Goal: Information Seeking & Learning: Learn about a topic

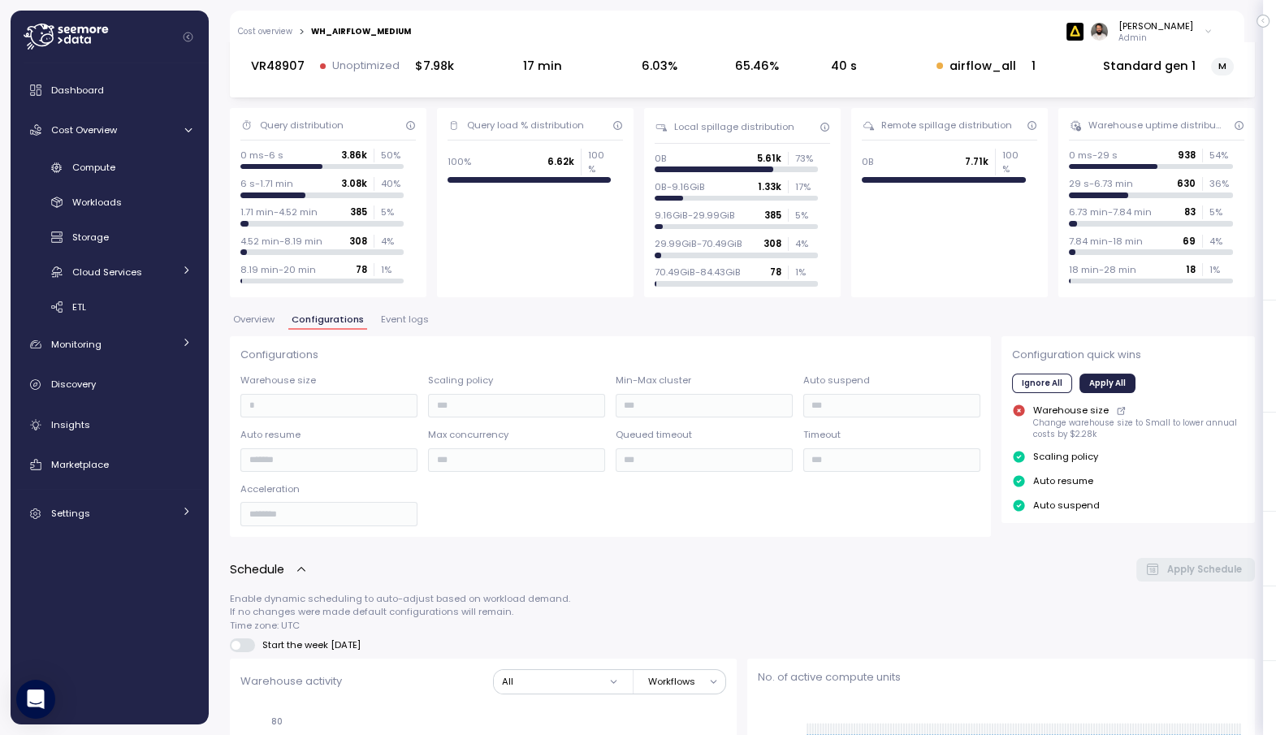
scroll to position [75, 0]
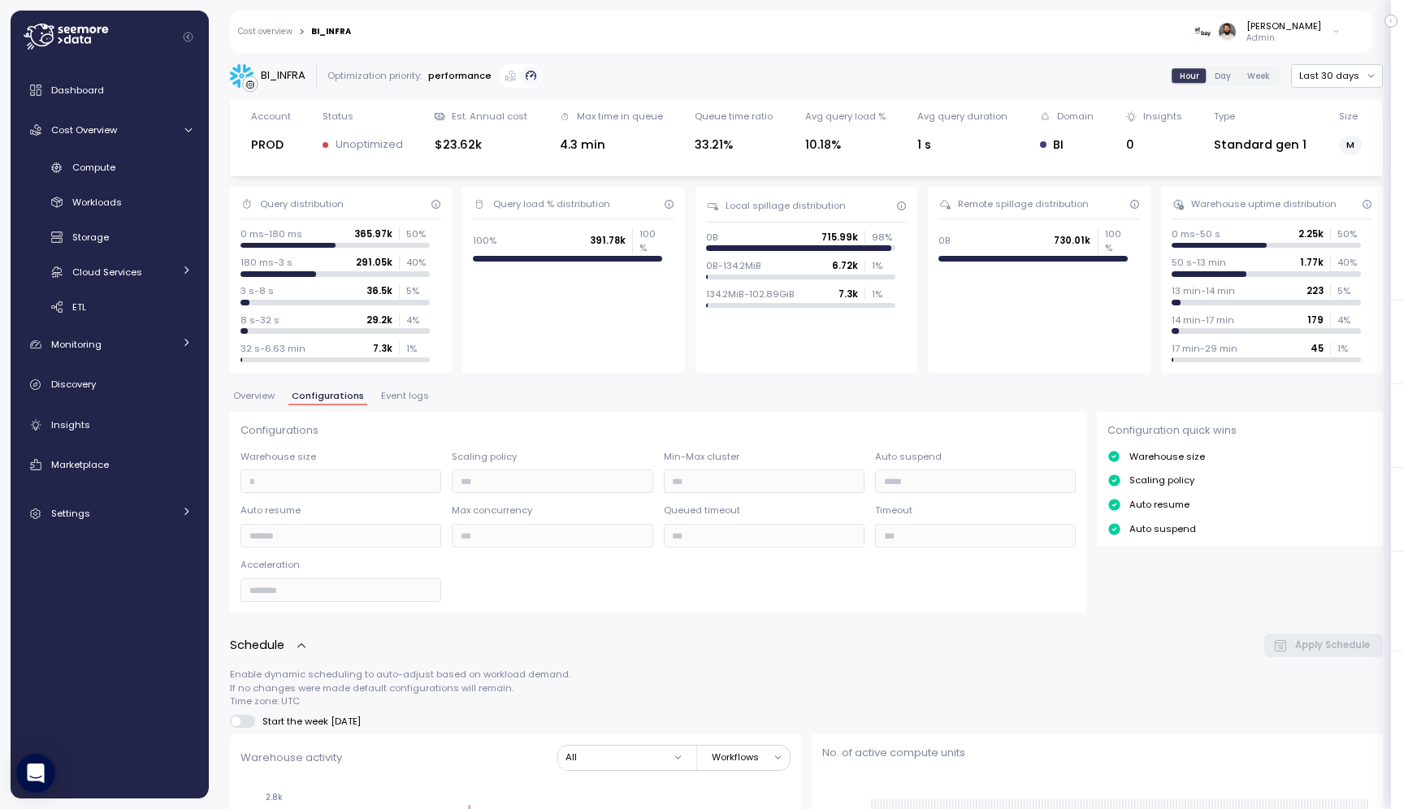
click at [404, 396] on span "Event logs" at bounding box center [405, 396] width 48 height 9
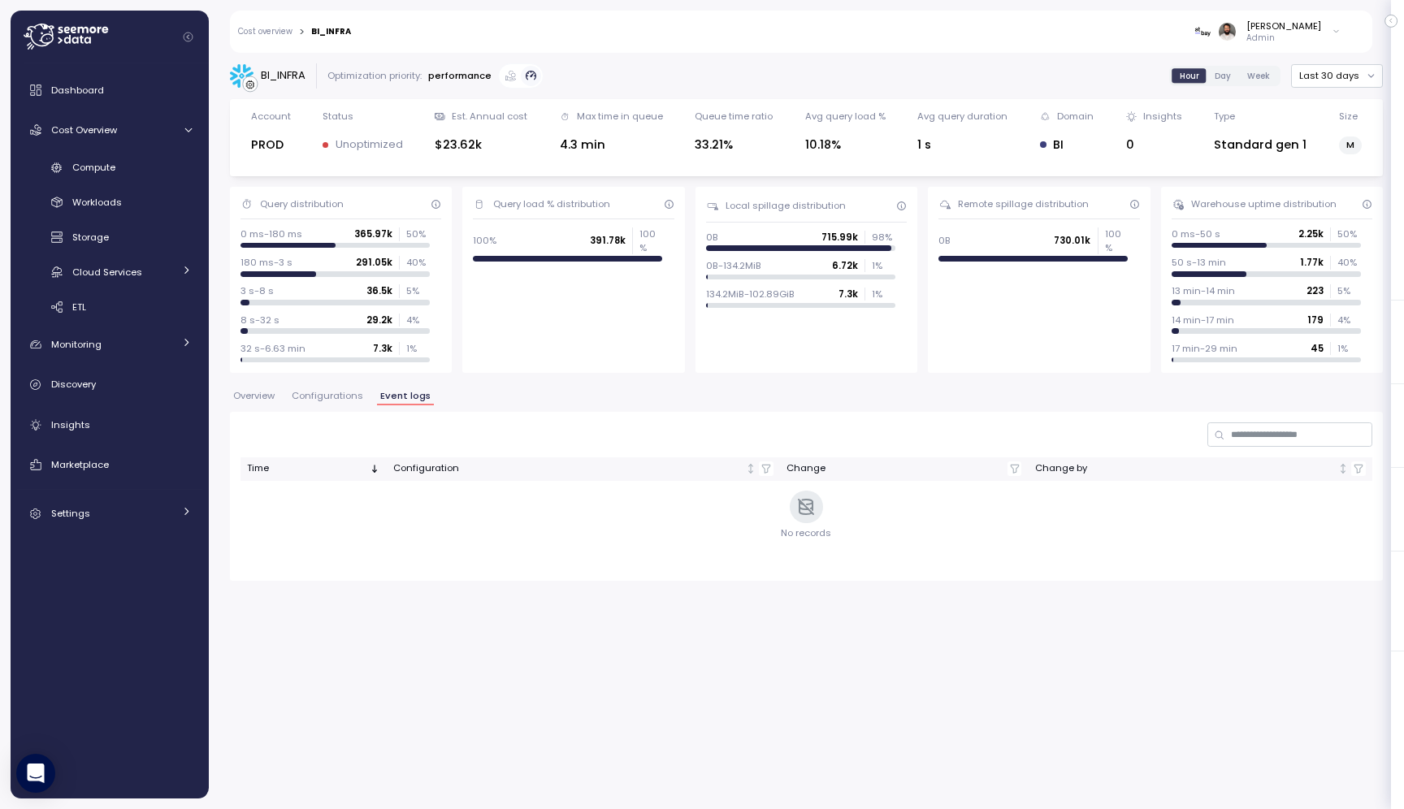
click at [331, 402] on button "Configurations" at bounding box center [327, 399] width 78 height 14
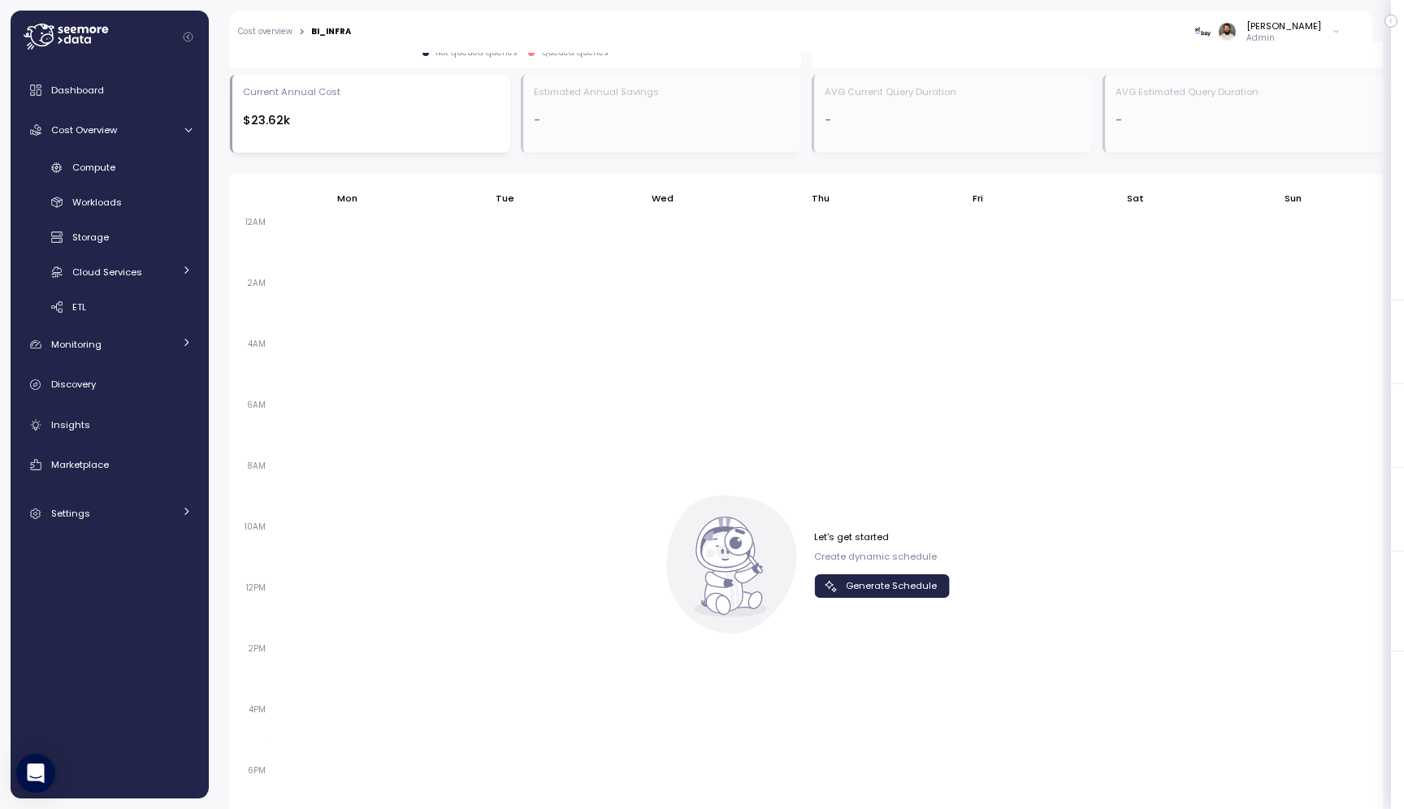
scroll to position [1021, 0]
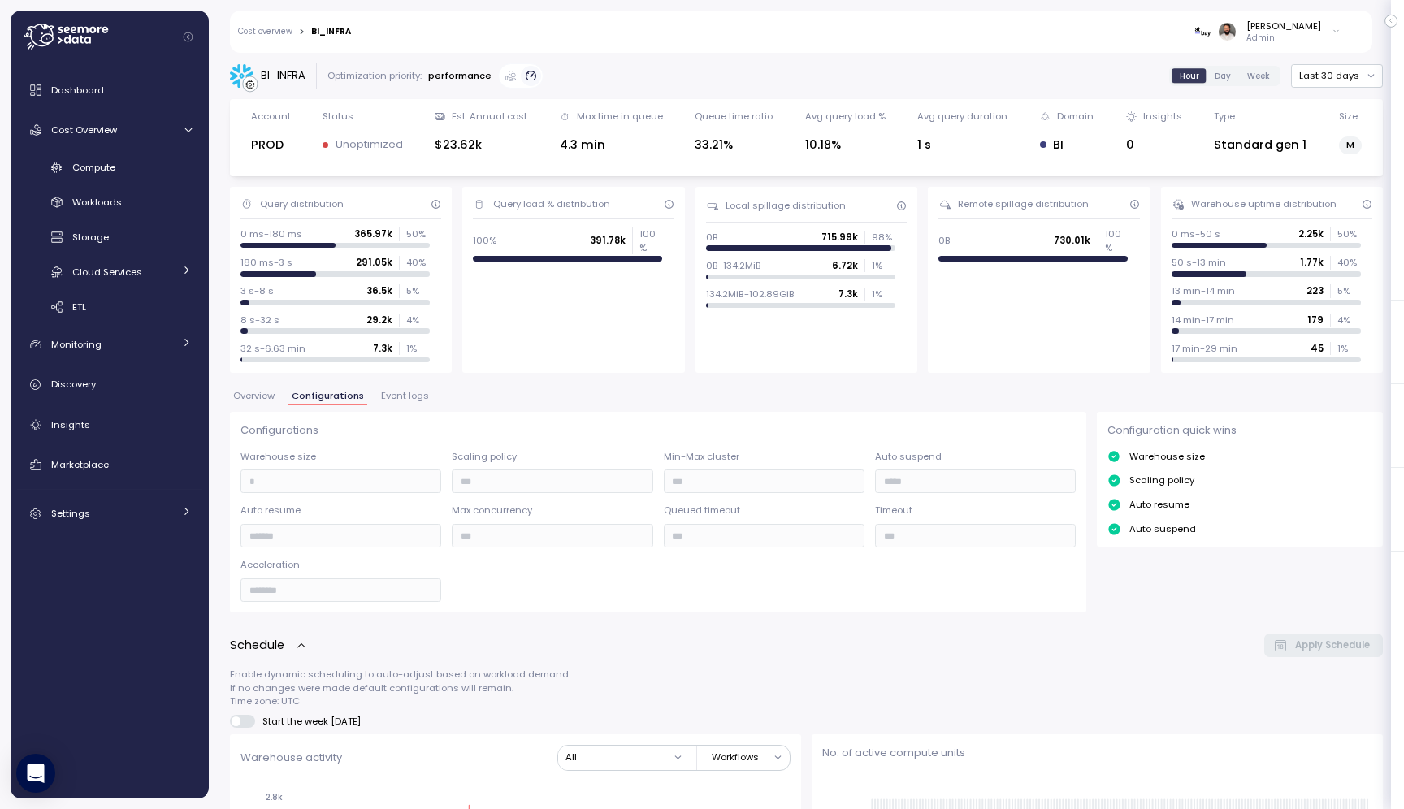
click at [396, 404] on button "Event logs" at bounding box center [405, 399] width 54 height 14
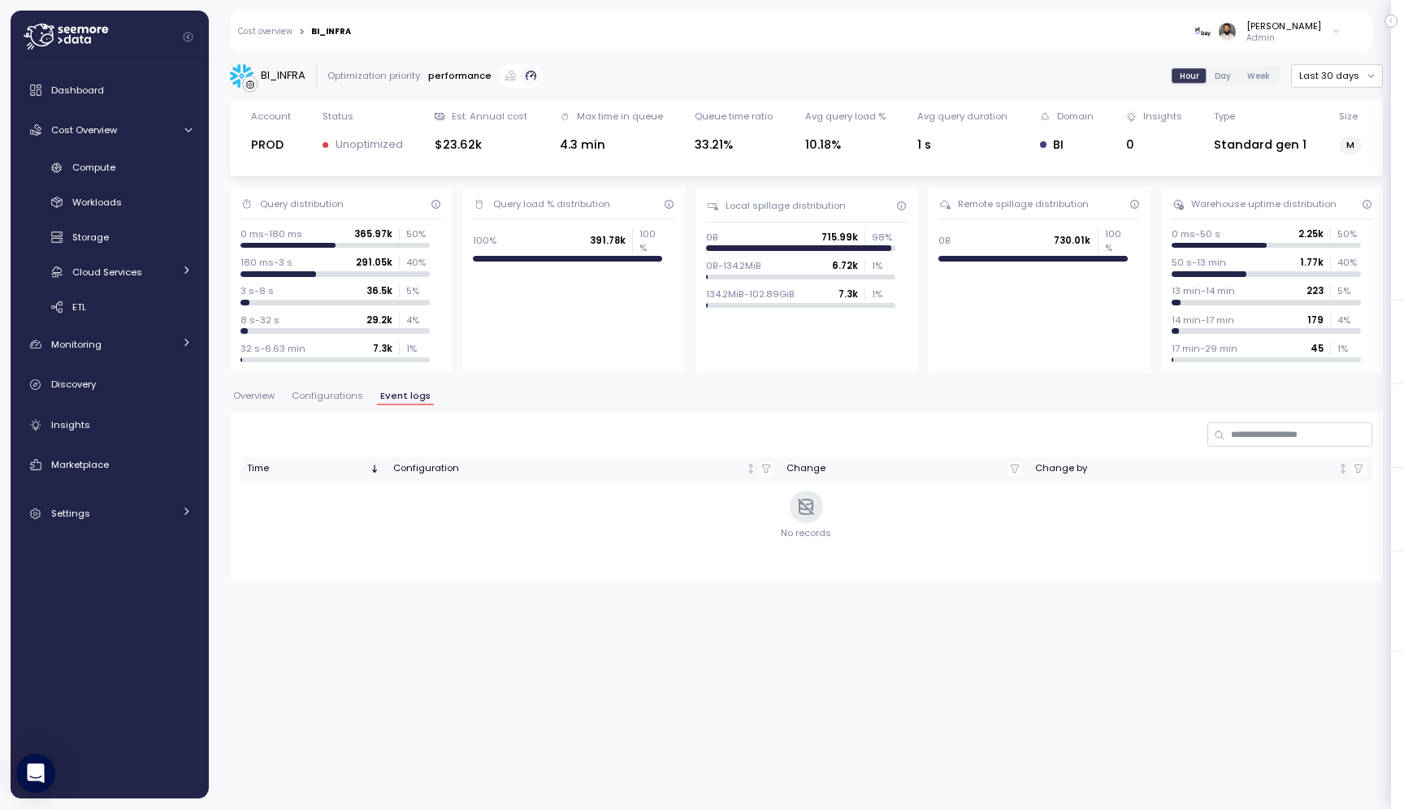
click at [342, 392] on span "Configurations" at bounding box center [327, 396] width 71 height 9
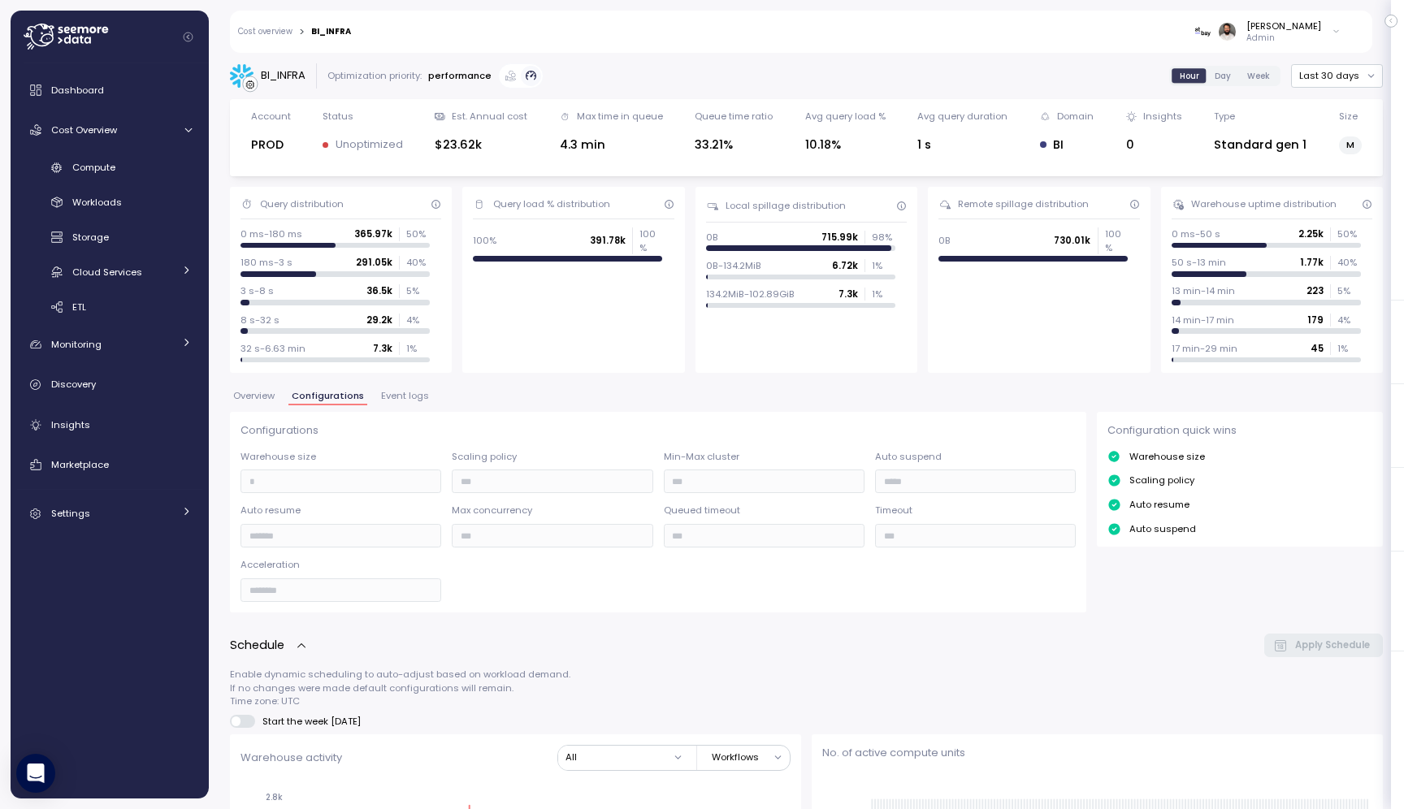
click at [283, 77] on div "BI_INFRA" at bounding box center [283, 75] width 45 height 16
copy div "BI_INFRA"
click at [71, 457] on div "Marketplace" at bounding box center [121, 465] width 141 height 16
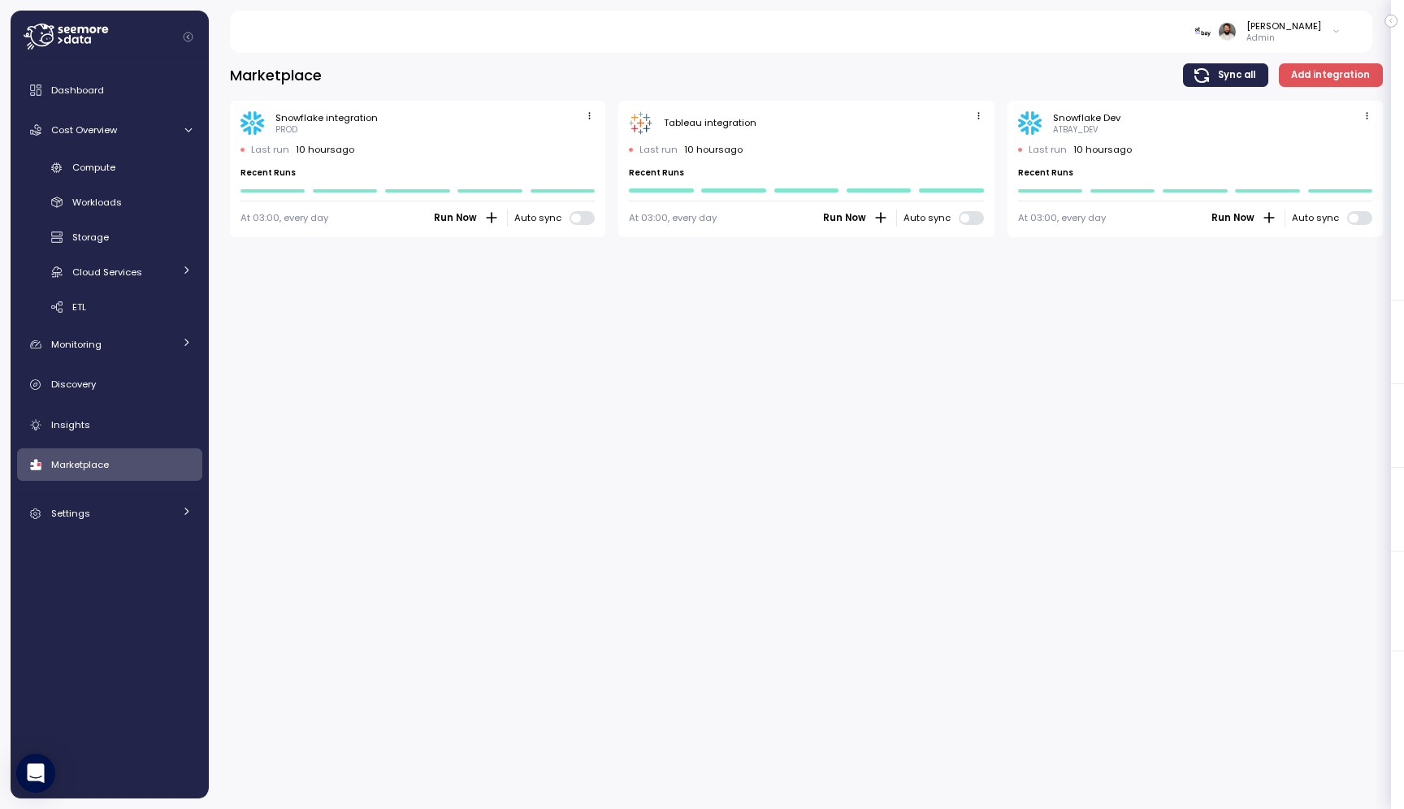
click at [589, 113] on icon "button" at bounding box center [590, 116] width 2 height 6
click at [583, 150] on div "Edit" at bounding box center [572, 147] width 29 height 15
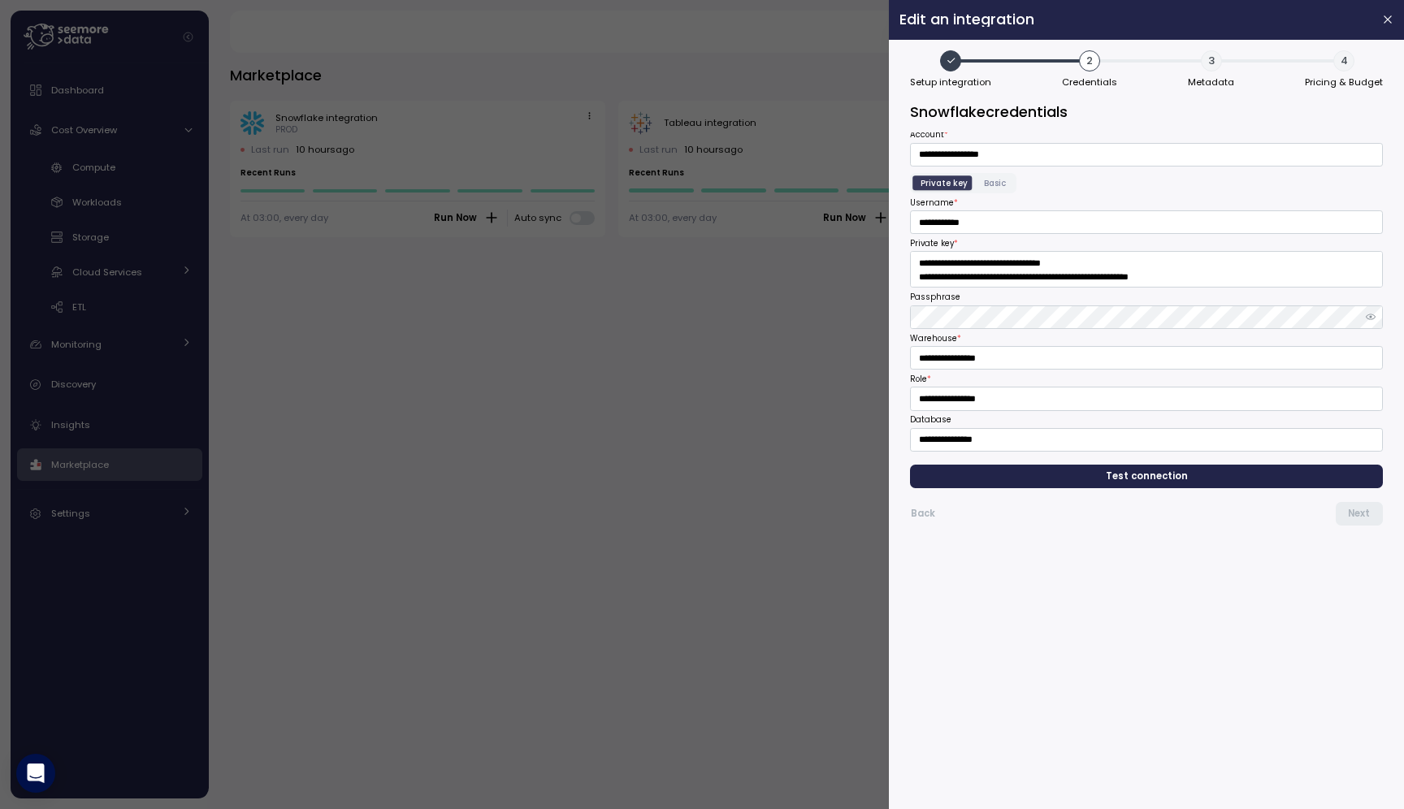
click at [1343, 61] on span "4" at bounding box center [1343, 60] width 21 height 21
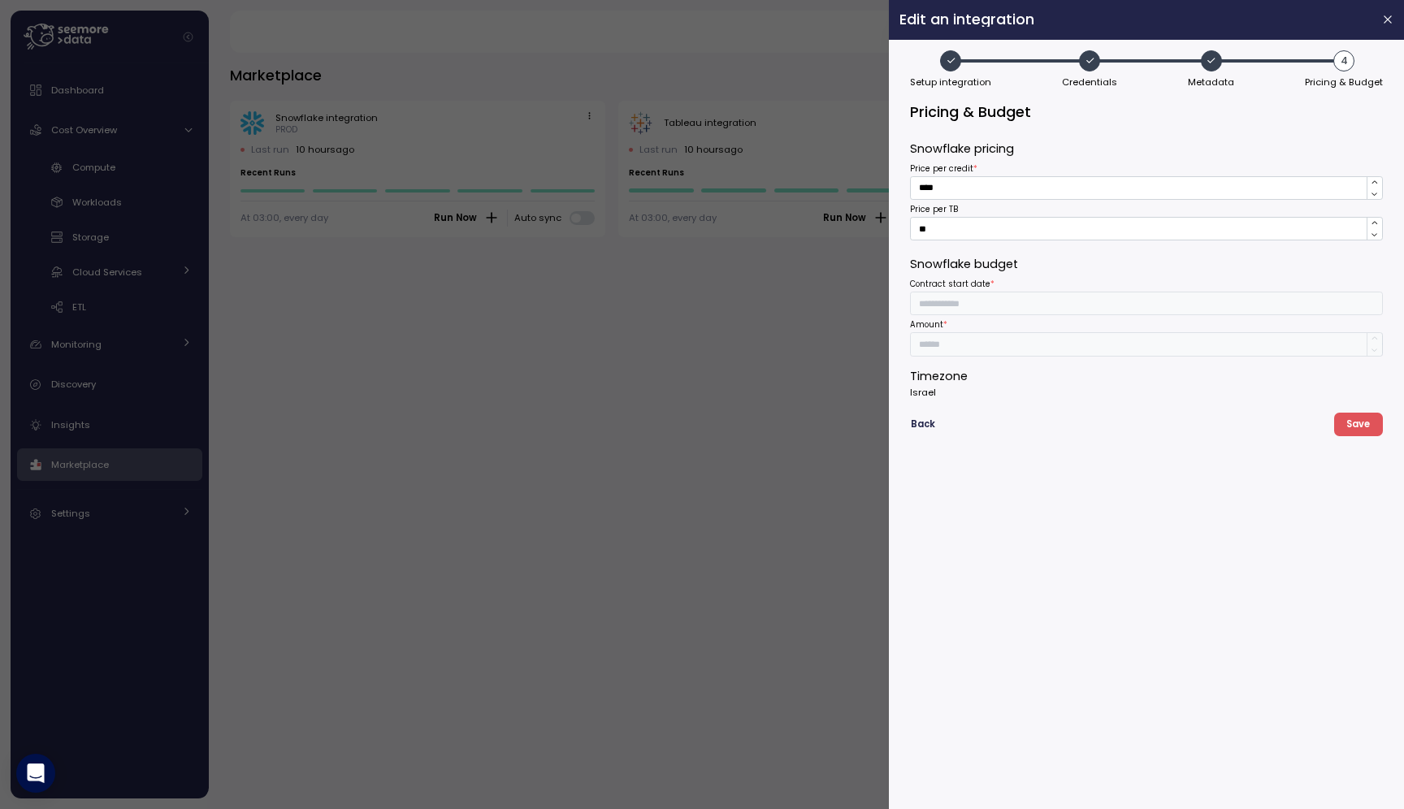
click at [1217, 65] on span "button" at bounding box center [1210, 60] width 19 height 19
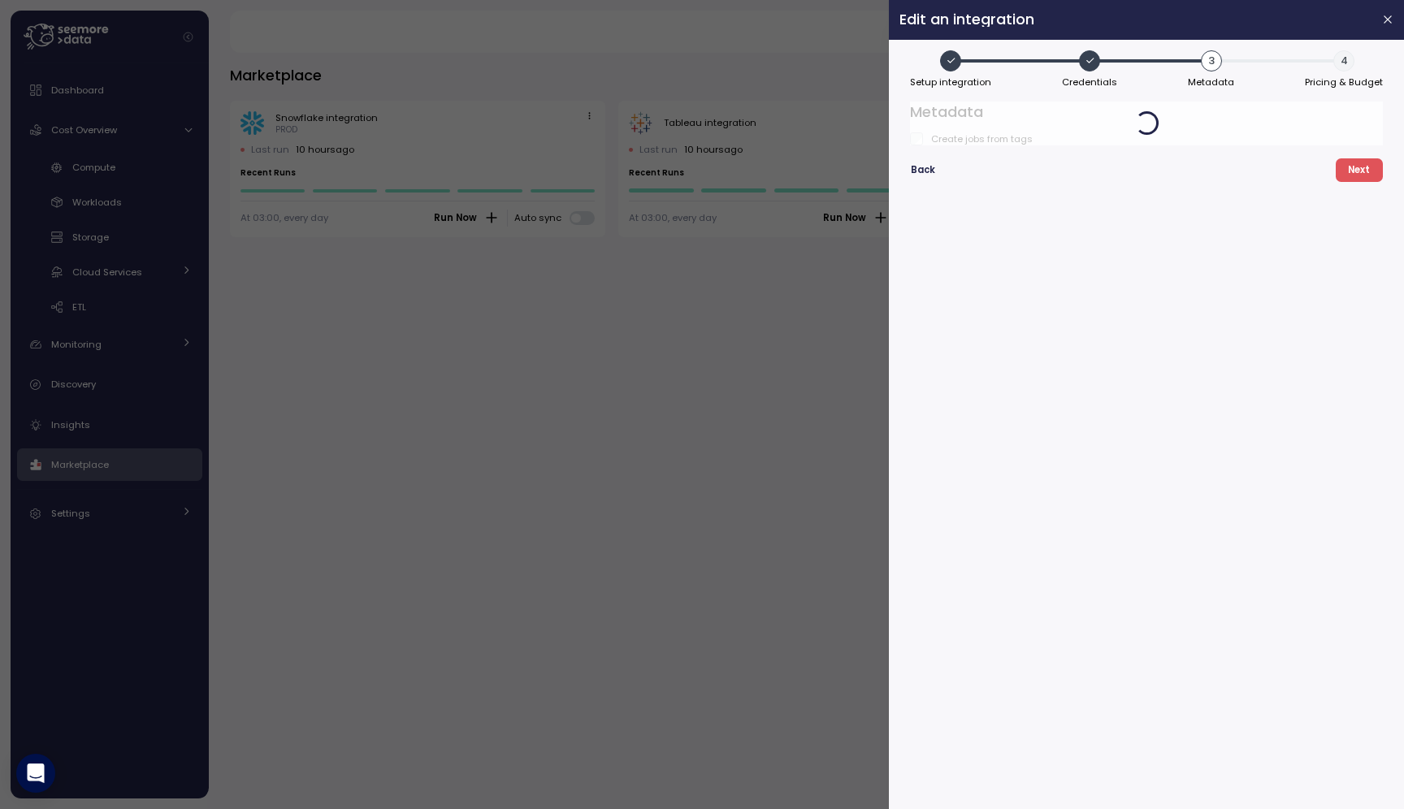
click at [1343, 63] on span "4" at bounding box center [1343, 60] width 21 height 21
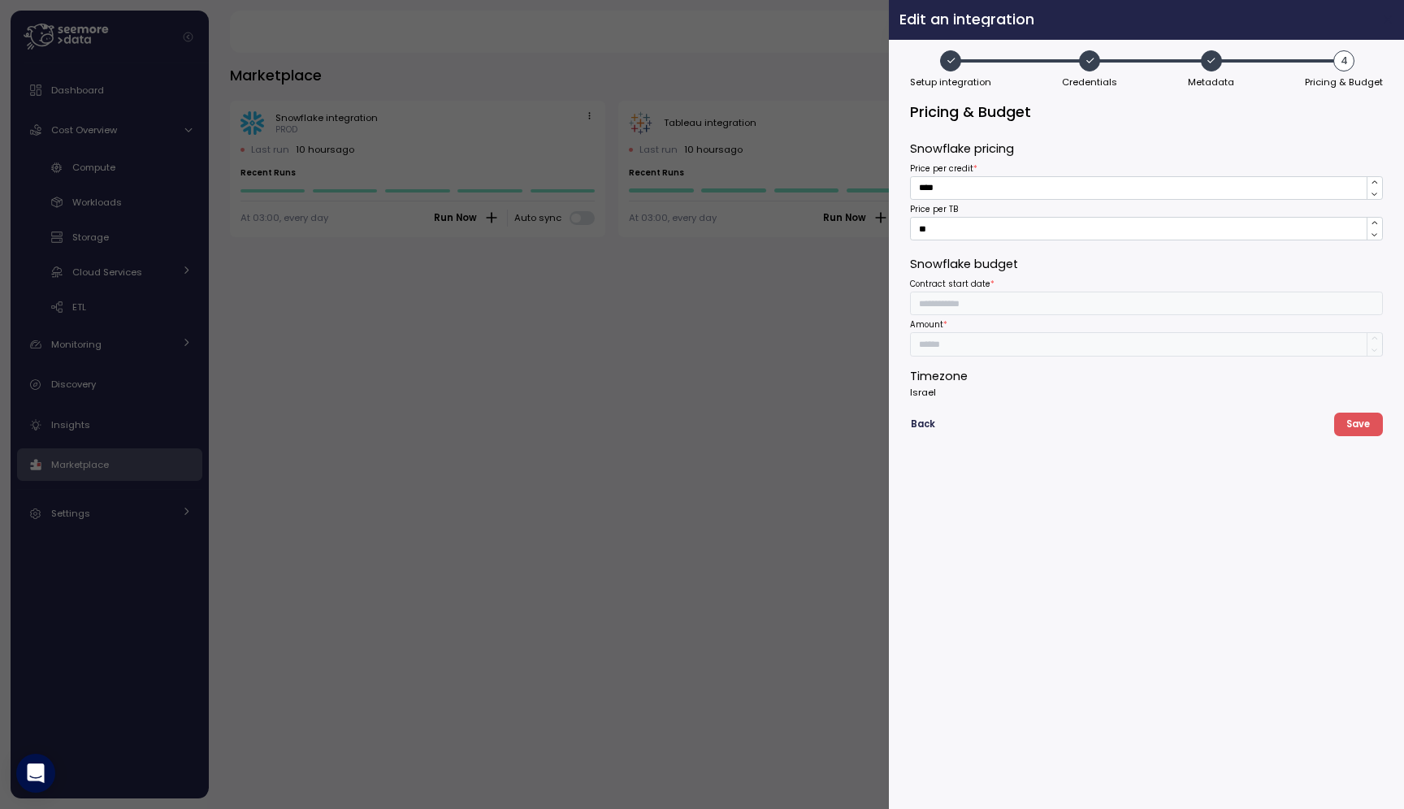
click at [1388, 16] on icon "button" at bounding box center [1387, 19] width 13 height 13
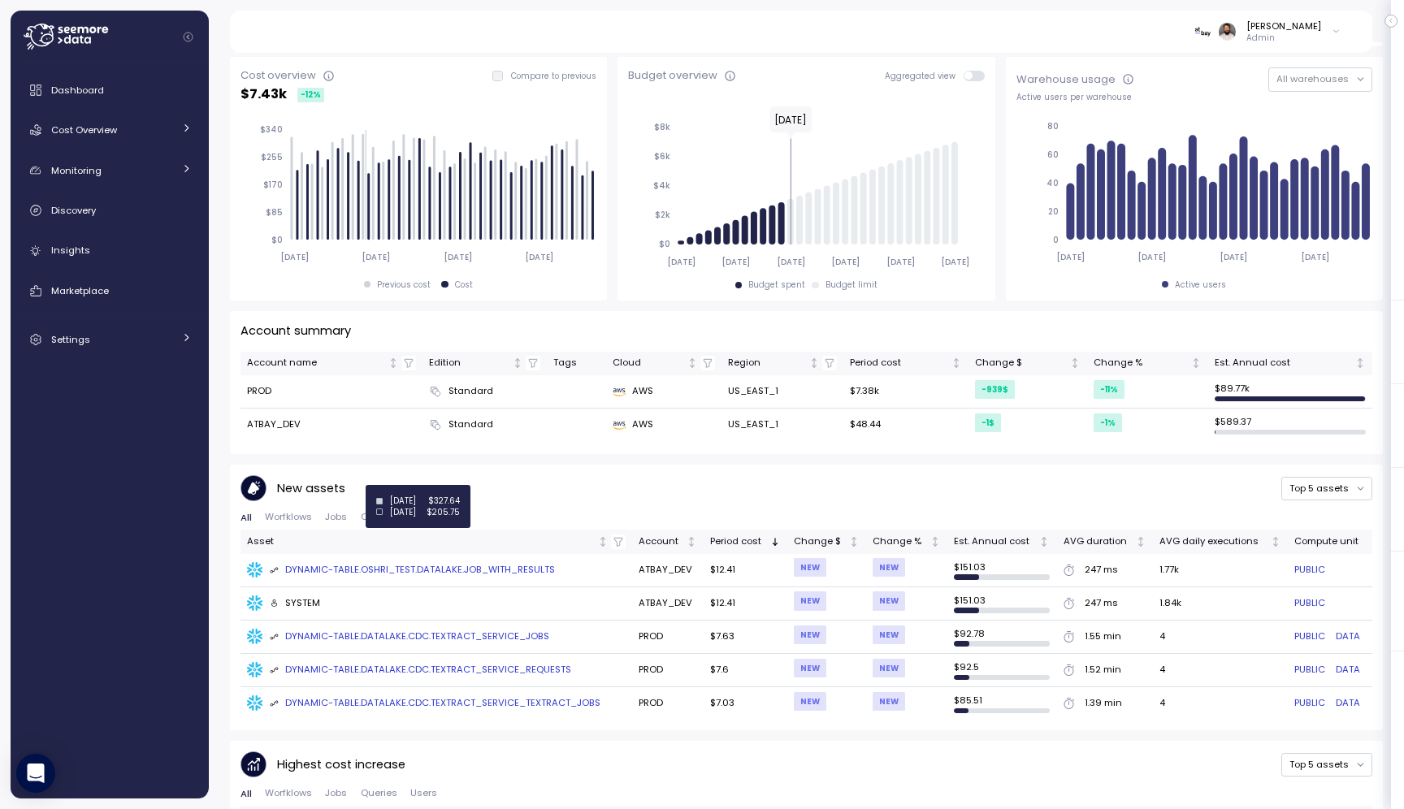
scroll to position [493, 0]
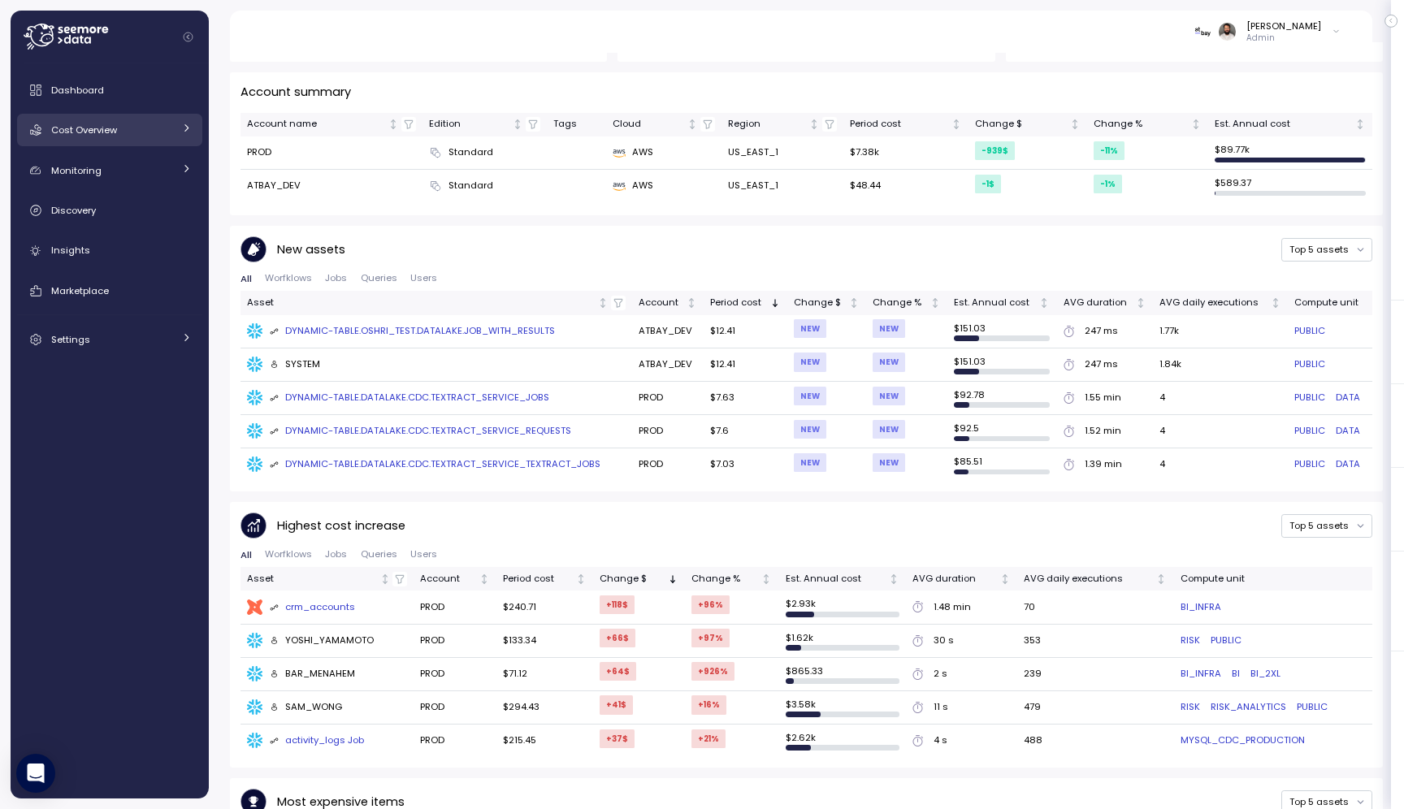
click at [123, 134] on div "Cost Overview" at bounding box center [112, 130] width 122 height 16
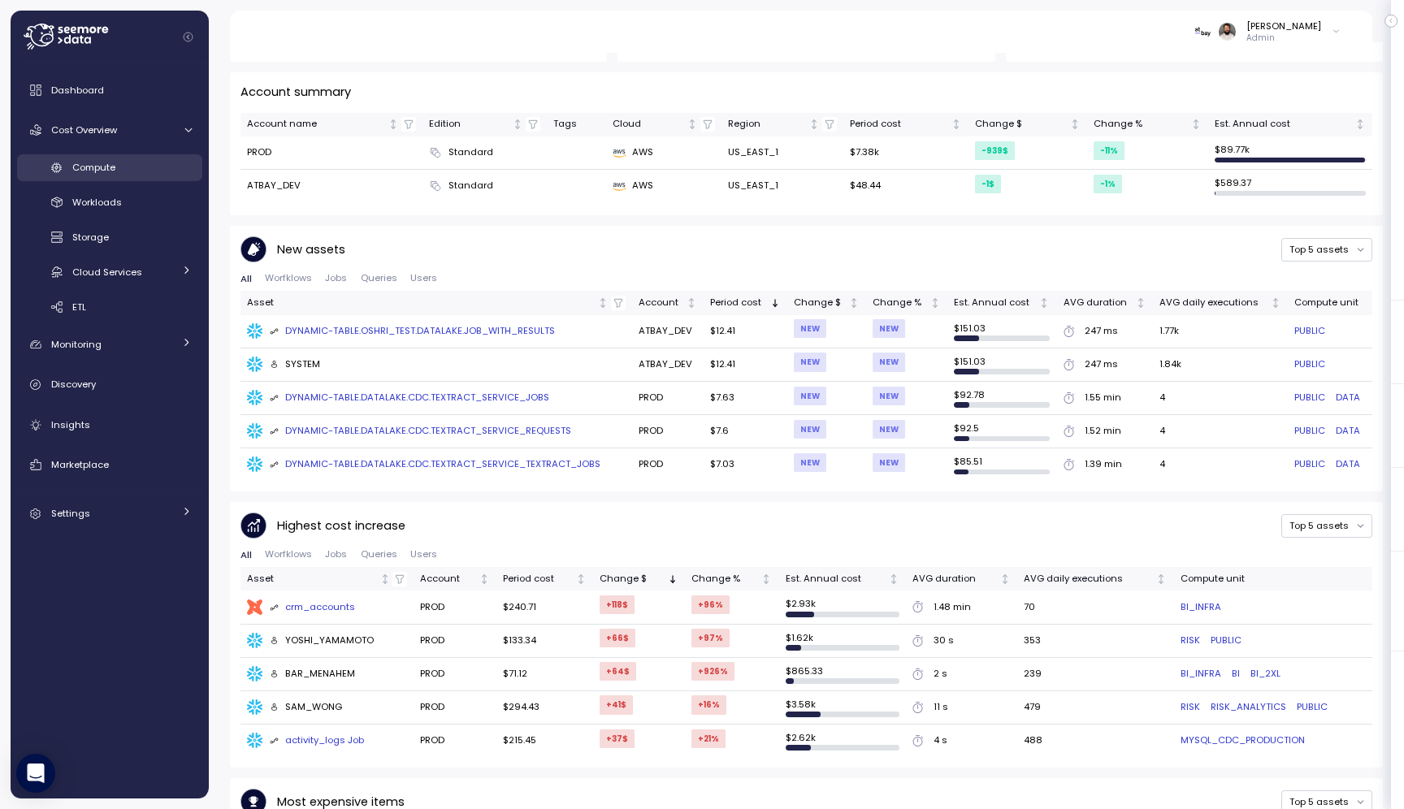
scroll to position [277, 0]
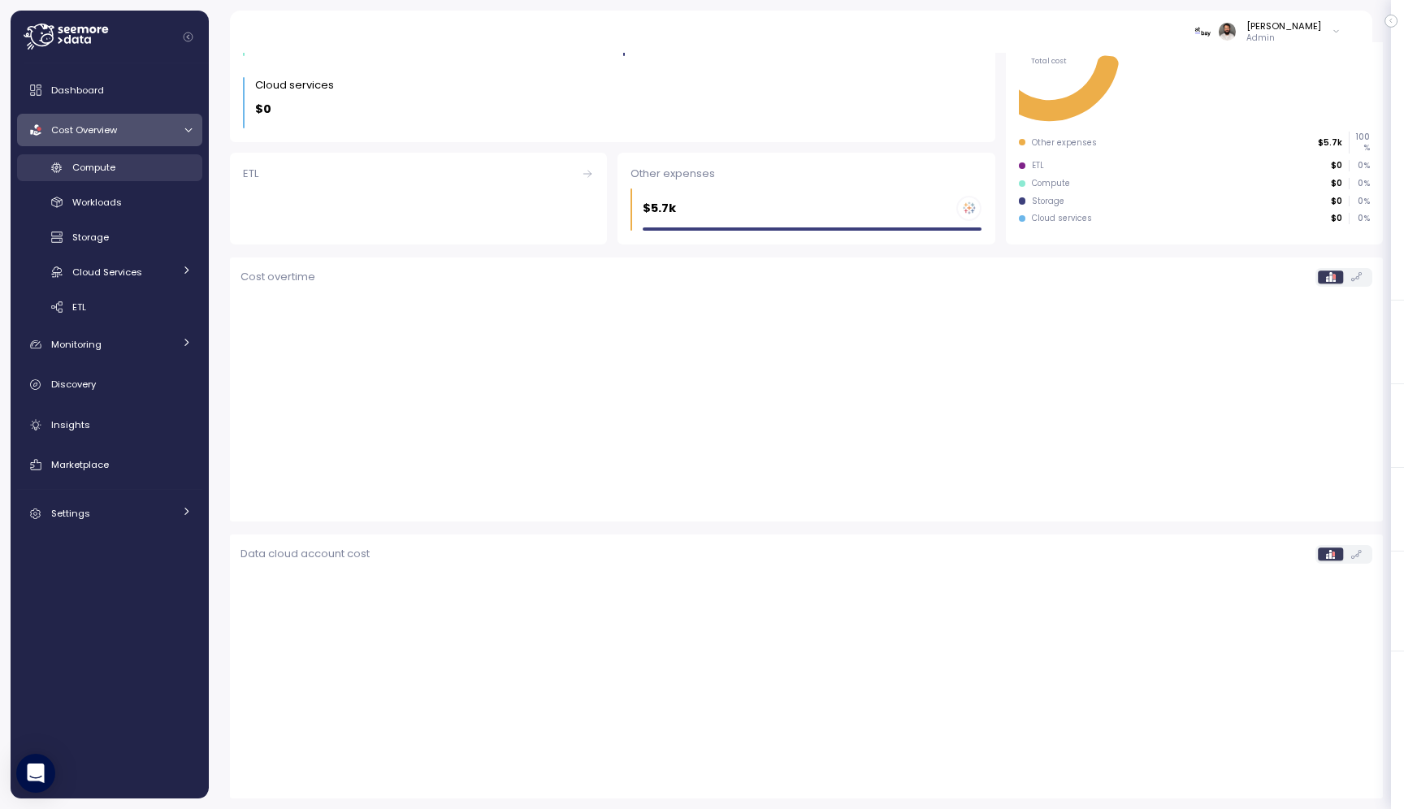
click at [127, 179] on link "Compute" at bounding box center [109, 167] width 185 height 27
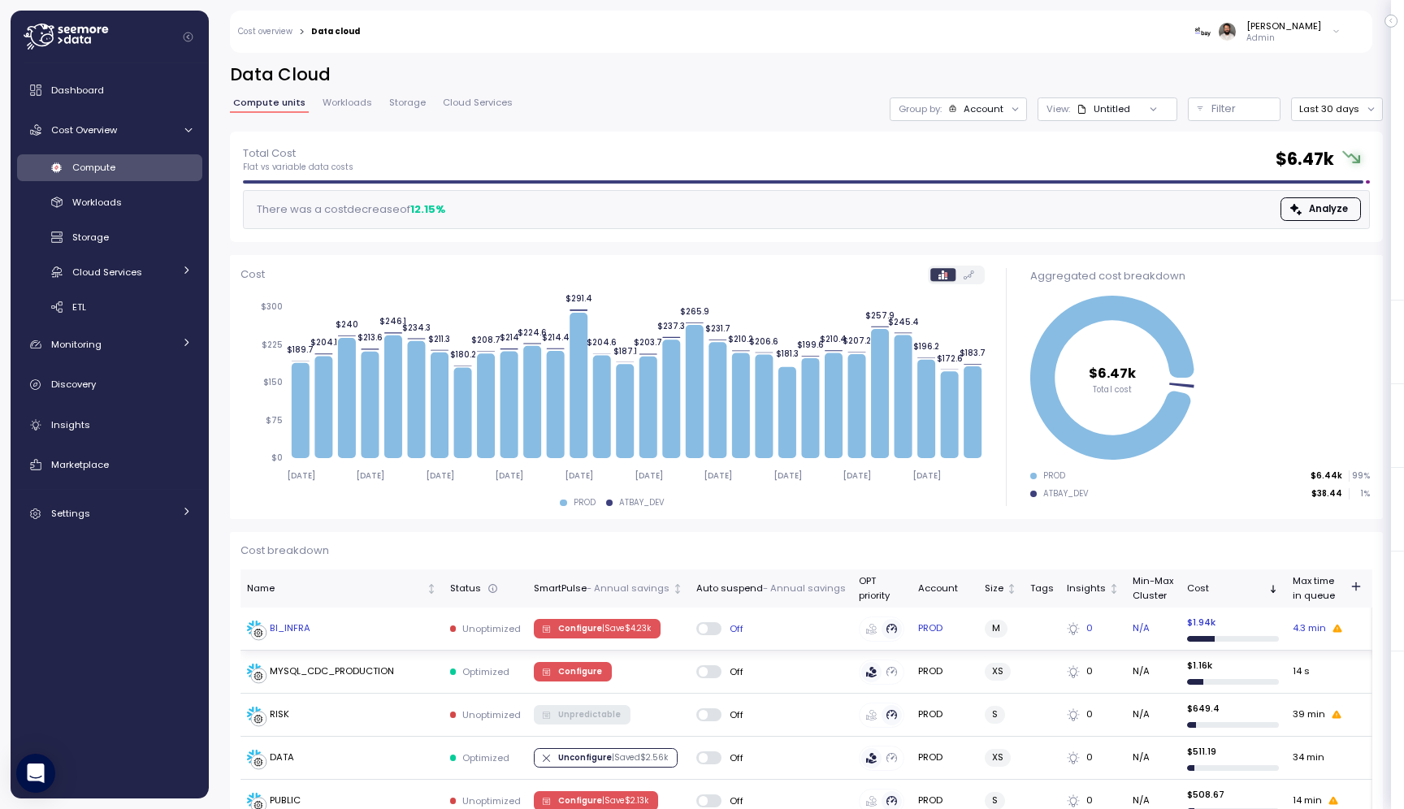
click at [386, 627] on div "BI_INFRA" at bounding box center [342, 629] width 190 height 16
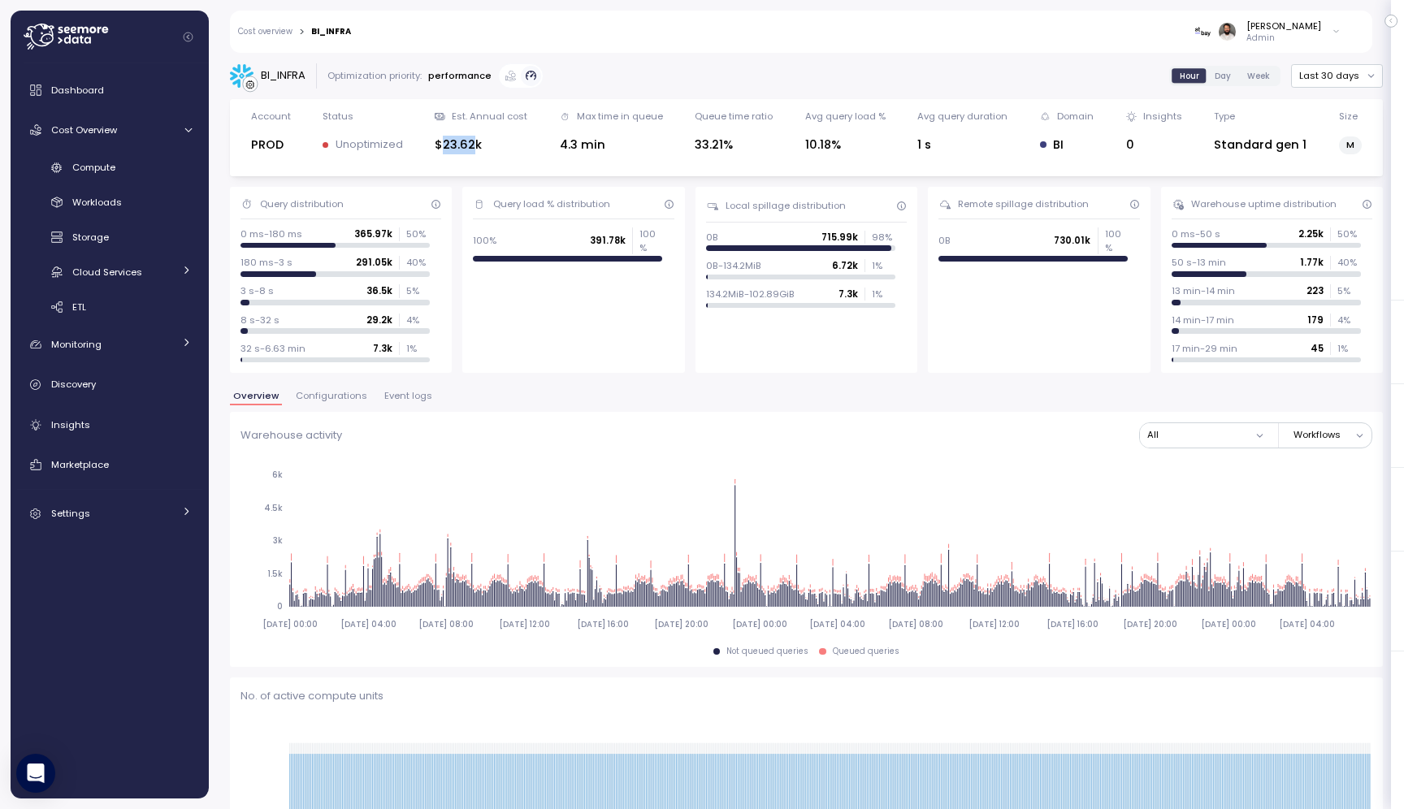
drag, startPoint x: 444, startPoint y: 147, endPoint x: 477, endPoint y: 147, distance: 33.3
click at [477, 147] on div "$23.62k" at bounding box center [481, 145] width 93 height 19
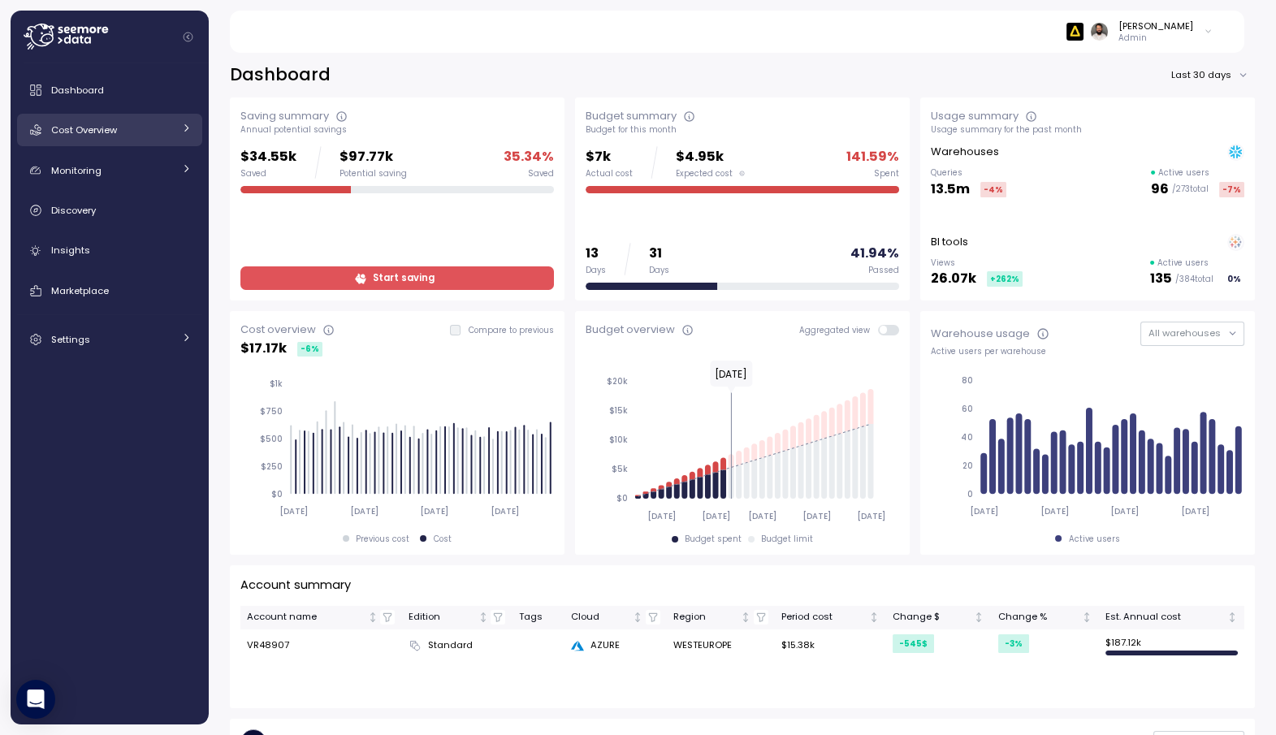
click at [166, 139] on link "Cost Overview" at bounding box center [109, 130] width 185 height 32
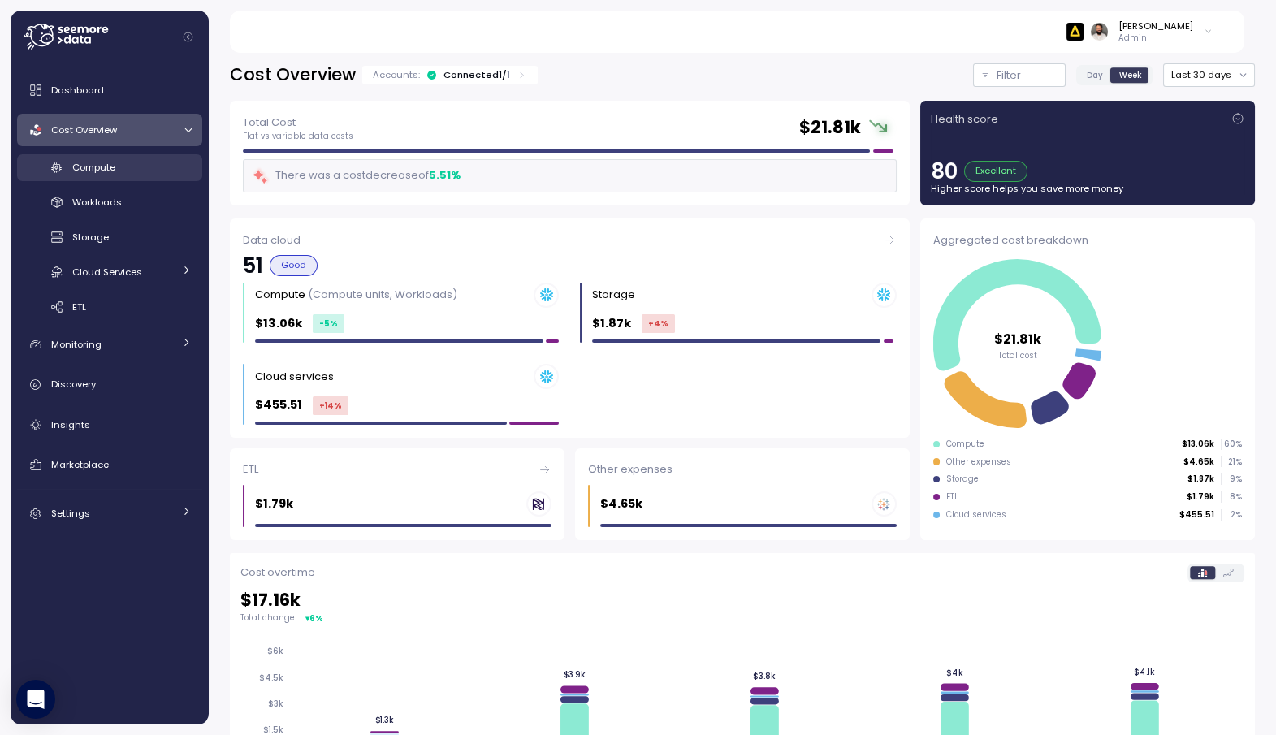
click at [127, 167] on div "Compute" at bounding box center [131, 167] width 119 height 16
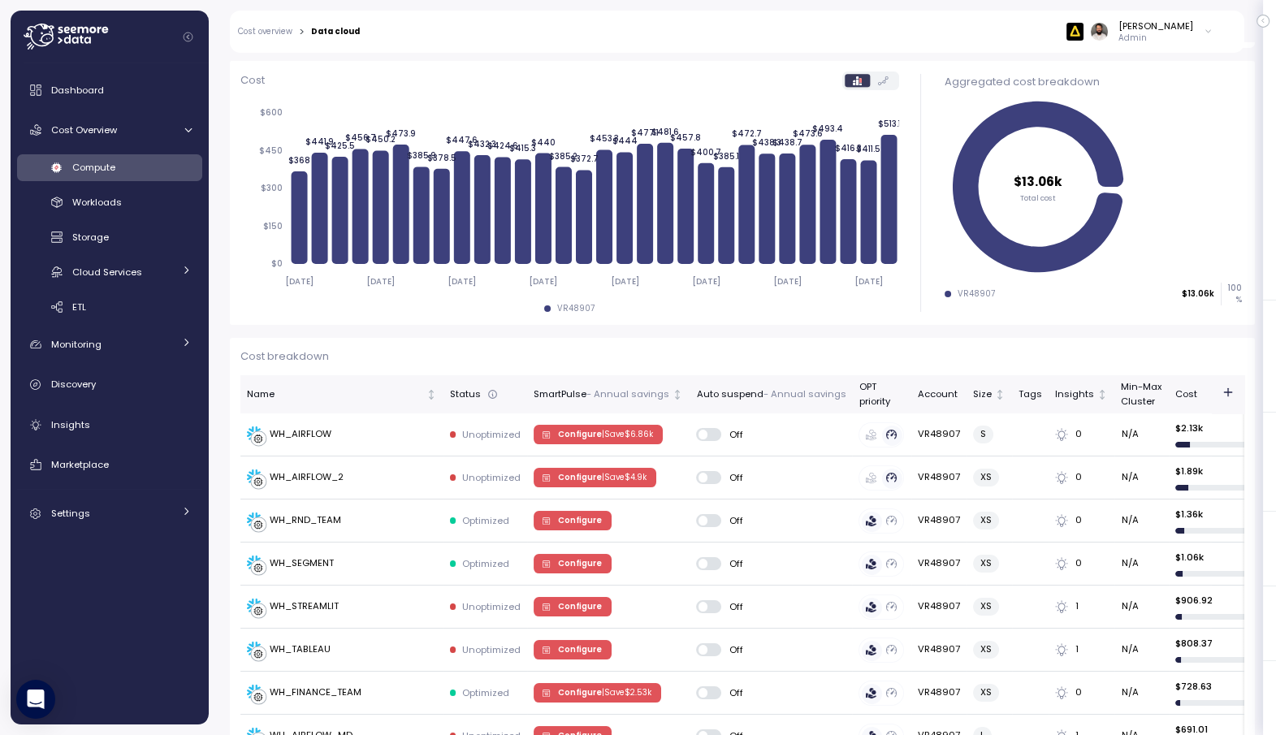
scroll to position [236, 0]
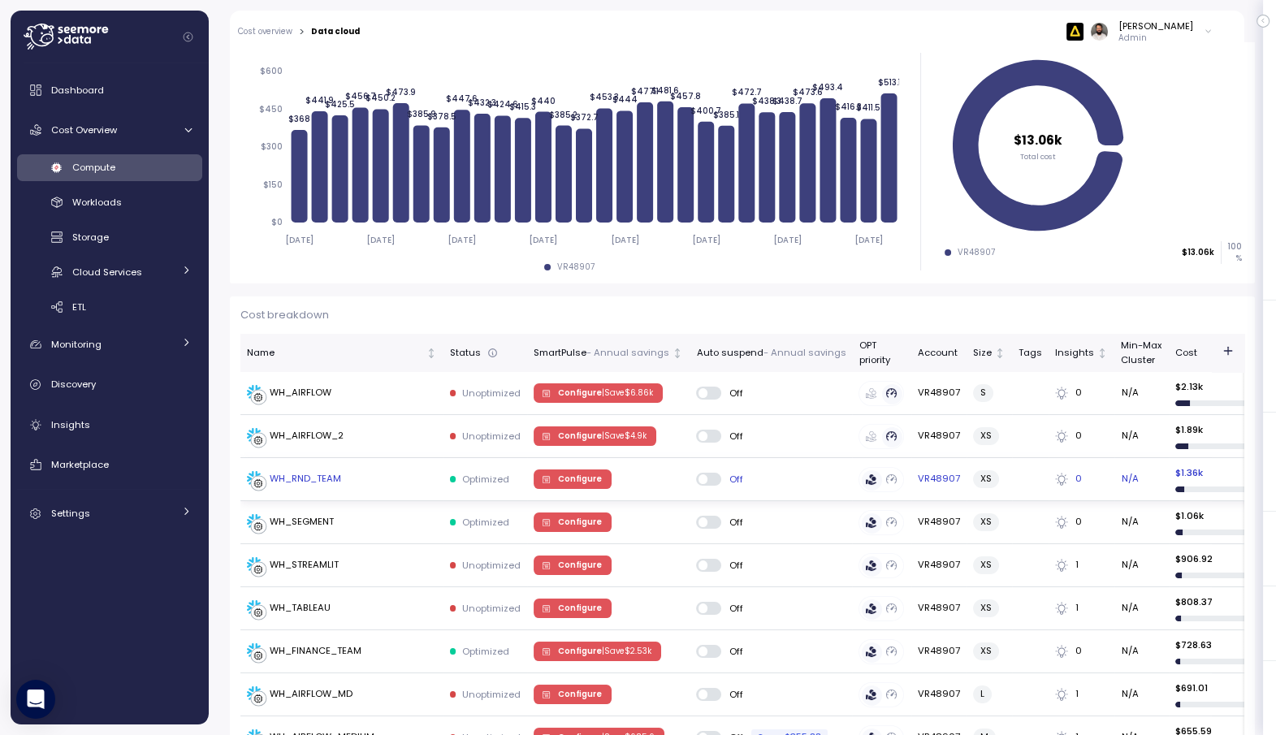
click at [318, 477] on div "WH_RND_TEAM" at bounding box center [305, 479] width 71 height 15
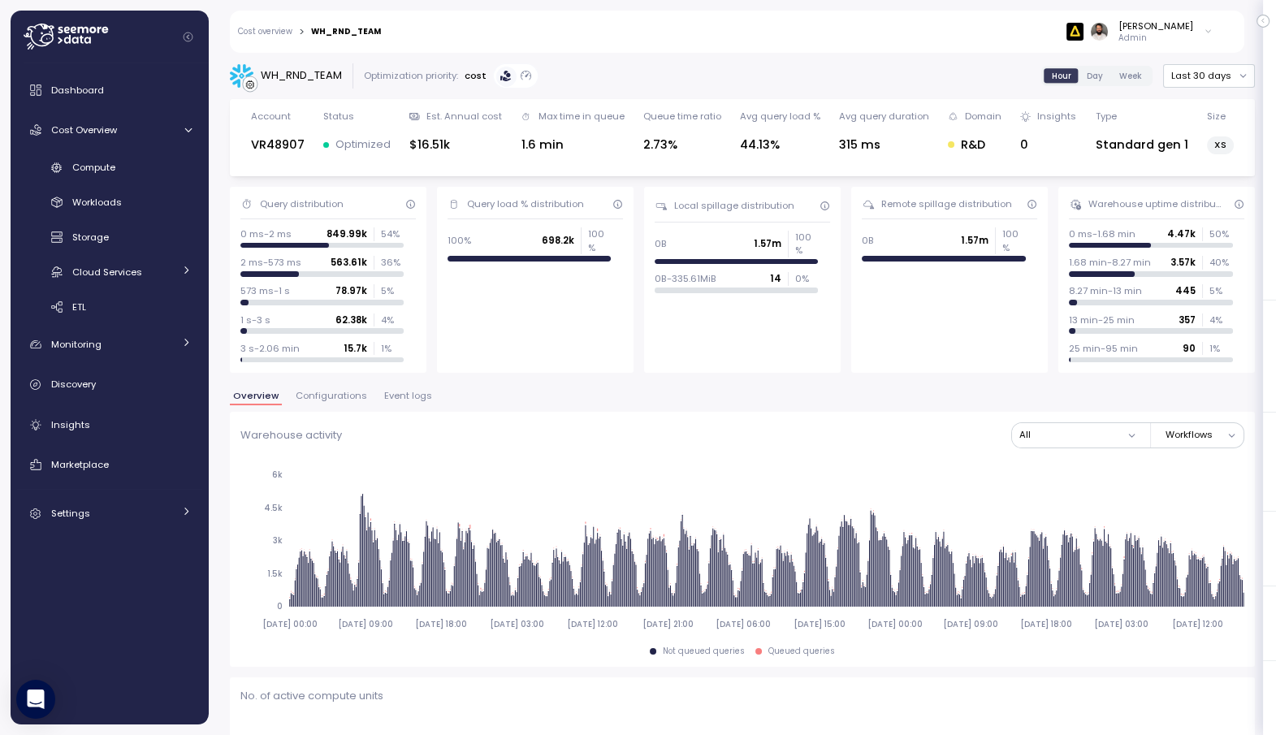
click at [322, 396] on span "Configurations" at bounding box center [331, 396] width 71 height 9
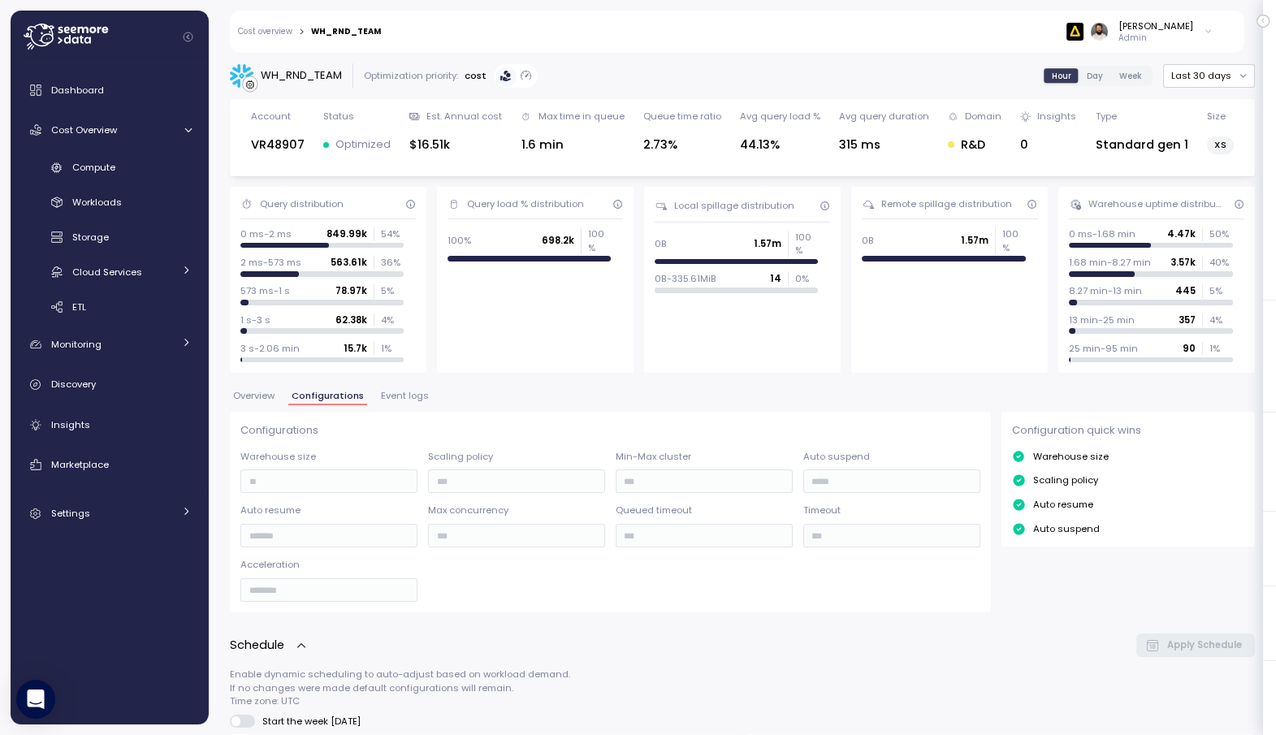
click at [334, 81] on div "WH_RND_TEAM" at bounding box center [301, 75] width 81 height 16
copy div "WH_RND_TEAM"
click at [130, 162] on div "Compute" at bounding box center [131, 167] width 119 height 16
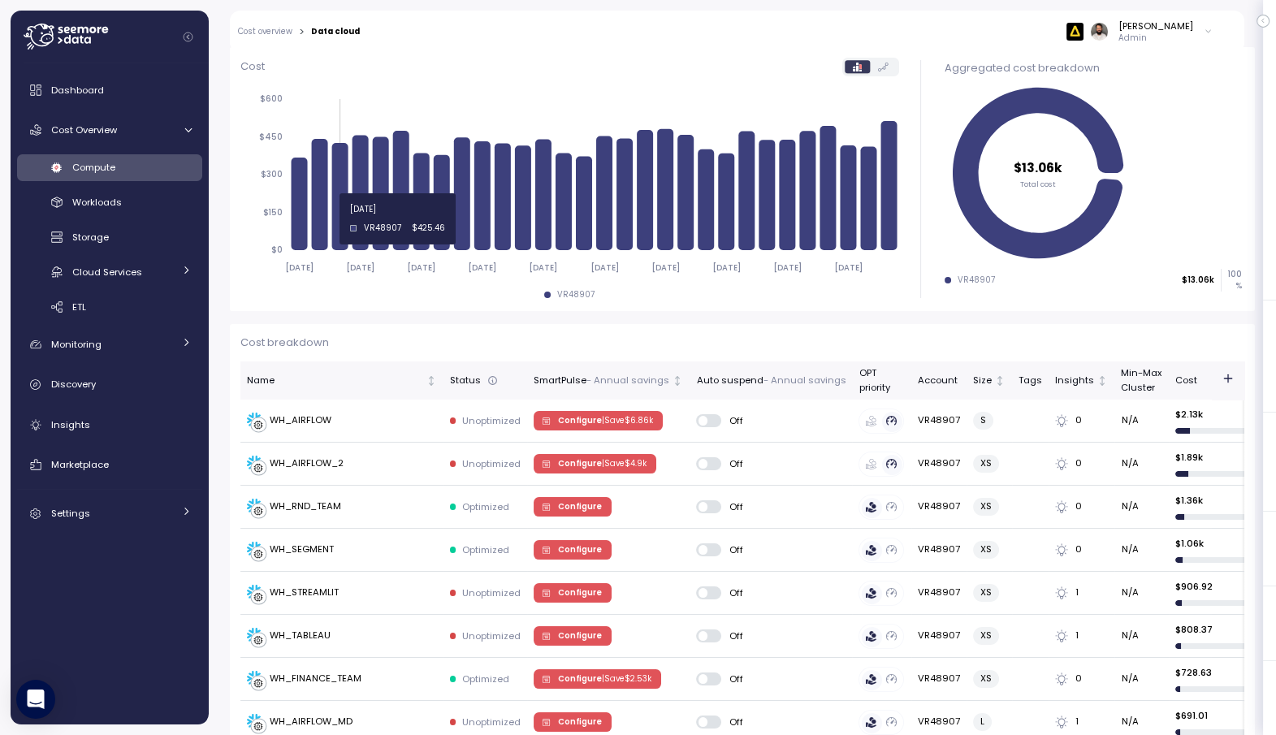
scroll to position [209, 0]
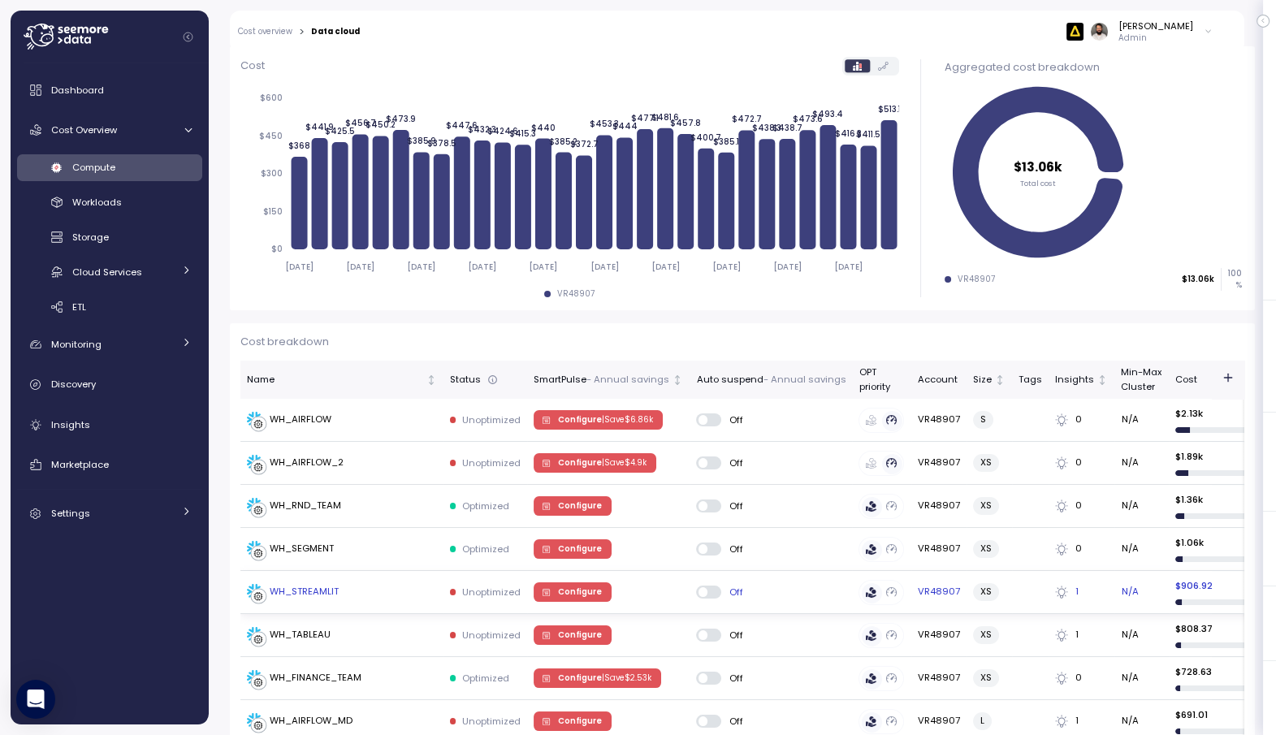
click at [329, 592] on div "WH_STREAMLIT" at bounding box center [304, 592] width 69 height 15
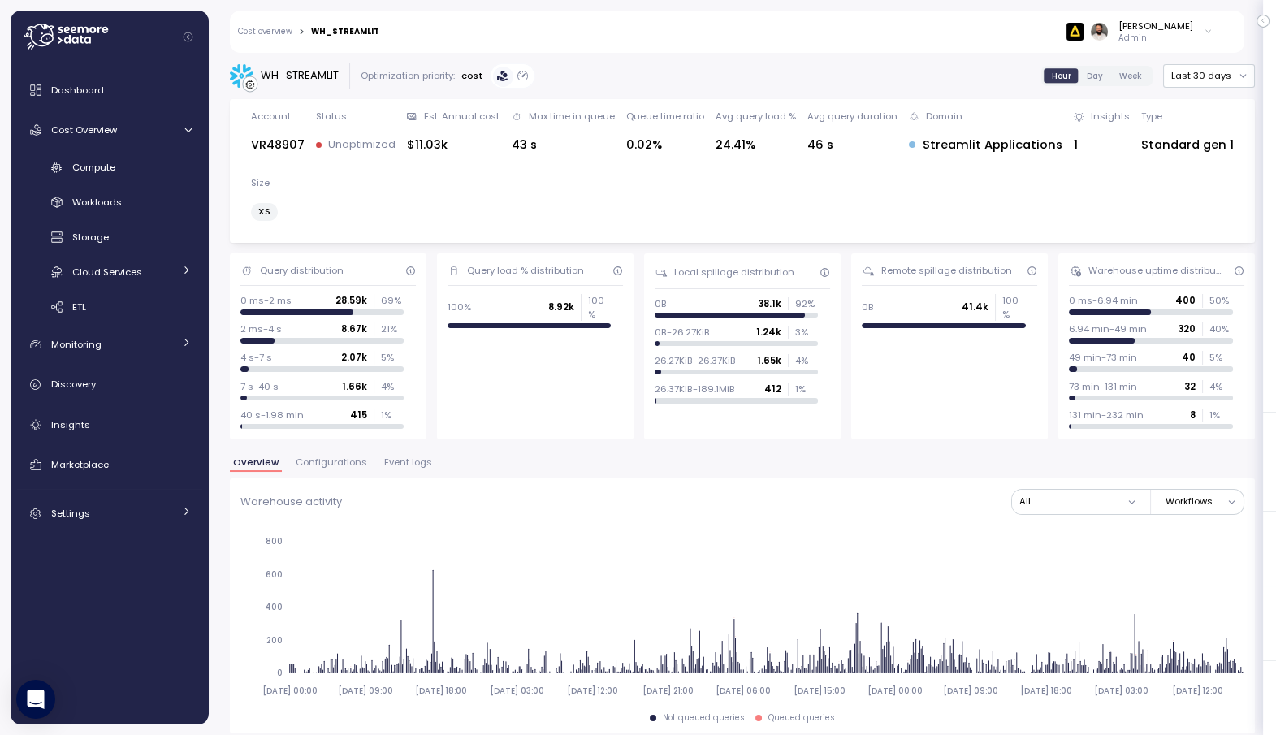
scroll to position [30, 0]
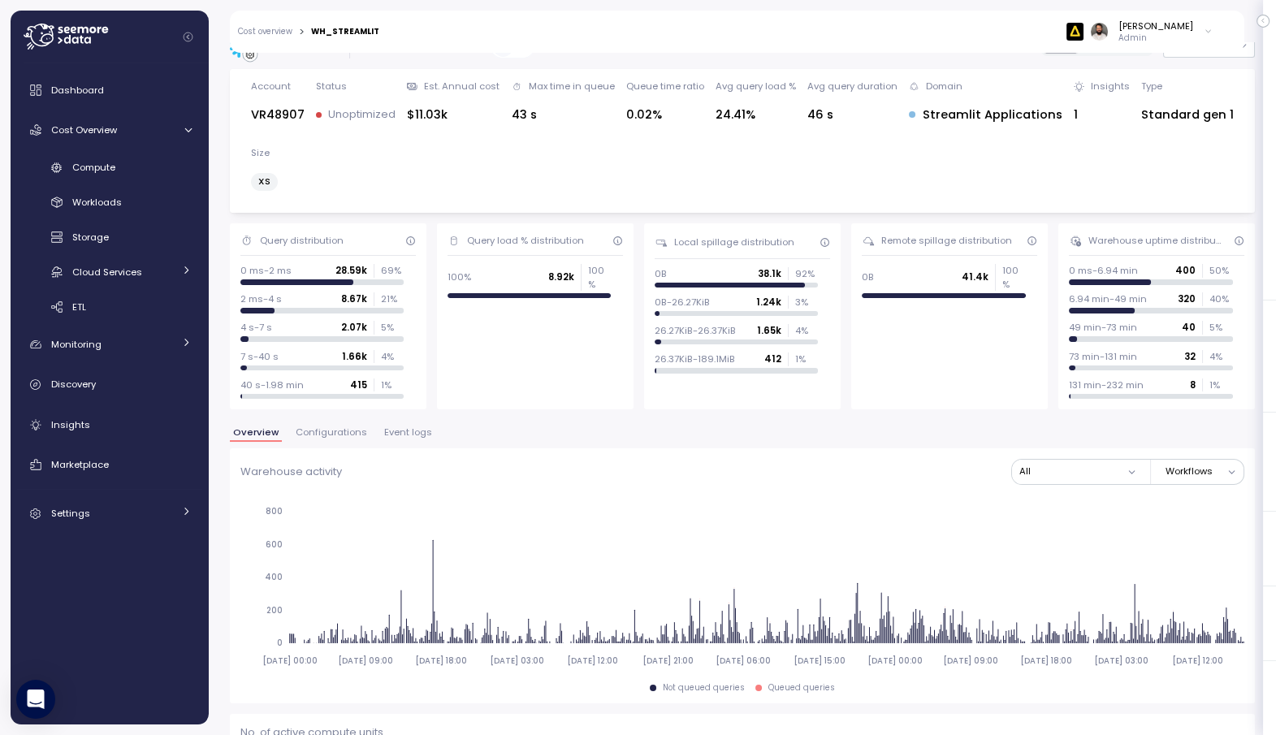
click at [354, 430] on span "Configurations" at bounding box center [331, 432] width 71 height 9
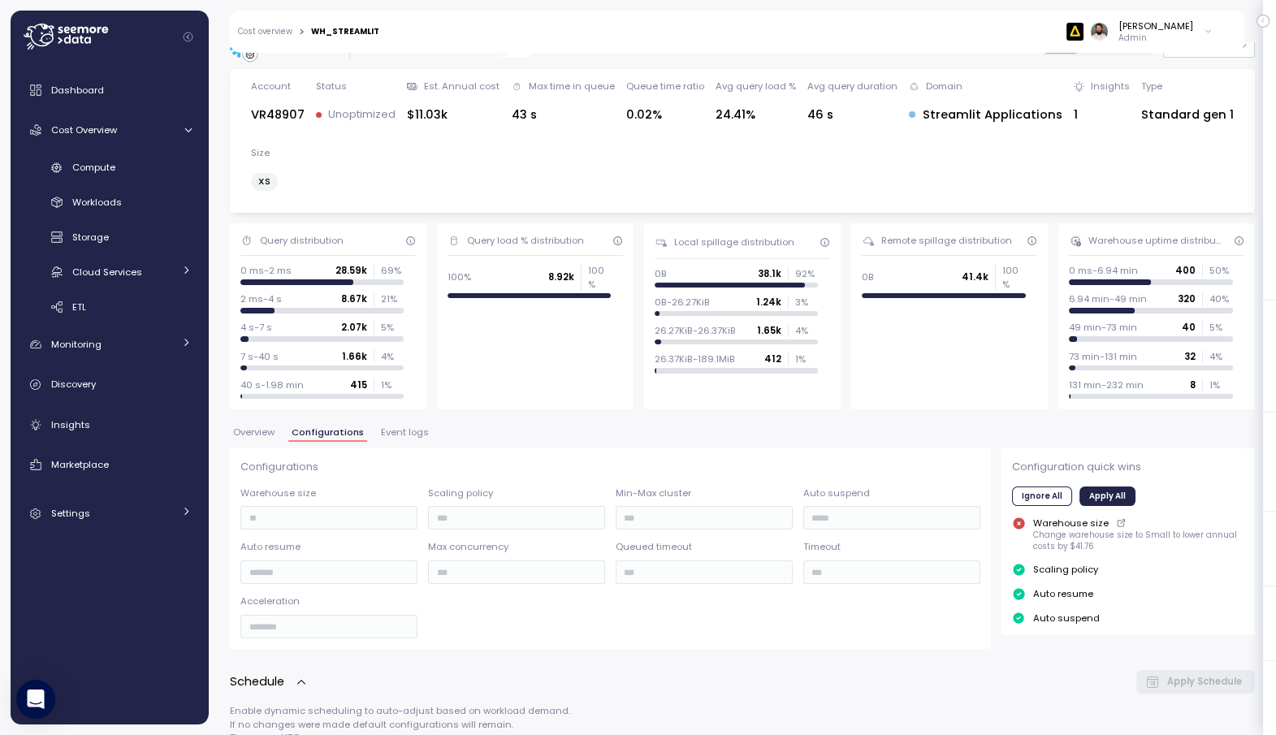
click at [398, 432] on span "Event logs" at bounding box center [405, 432] width 48 height 9
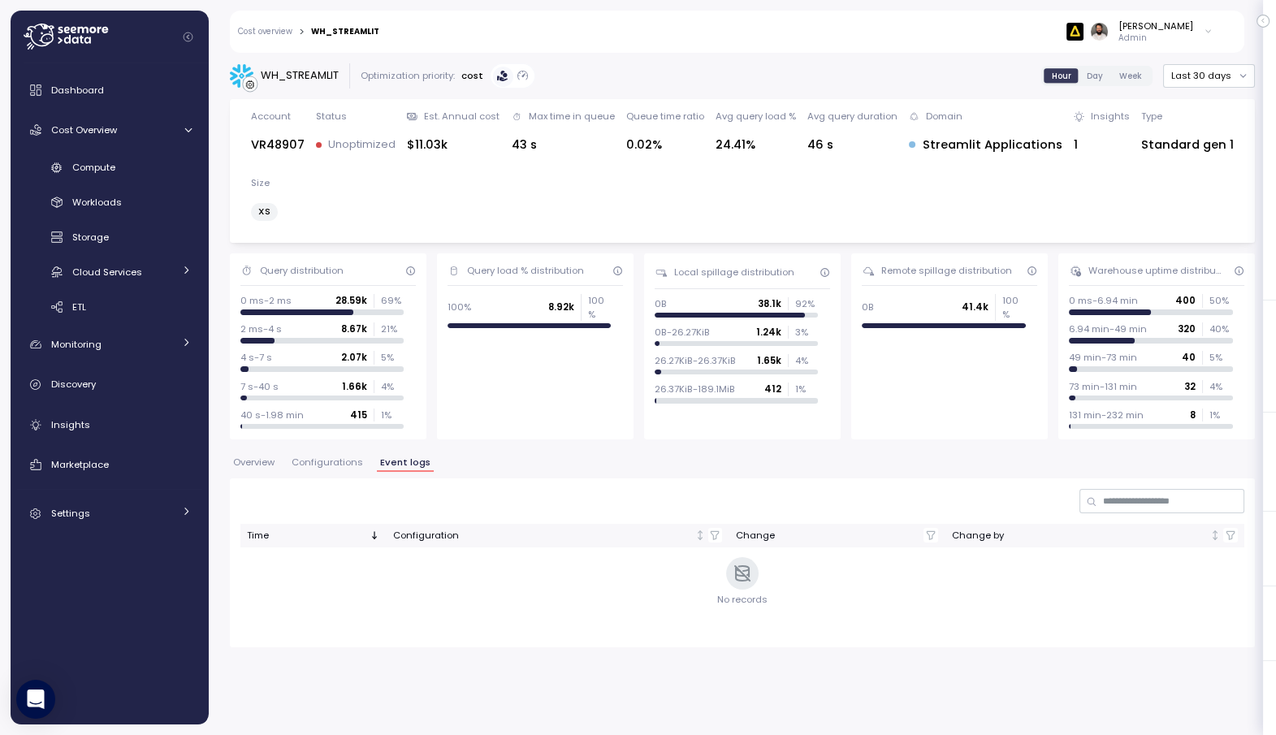
click at [343, 463] on span "Configurations" at bounding box center [327, 462] width 71 height 9
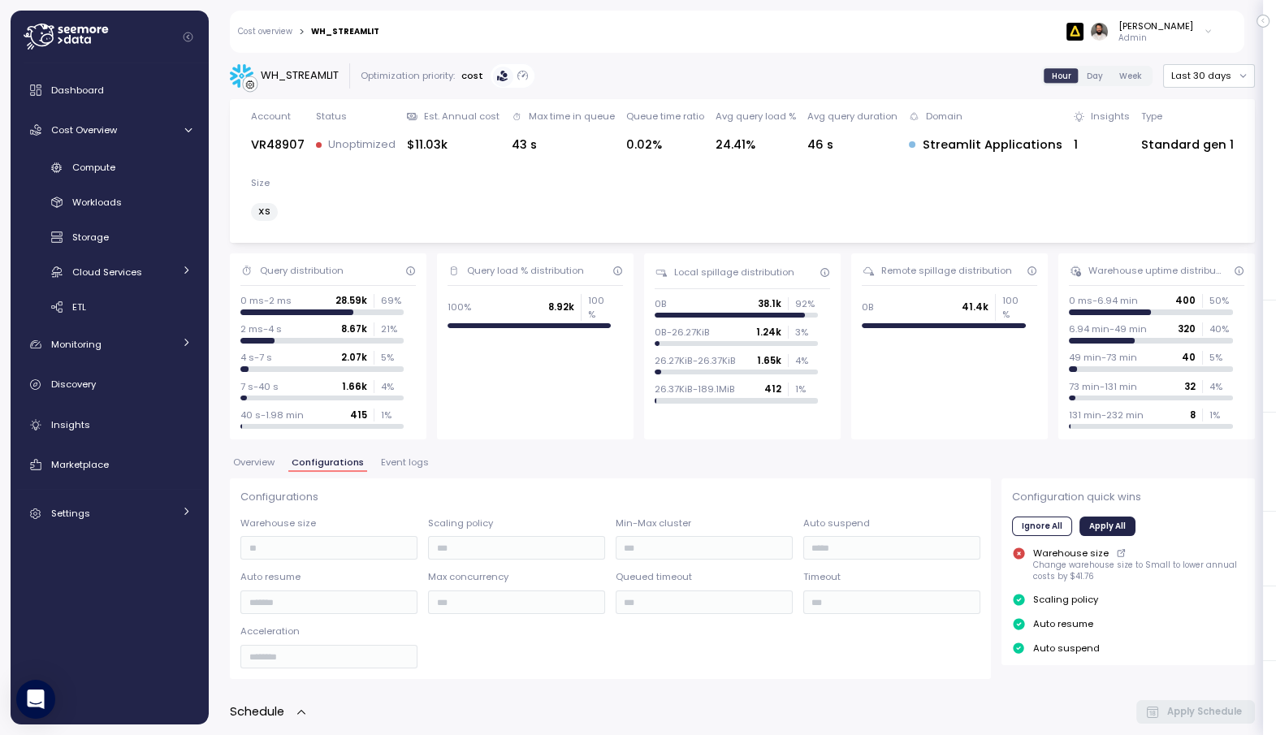
click at [399, 464] on span "Event logs" at bounding box center [405, 462] width 48 height 9
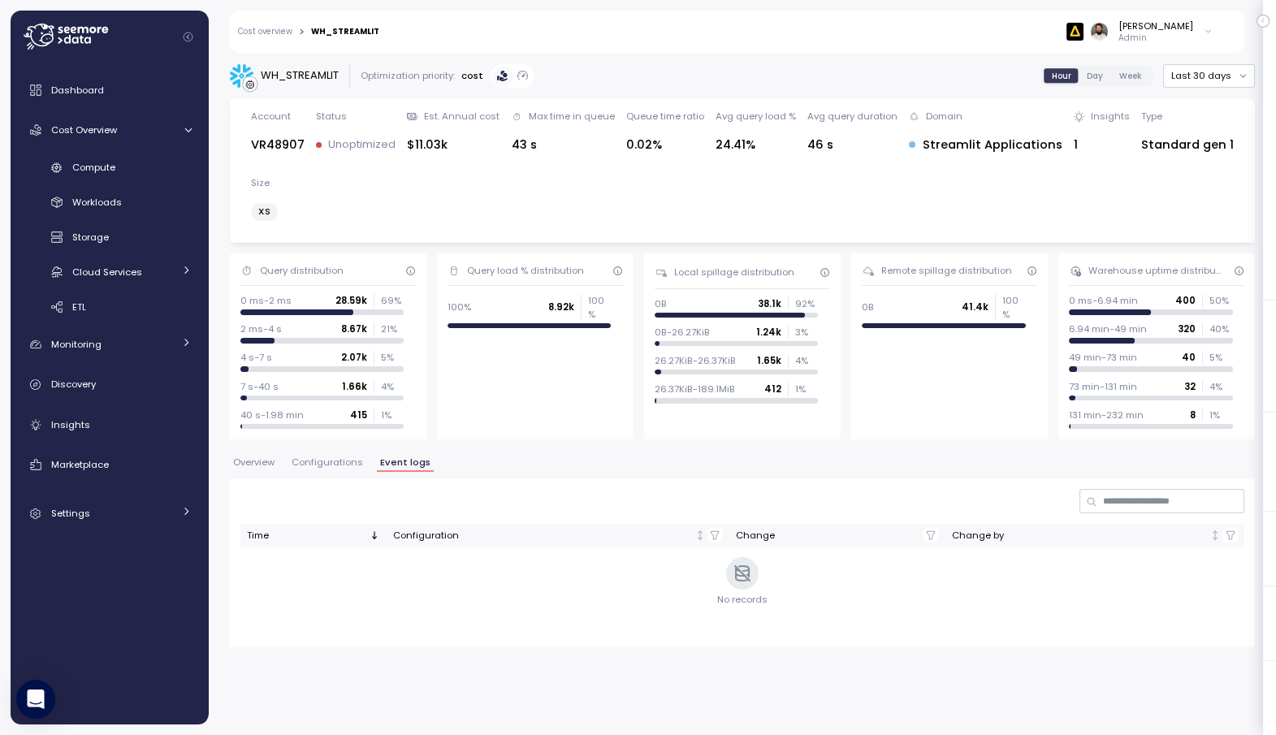
click at [331, 465] on span "Configurations" at bounding box center [327, 462] width 71 height 9
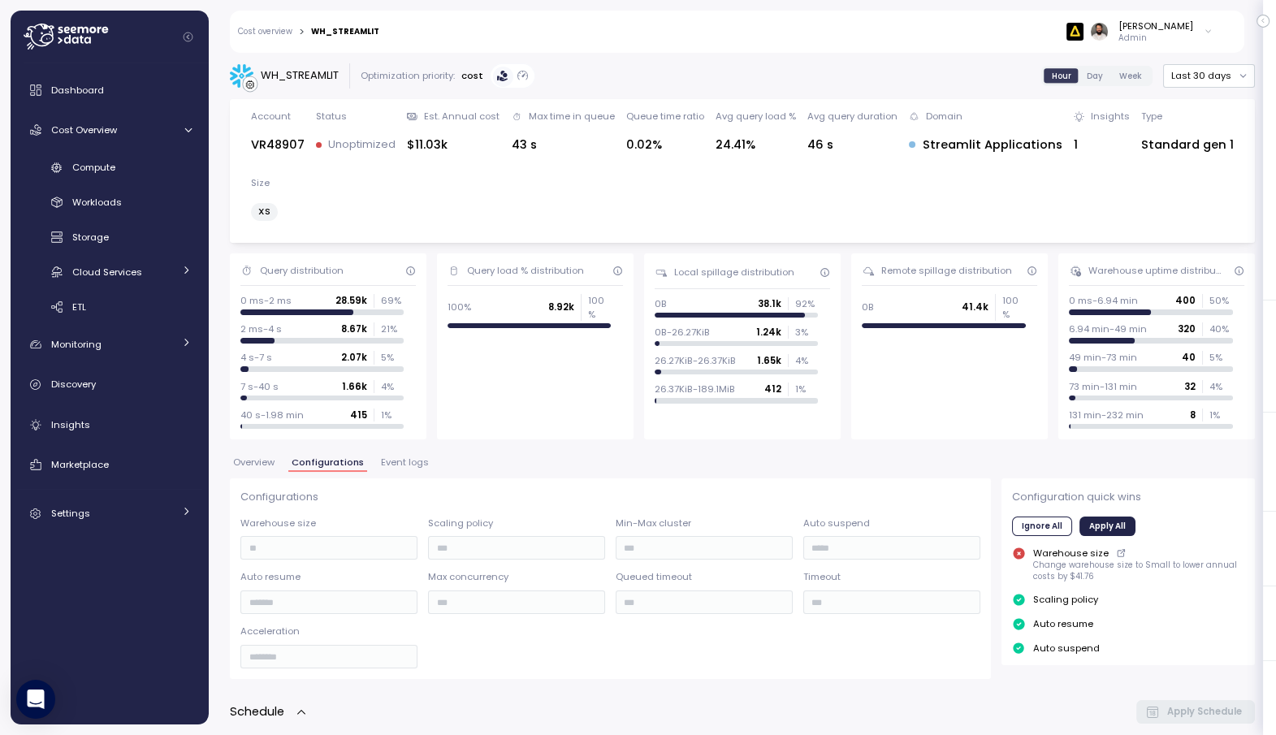
click at [279, 461] on div "Overview Configurations Event logs" at bounding box center [742, 468] width 1025 height 21
click at [269, 460] on span "Overview" at bounding box center [253, 462] width 41 height 9
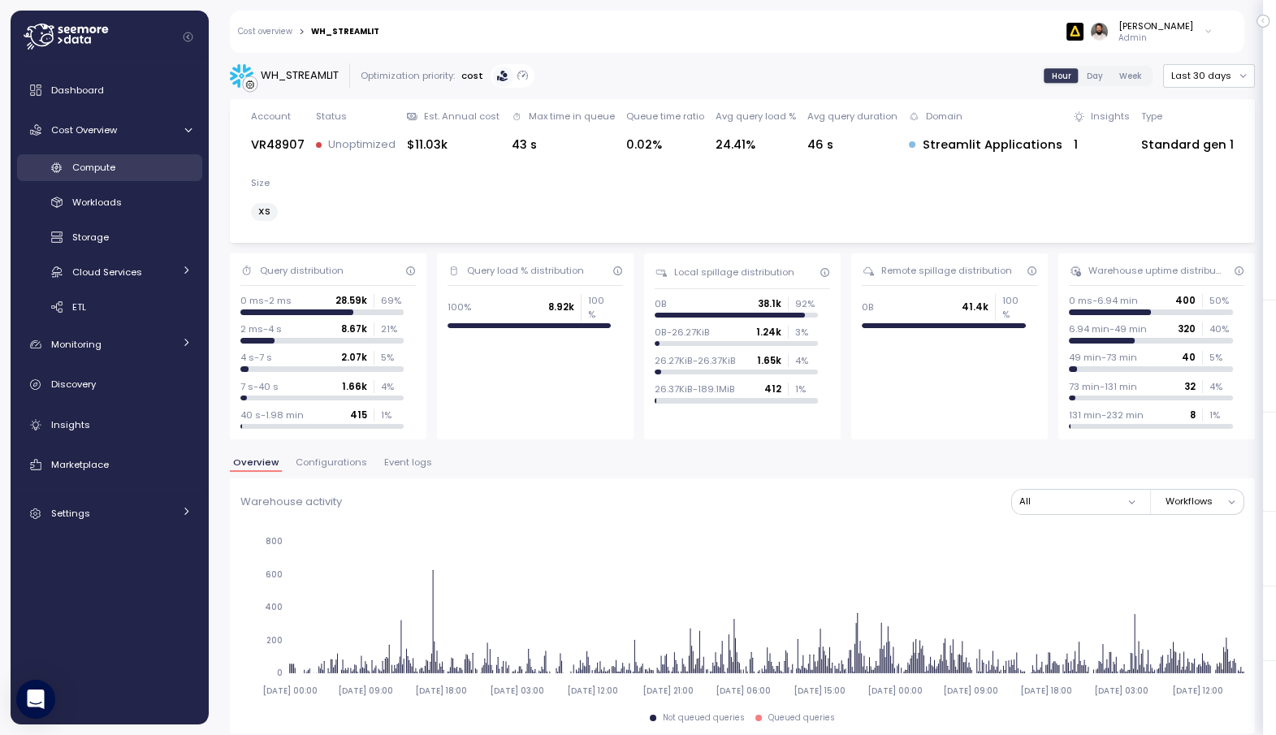
click at [144, 175] on div "Compute" at bounding box center [131, 167] width 119 height 16
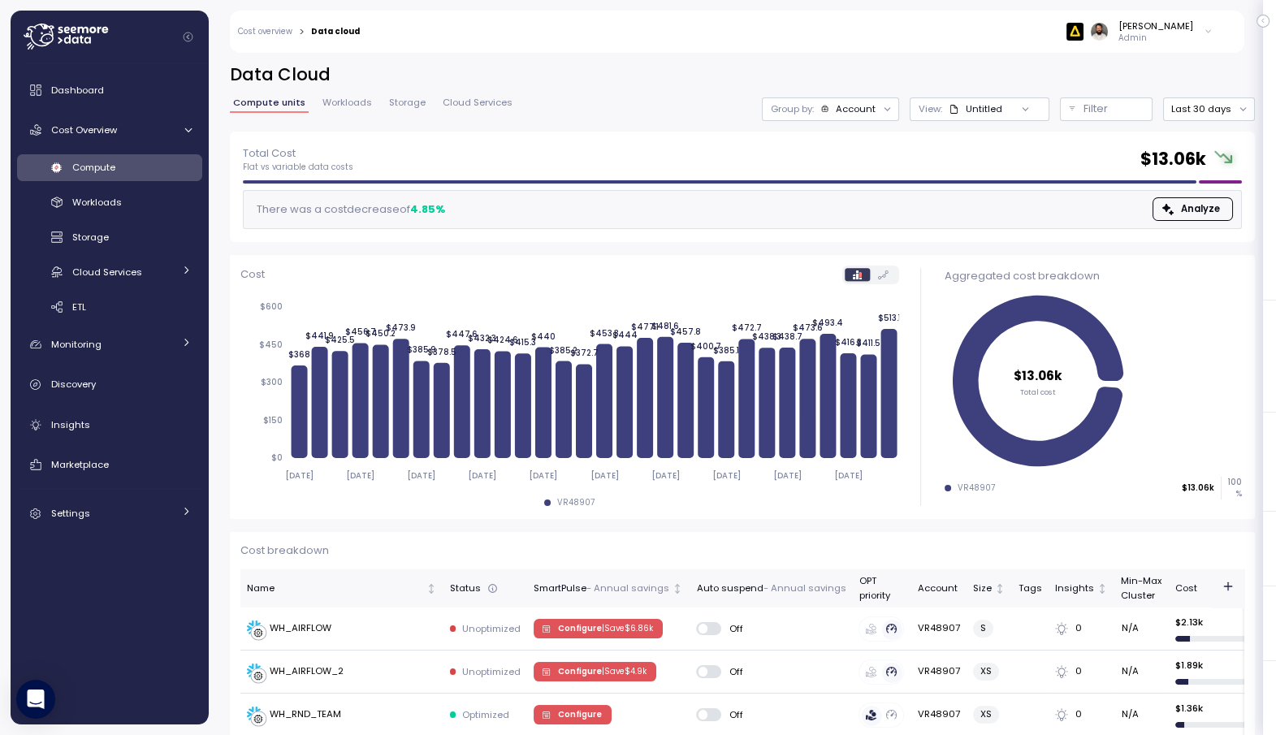
click at [876, 115] on div "Account" at bounding box center [856, 108] width 40 height 13
click at [863, 206] on p "Compute unit" at bounding box center [847, 199] width 64 height 13
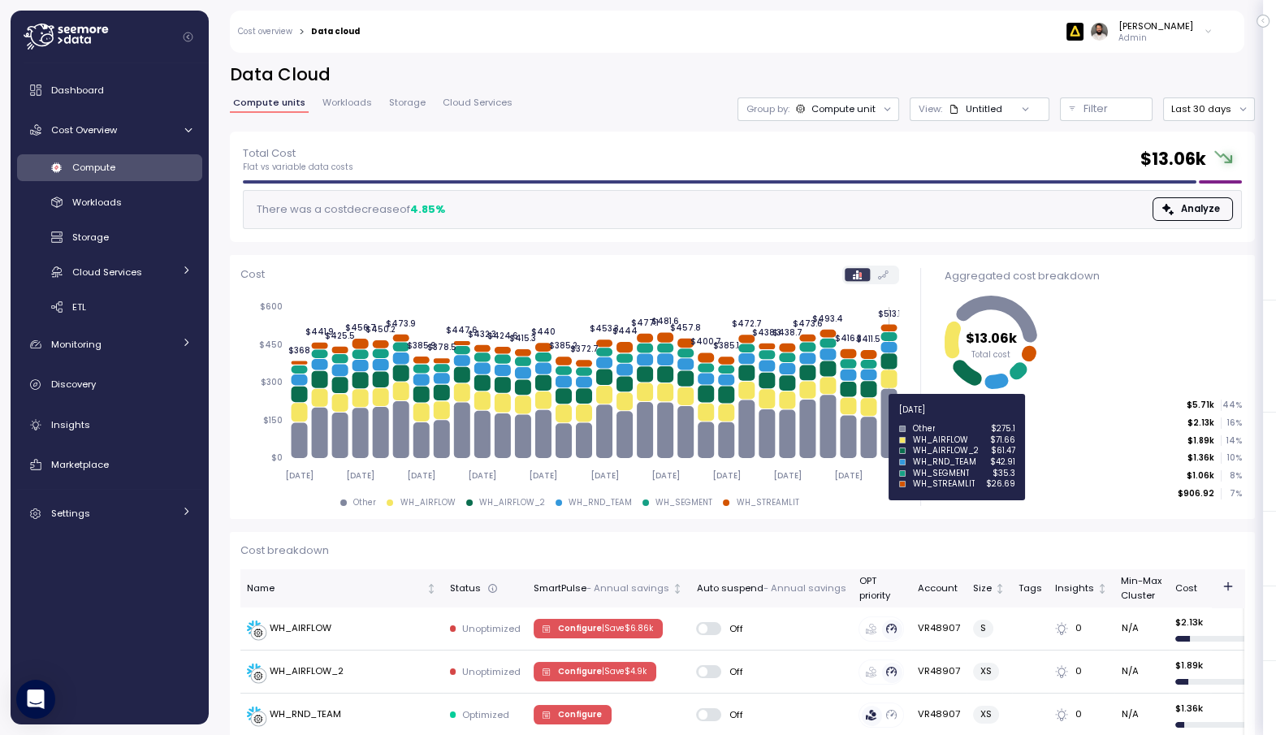
click at [891, 419] on icon at bounding box center [889, 423] width 16 height 69
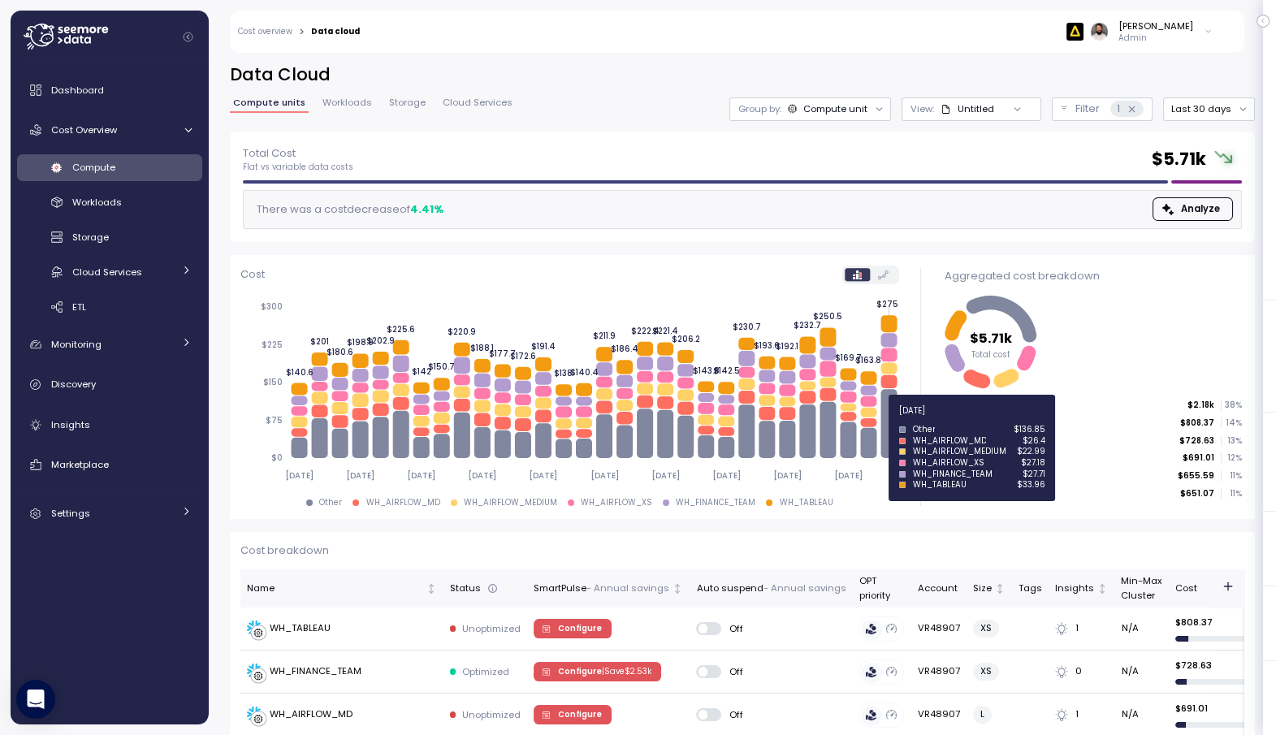
click at [891, 420] on icon at bounding box center [889, 423] width 16 height 69
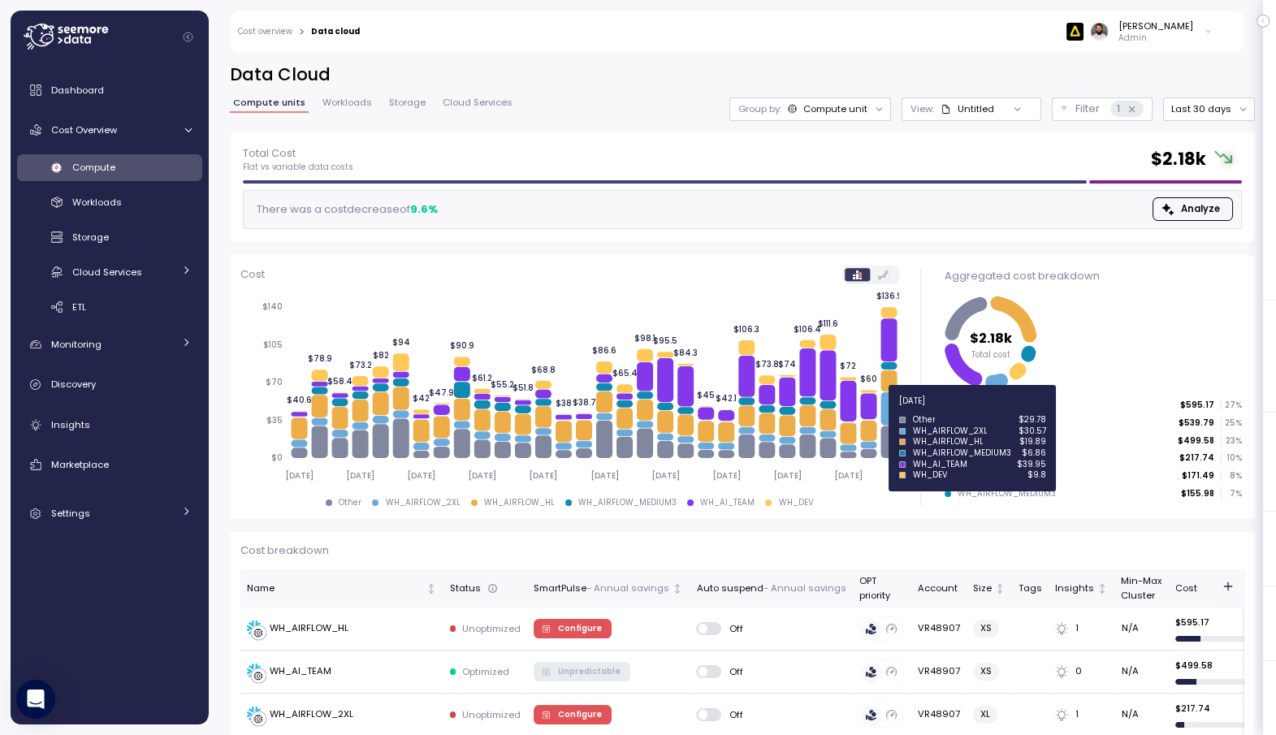
click at [888, 410] on icon at bounding box center [889, 408] width 16 height 33
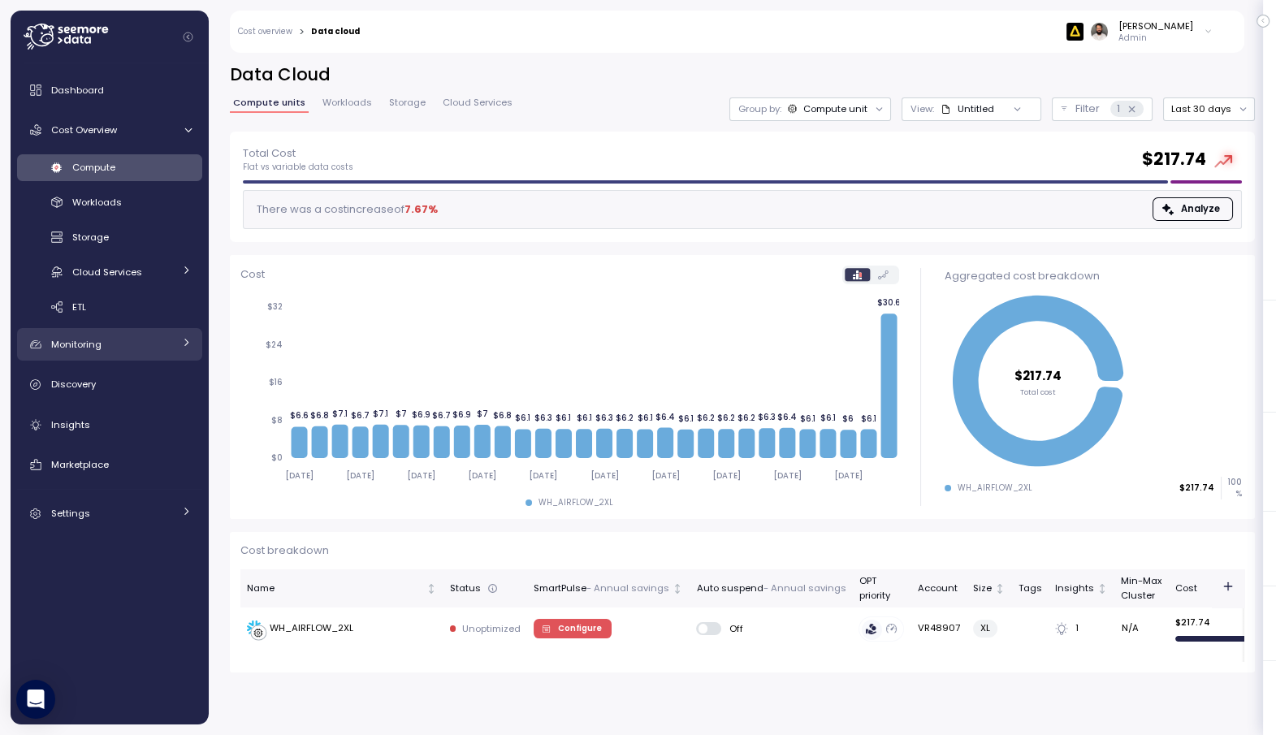
click at [136, 351] on div "Monitoring" at bounding box center [112, 344] width 122 height 16
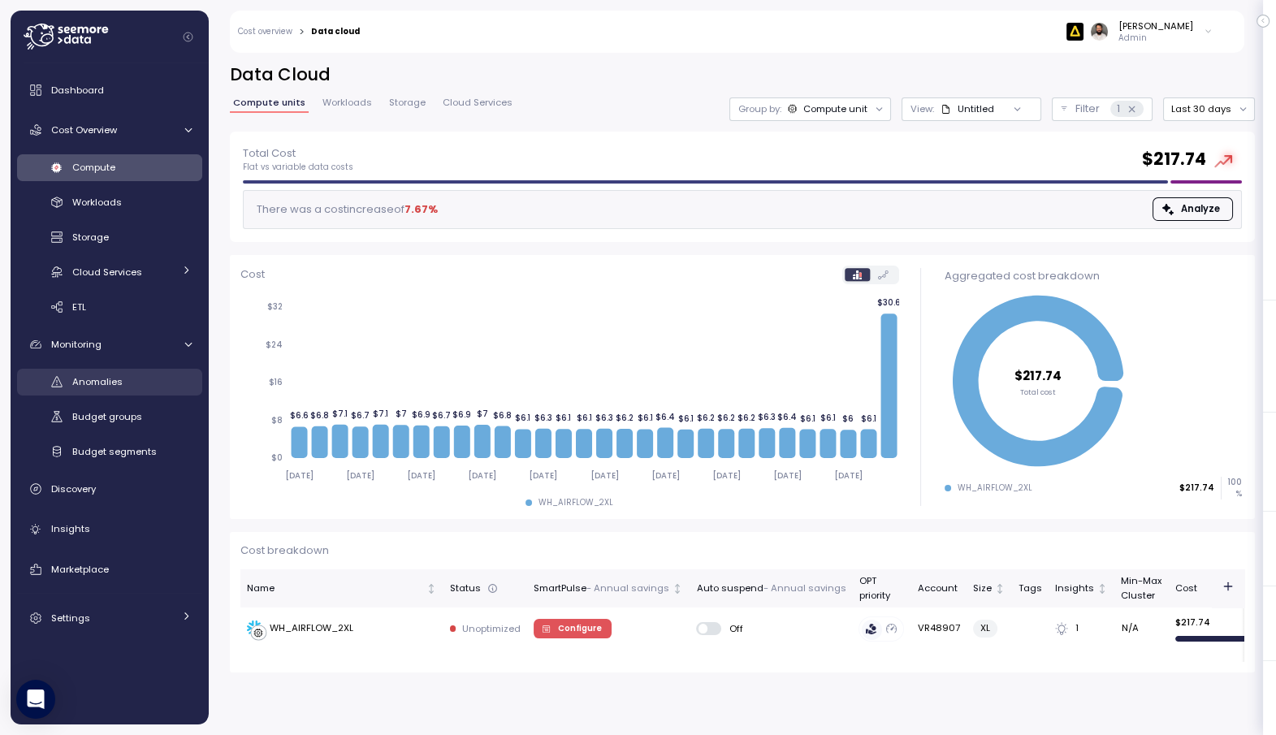
click at [134, 386] on div "Anomalies" at bounding box center [131, 382] width 119 height 16
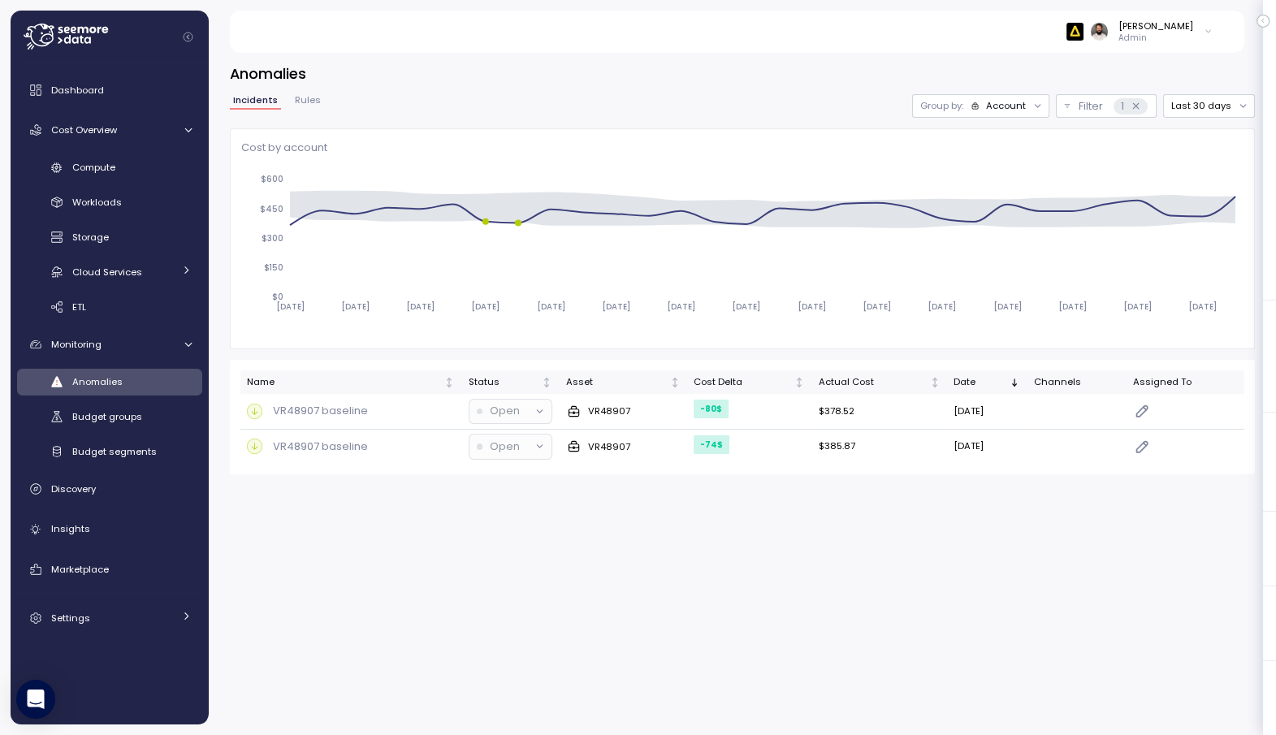
click at [1025, 122] on div "Incidents Rules Group by: Account Filter 1 Last 30 days Filter Clear all Accoun…" at bounding box center [742, 284] width 1025 height 380
click at [1022, 115] on div "Group by: Account" at bounding box center [980, 106] width 137 height 24
click at [1013, 169] on p "Compute unit" at bounding box center [1002, 168] width 64 height 13
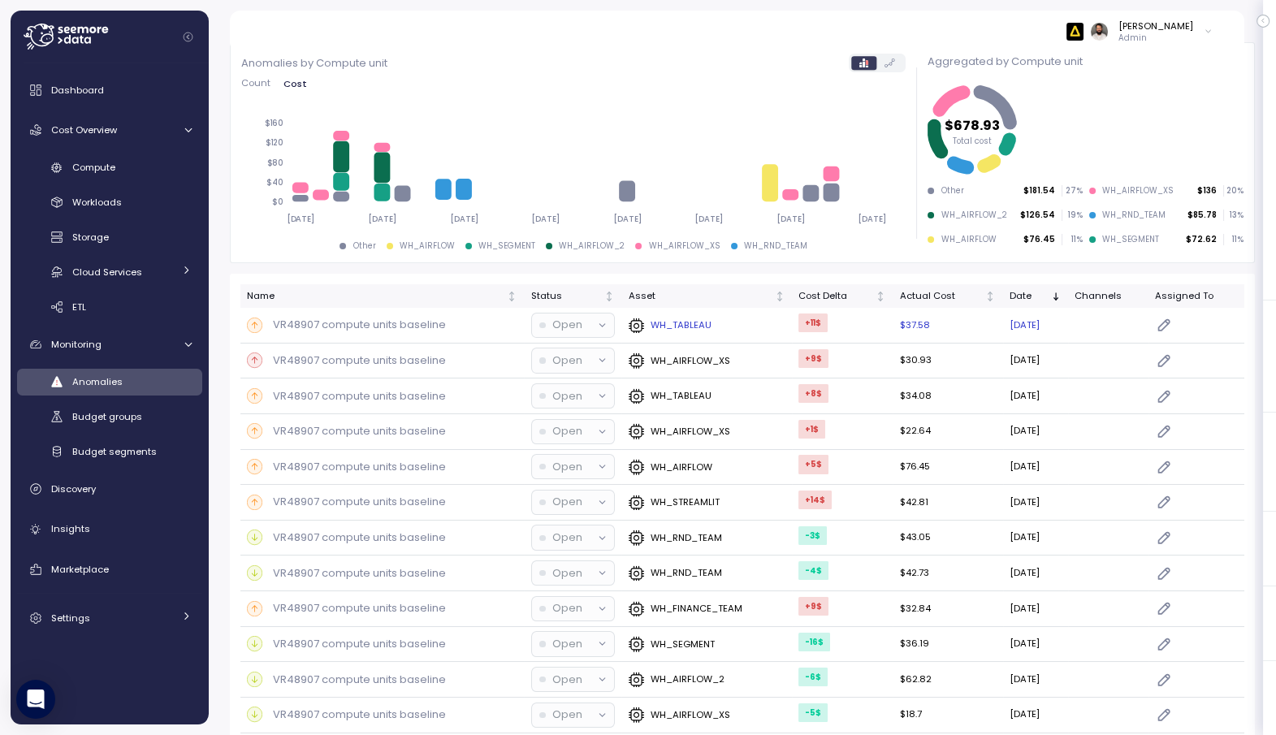
scroll to position [98, 0]
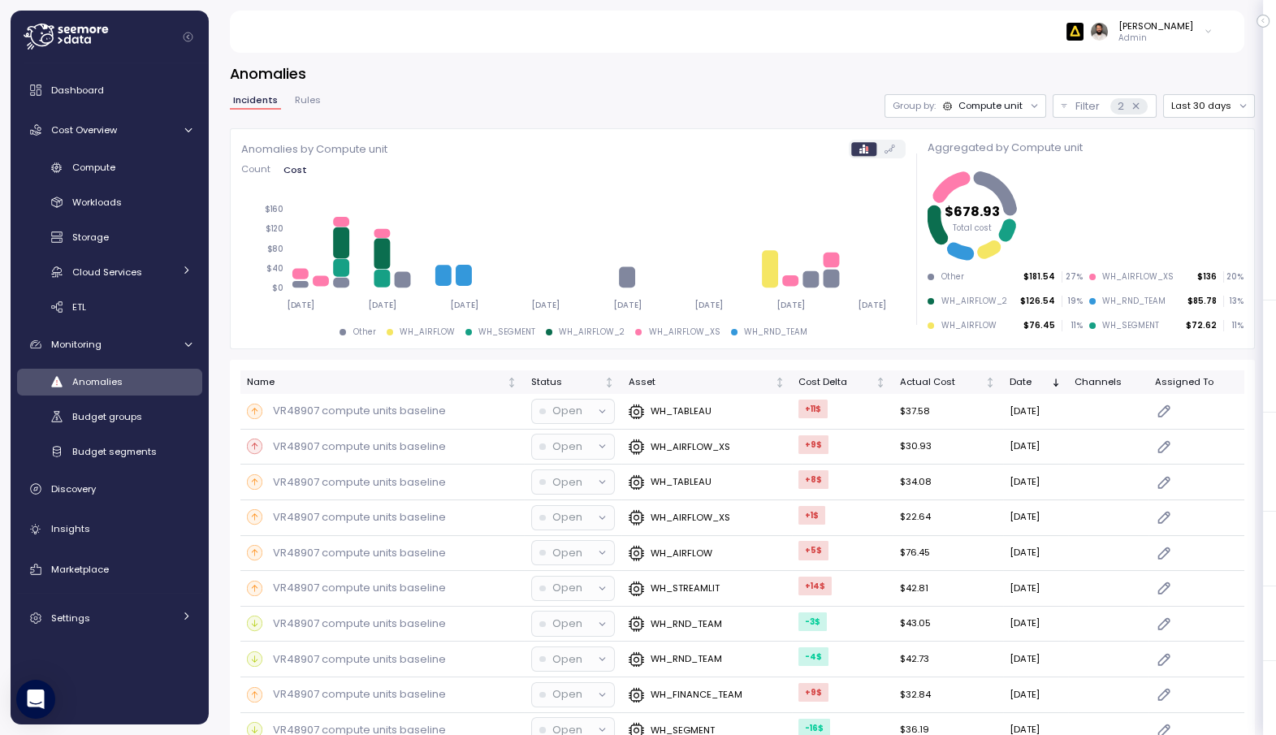
scroll to position [98, 0]
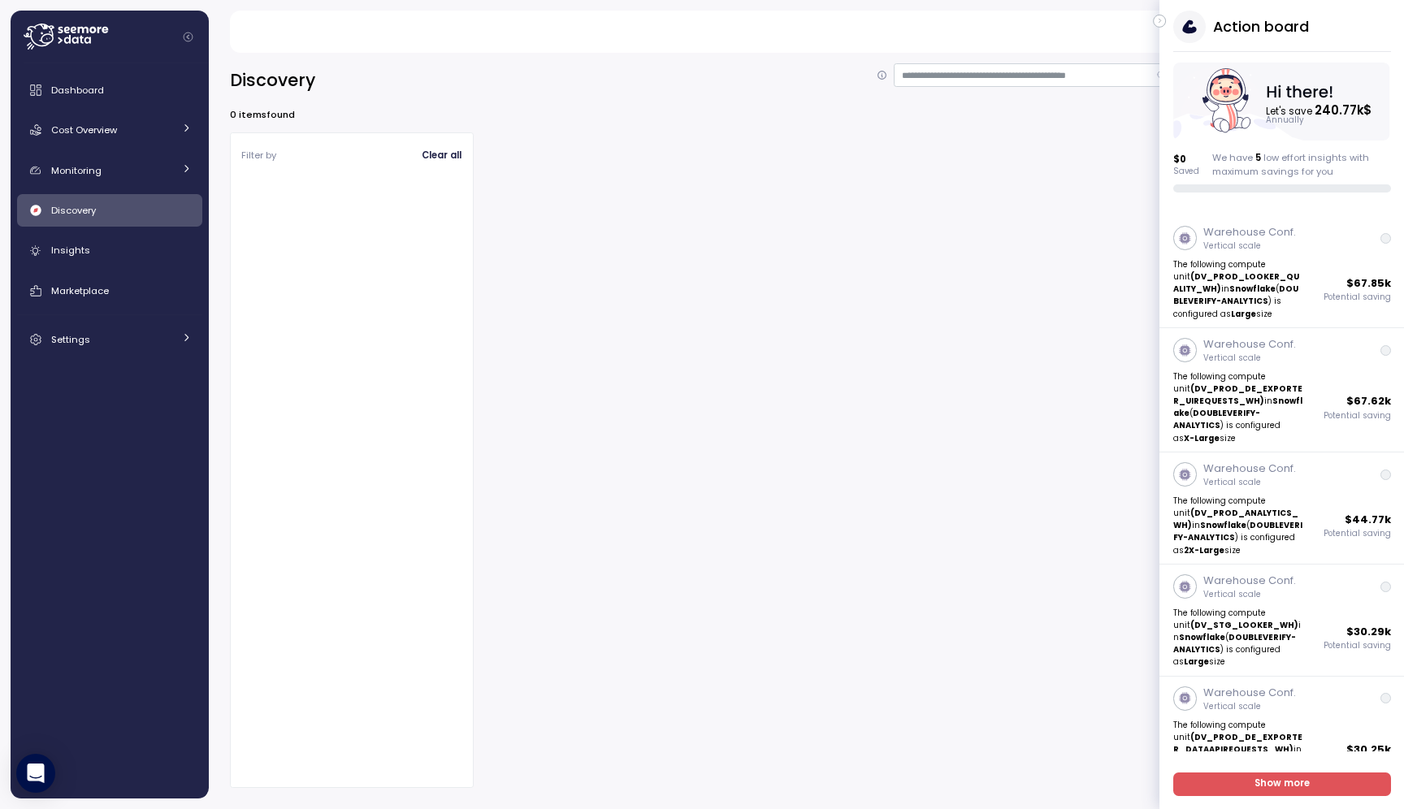
click at [1159, 23] on icon "button" at bounding box center [1159, 20] width 7 height 19
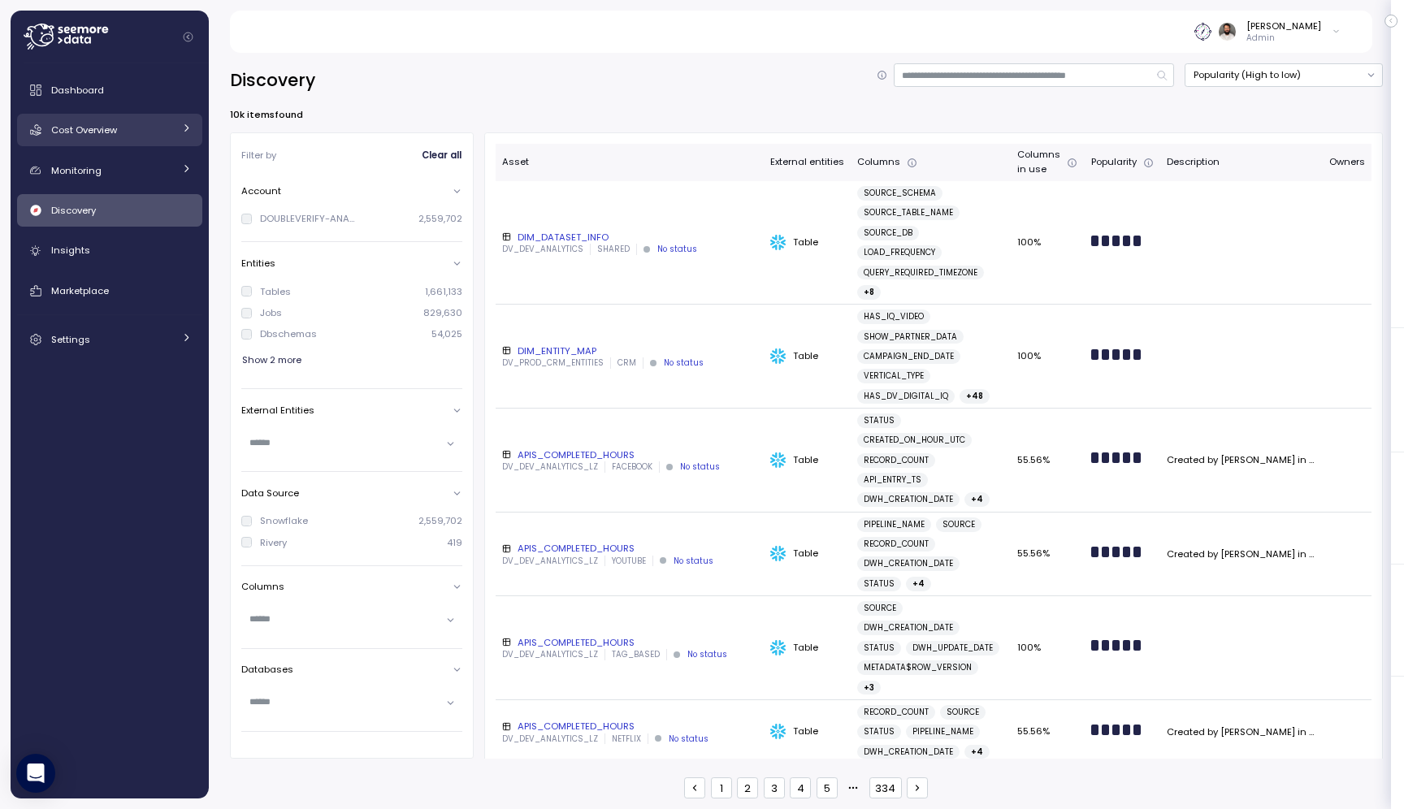
click at [149, 130] on div "Cost Overview" at bounding box center [112, 130] width 122 height 16
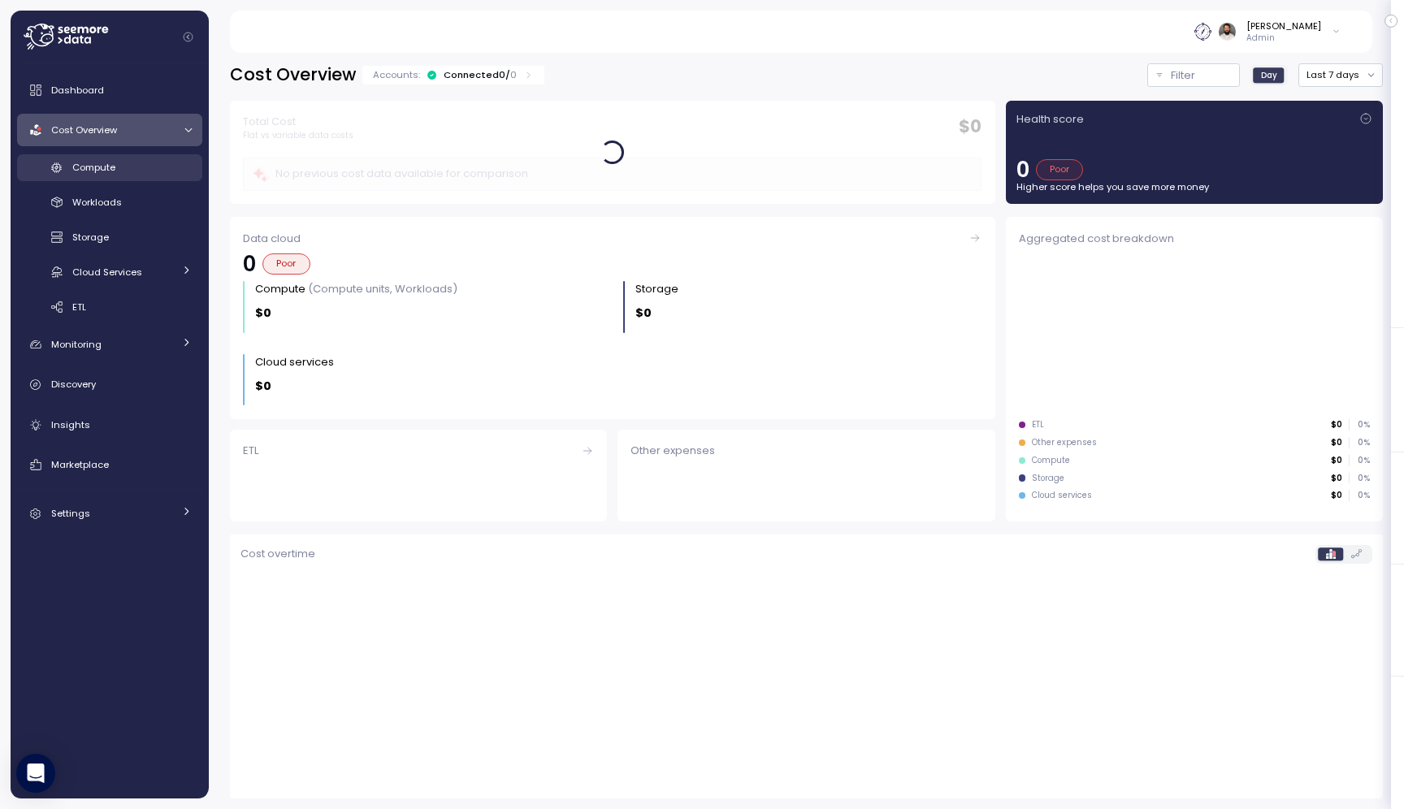
click at [145, 171] on div "Compute" at bounding box center [131, 167] width 119 height 16
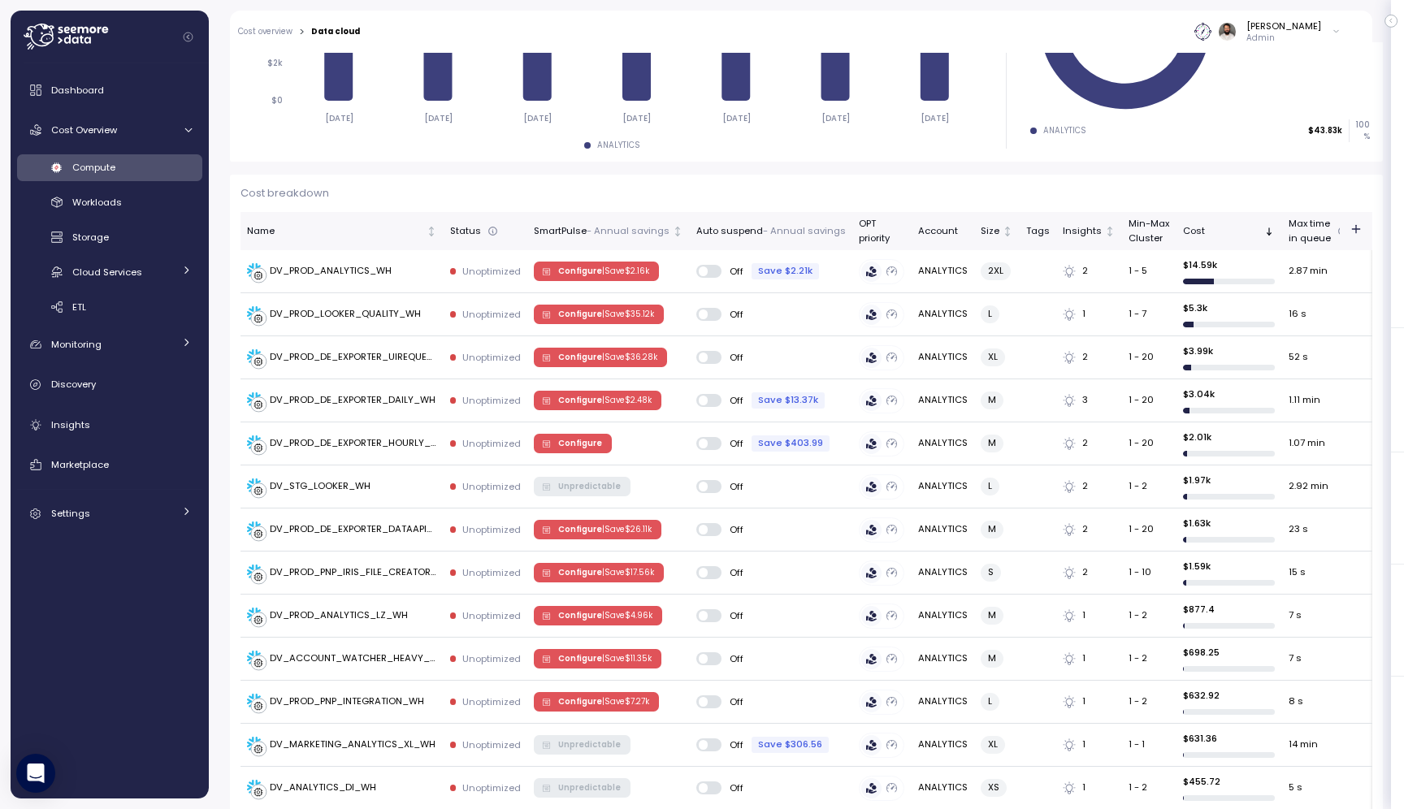
scroll to position [358, 0]
click at [383, 279] on td "DV_PROD_ANALYTICS_WH" at bounding box center [341, 270] width 203 height 43
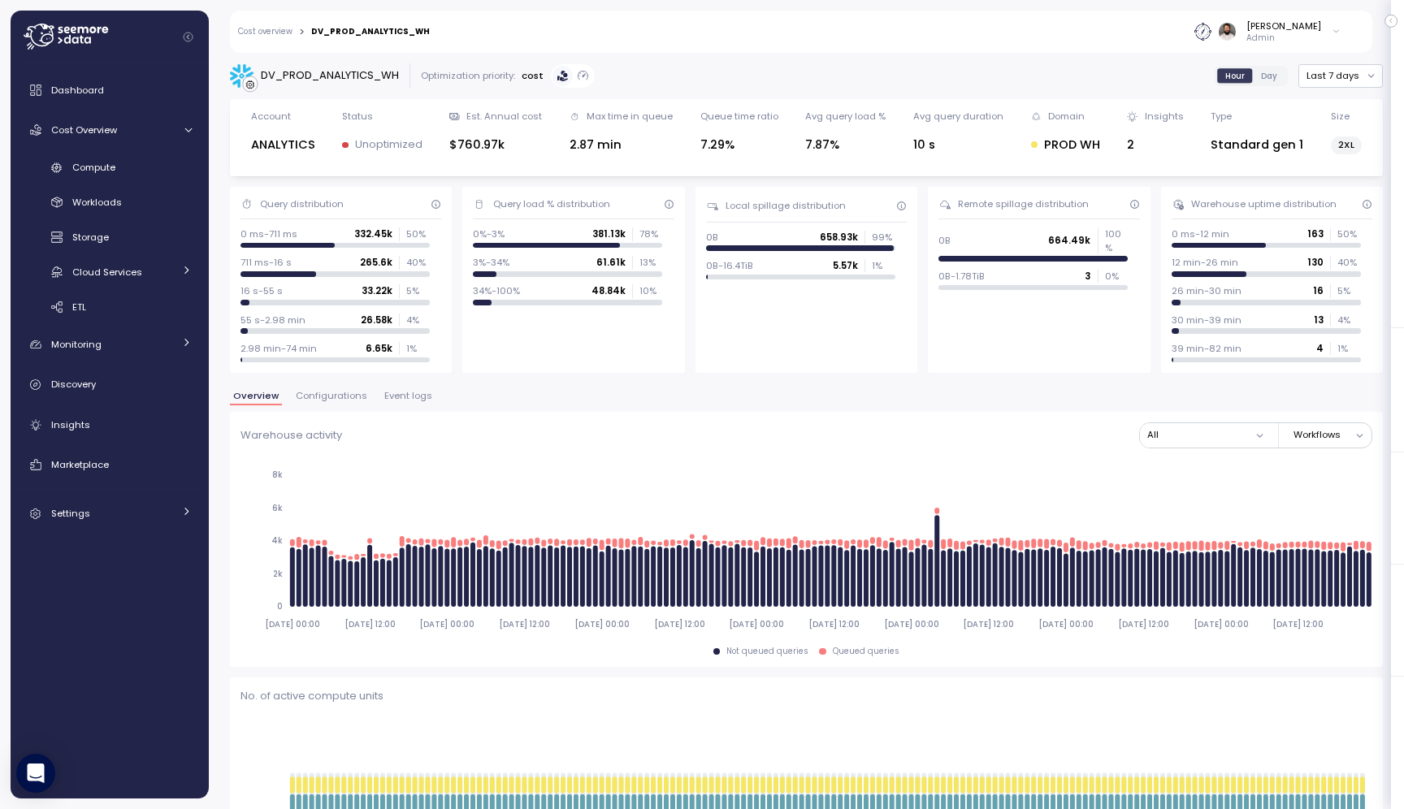
click at [383, 78] on div "DV_PROD_ANALYTICS_WH" at bounding box center [330, 75] width 138 height 16
copy div "DV_PROD_ANALYTICS_WH"
click at [120, 463] on div "Marketplace" at bounding box center [121, 465] width 141 height 16
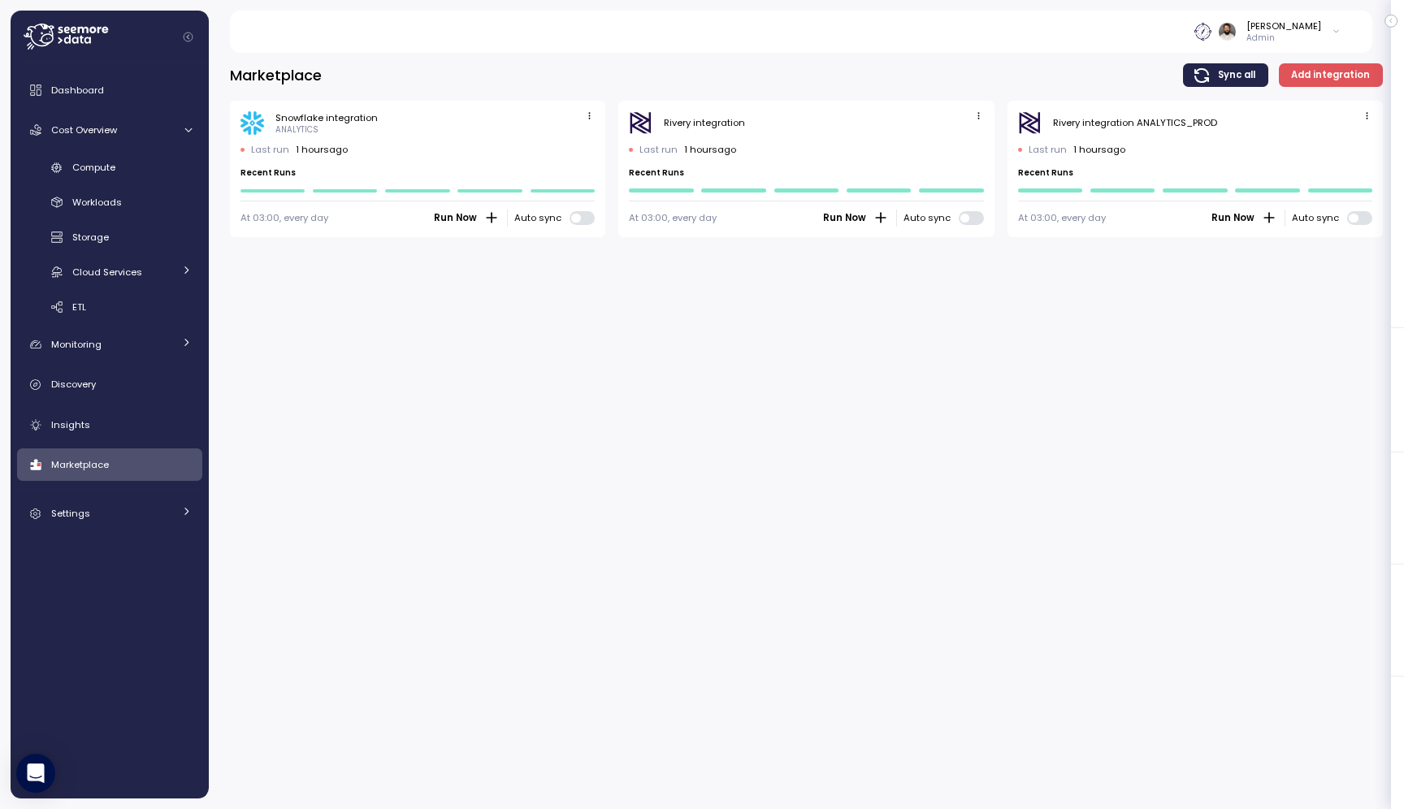
click at [586, 119] on icon "button" at bounding box center [589, 115] width 11 height 11
click at [581, 141] on div "Edit" at bounding box center [572, 147] width 29 height 15
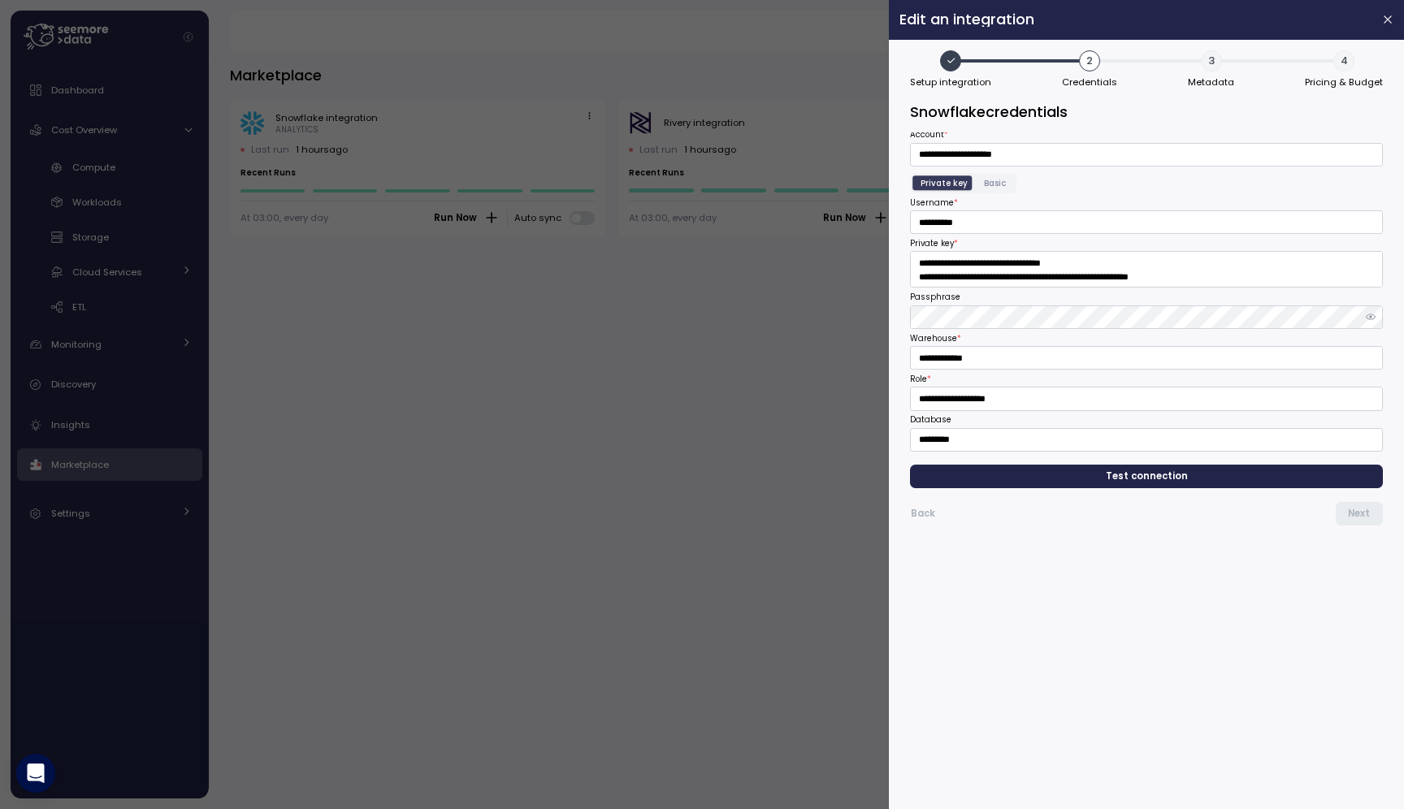
click at [1334, 68] on span "4" at bounding box center [1343, 60] width 21 height 21
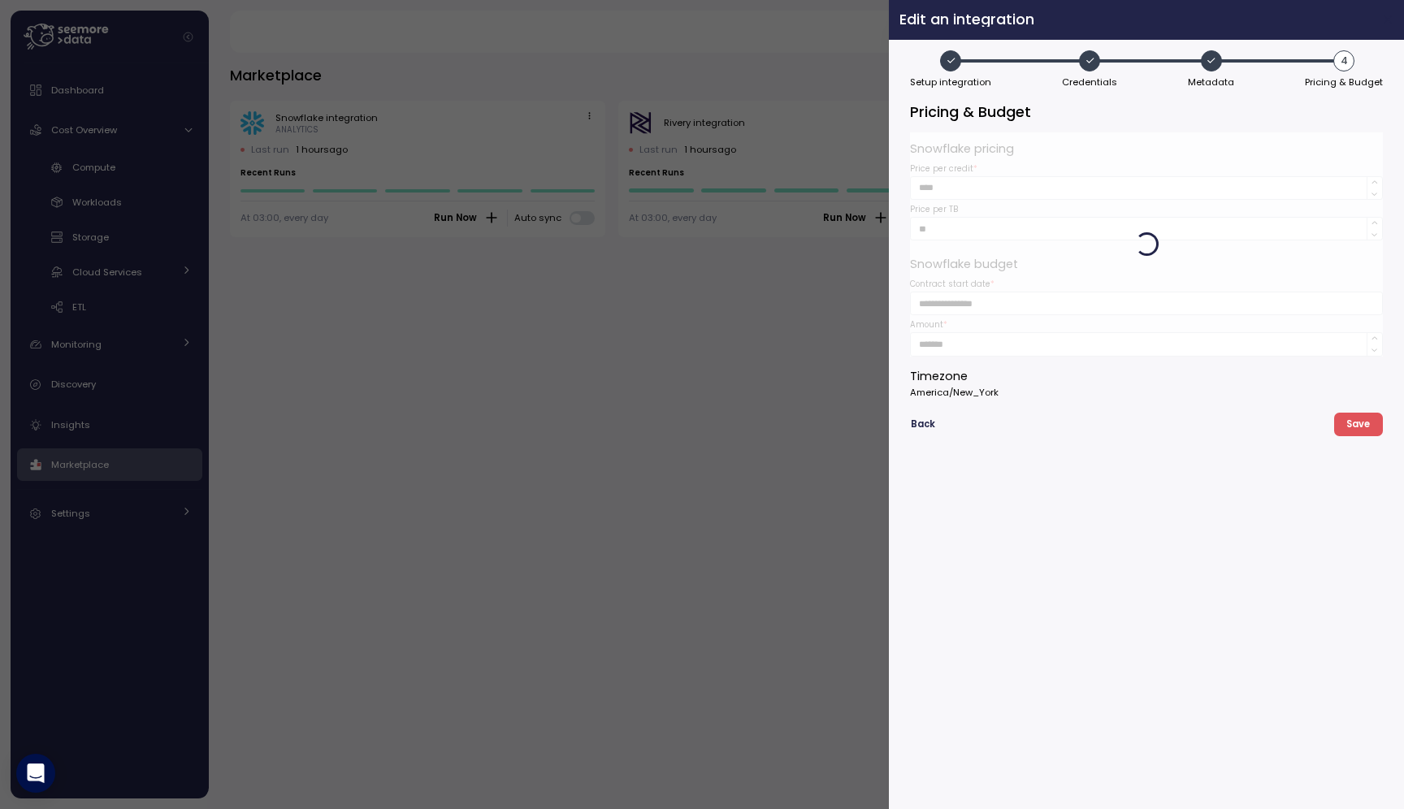
click at [1386, 18] on icon "button" at bounding box center [1386, 19] width 7 height 7
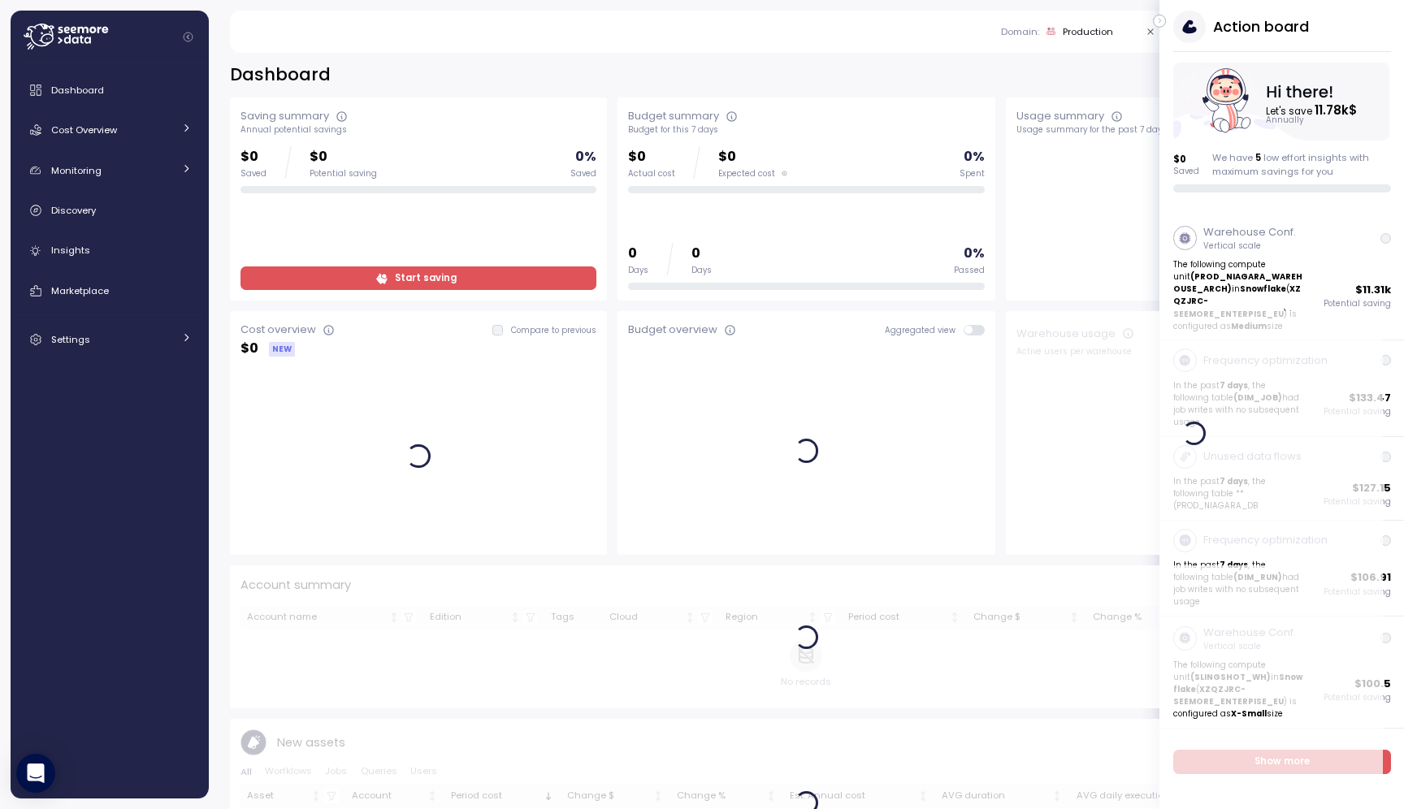
click at [1160, 24] on icon "button" at bounding box center [1159, 20] width 7 height 19
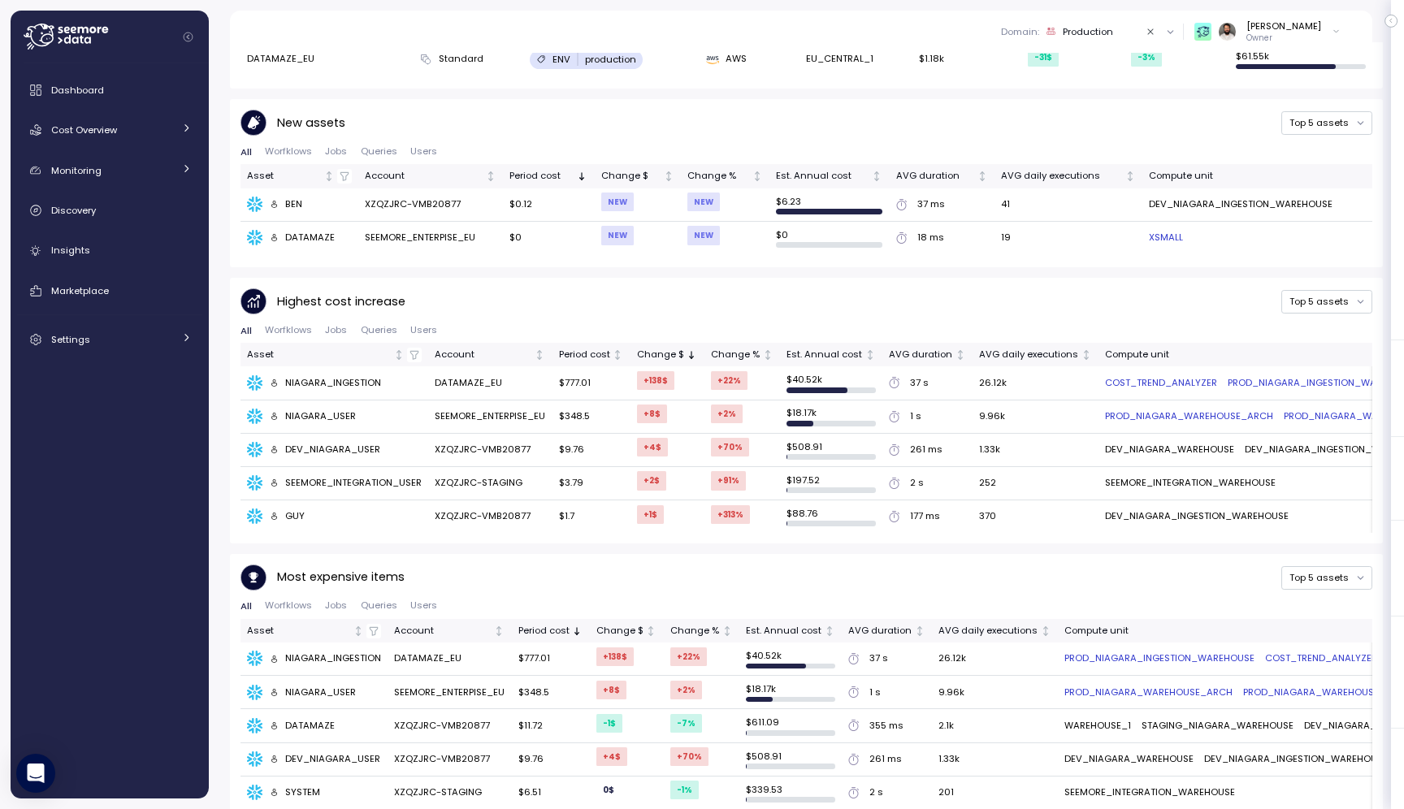
scroll to position [590, 0]
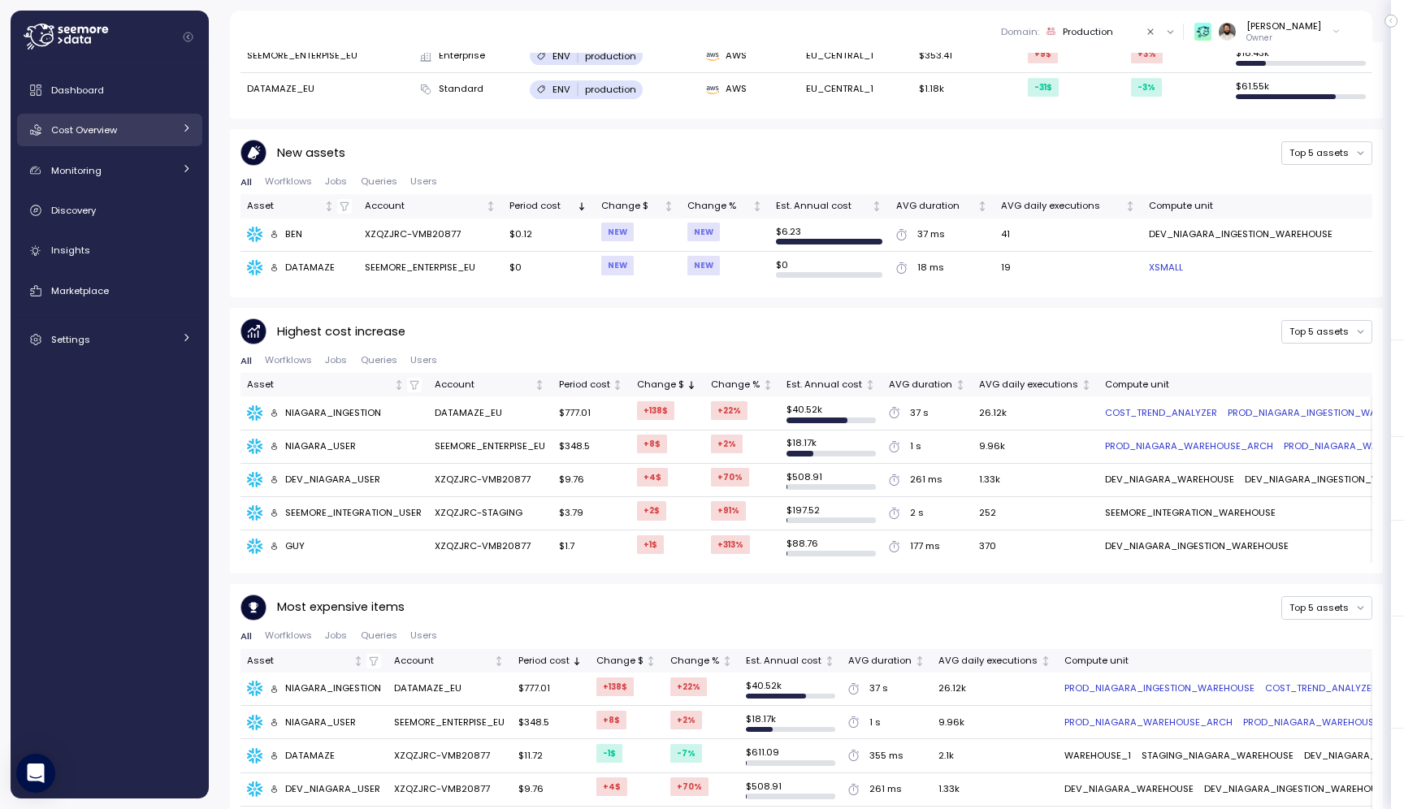
click at [152, 137] on div "Cost Overview" at bounding box center [112, 130] width 122 height 16
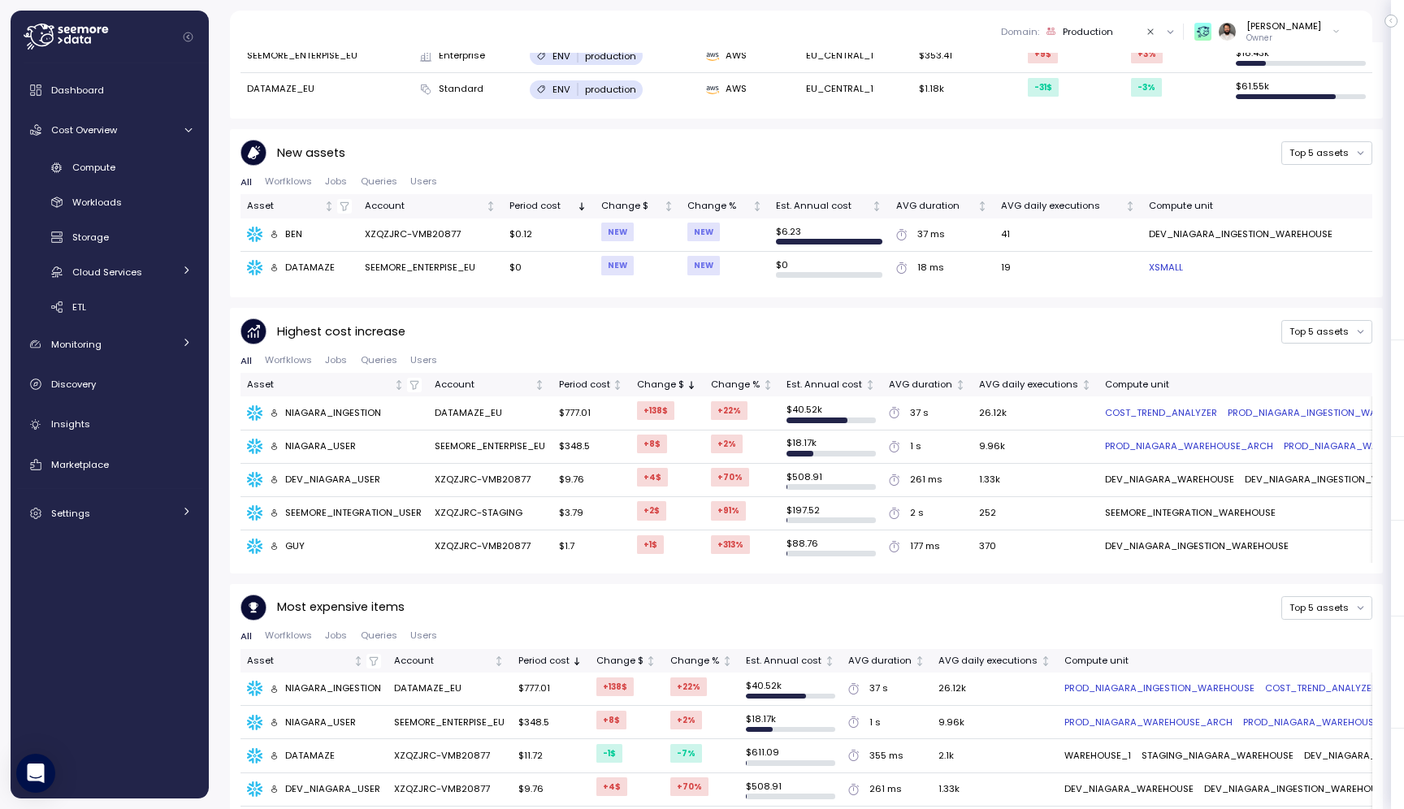
scroll to position [277, 0]
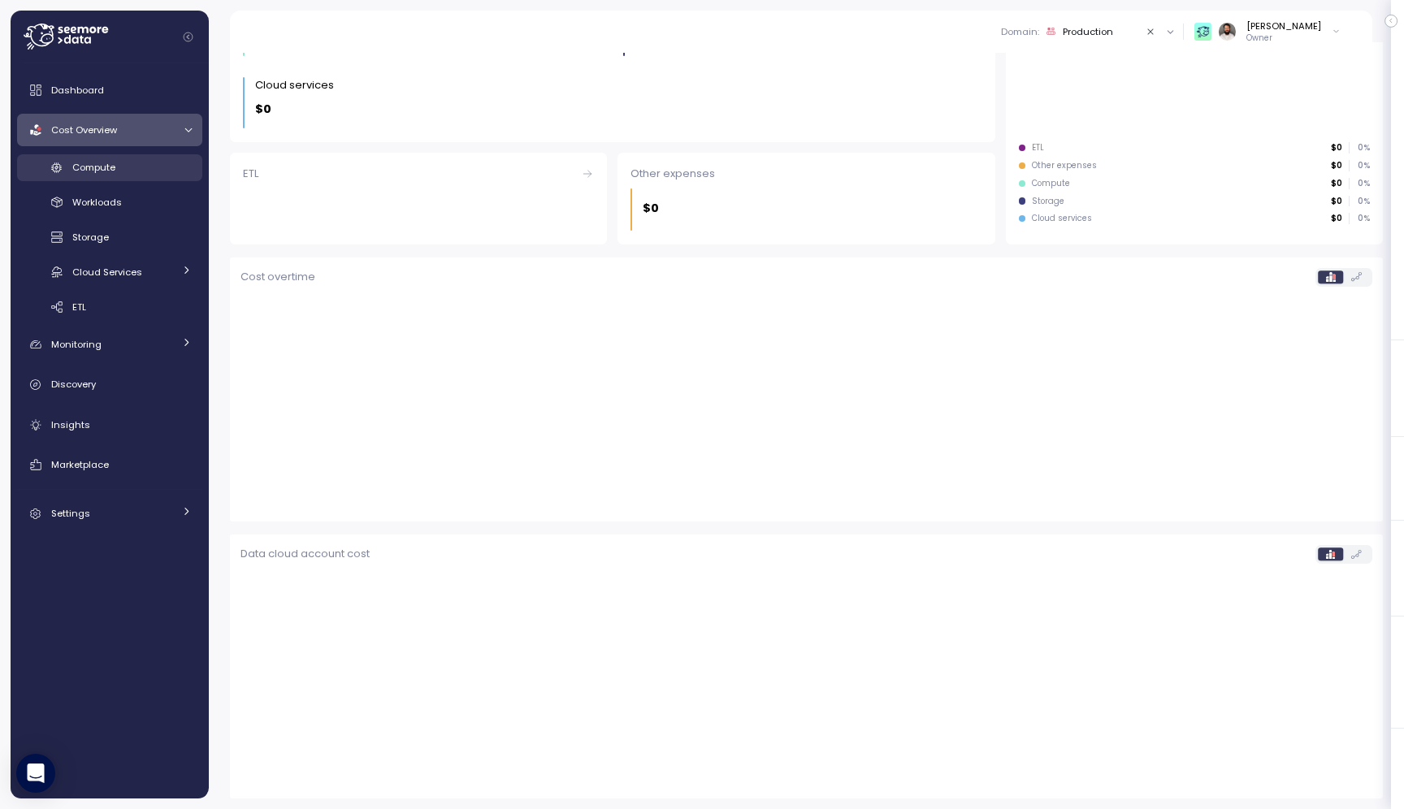
click at [154, 177] on link "Compute" at bounding box center [109, 167] width 185 height 27
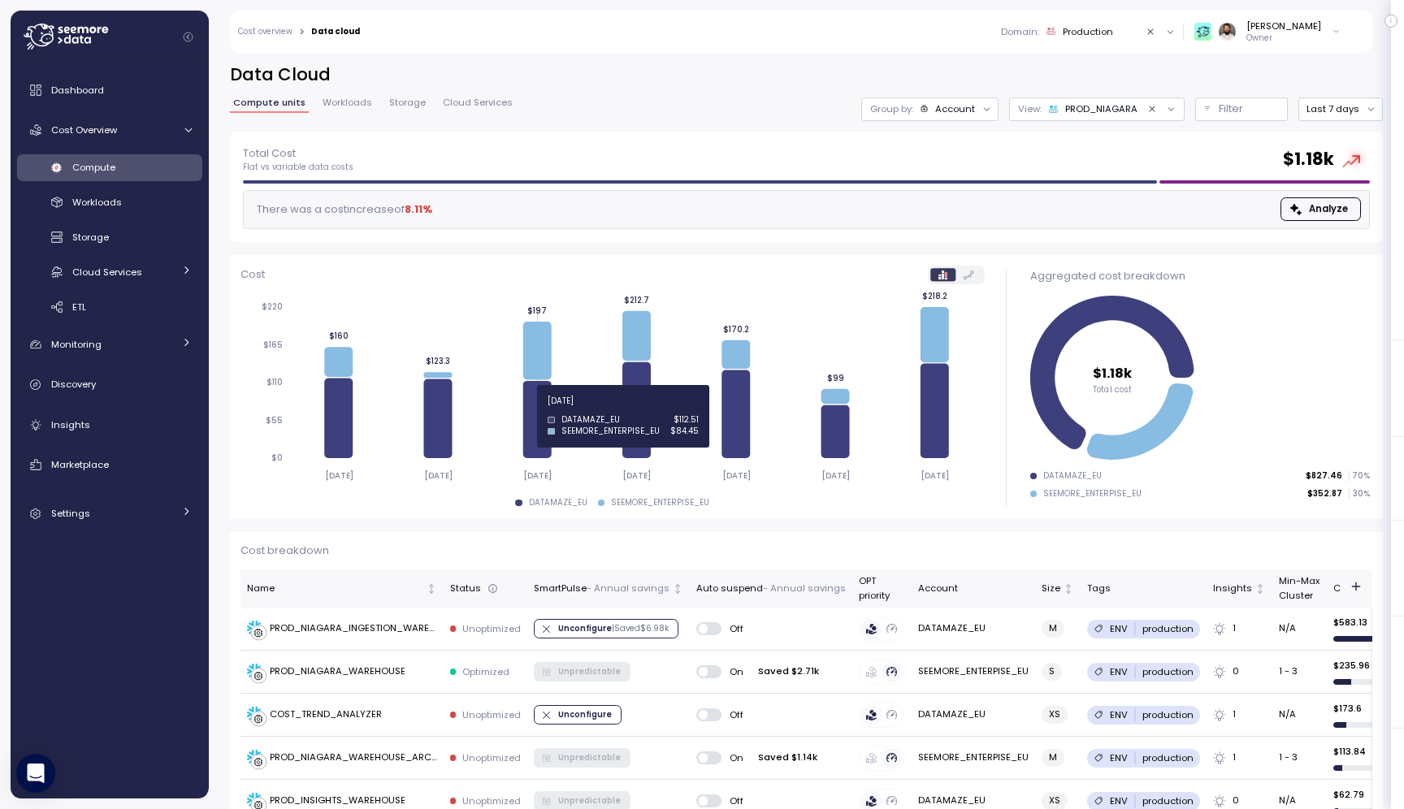
click at [545, 410] on icon at bounding box center [536, 419] width 28 height 77
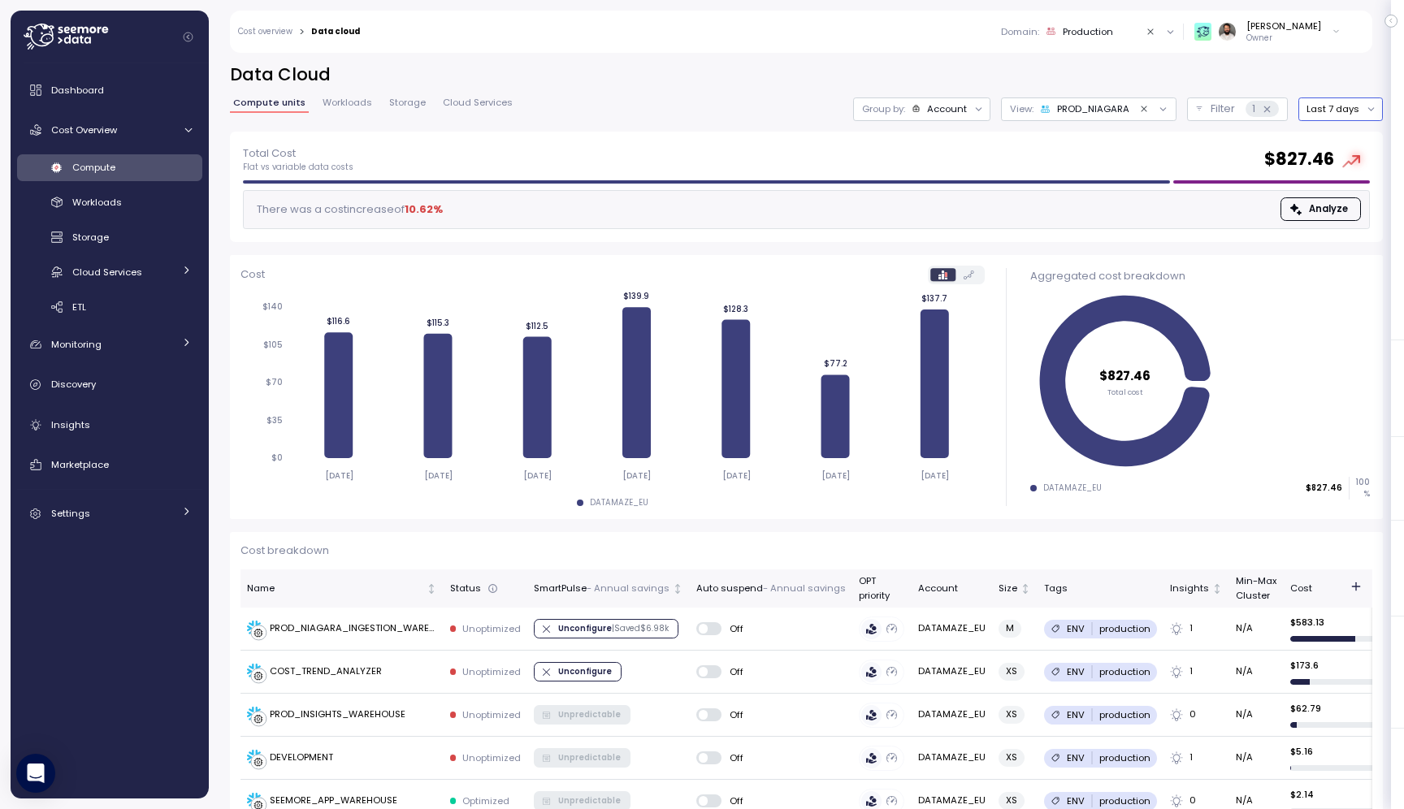
click at [1338, 113] on button "Last 7 days" at bounding box center [1340, 109] width 84 height 24
click at [1331, 214] on div "Last 14 days" at bounding box center [1342, 205] width 99 height 21
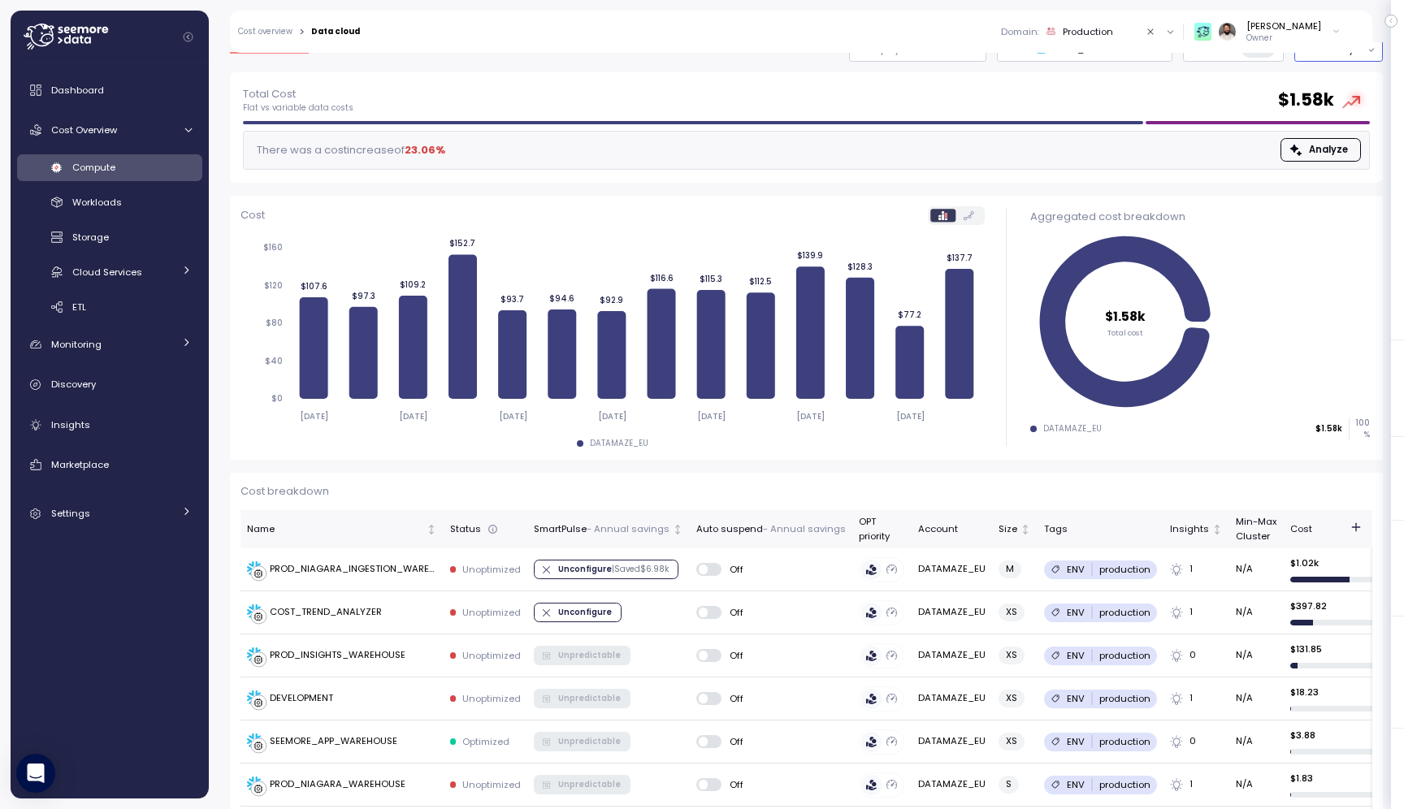
scroll to position [203, 0]
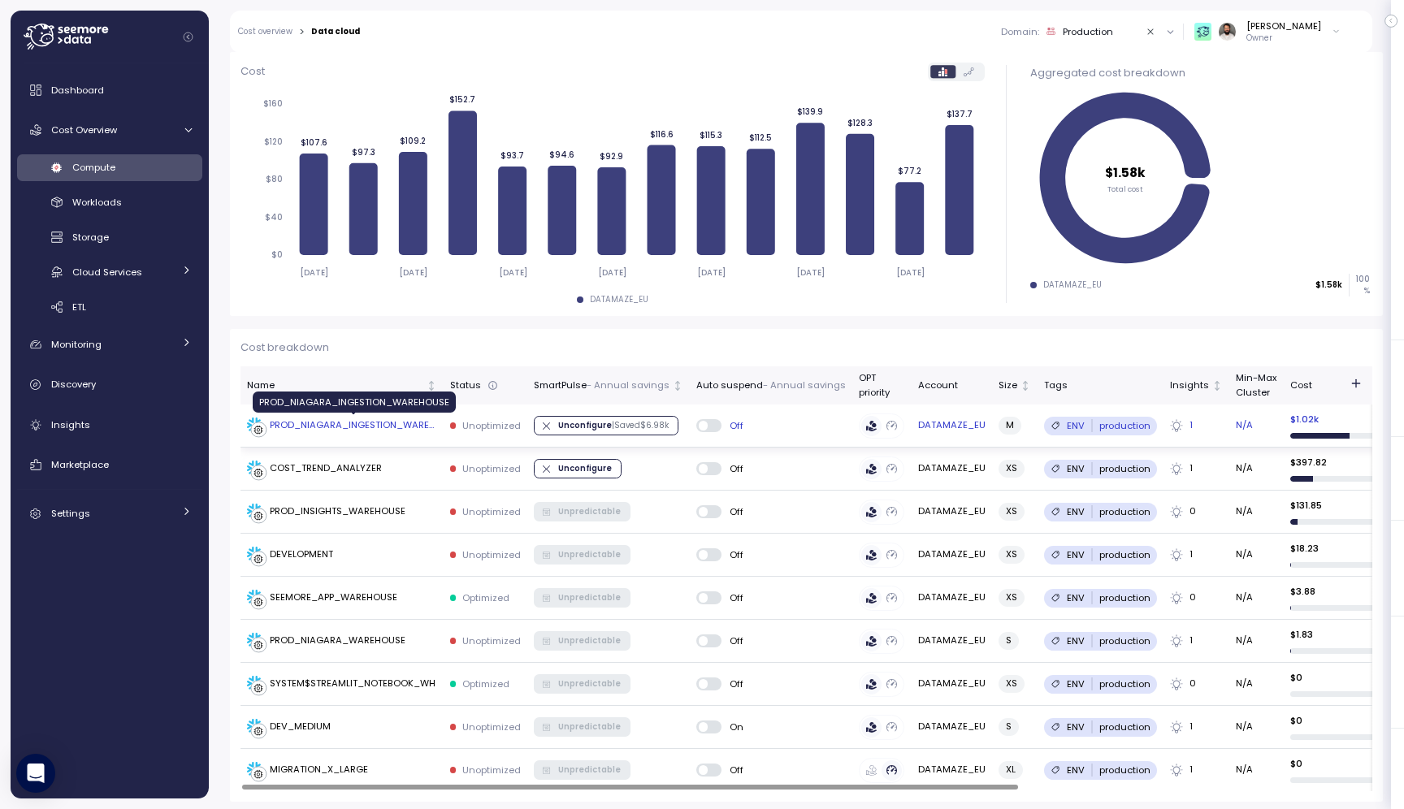
click at [422, 431] on div "PROD_NIAGARA_INGESTION_WAREHOUSE" at bounding box center [353, 425] width 167 height 15
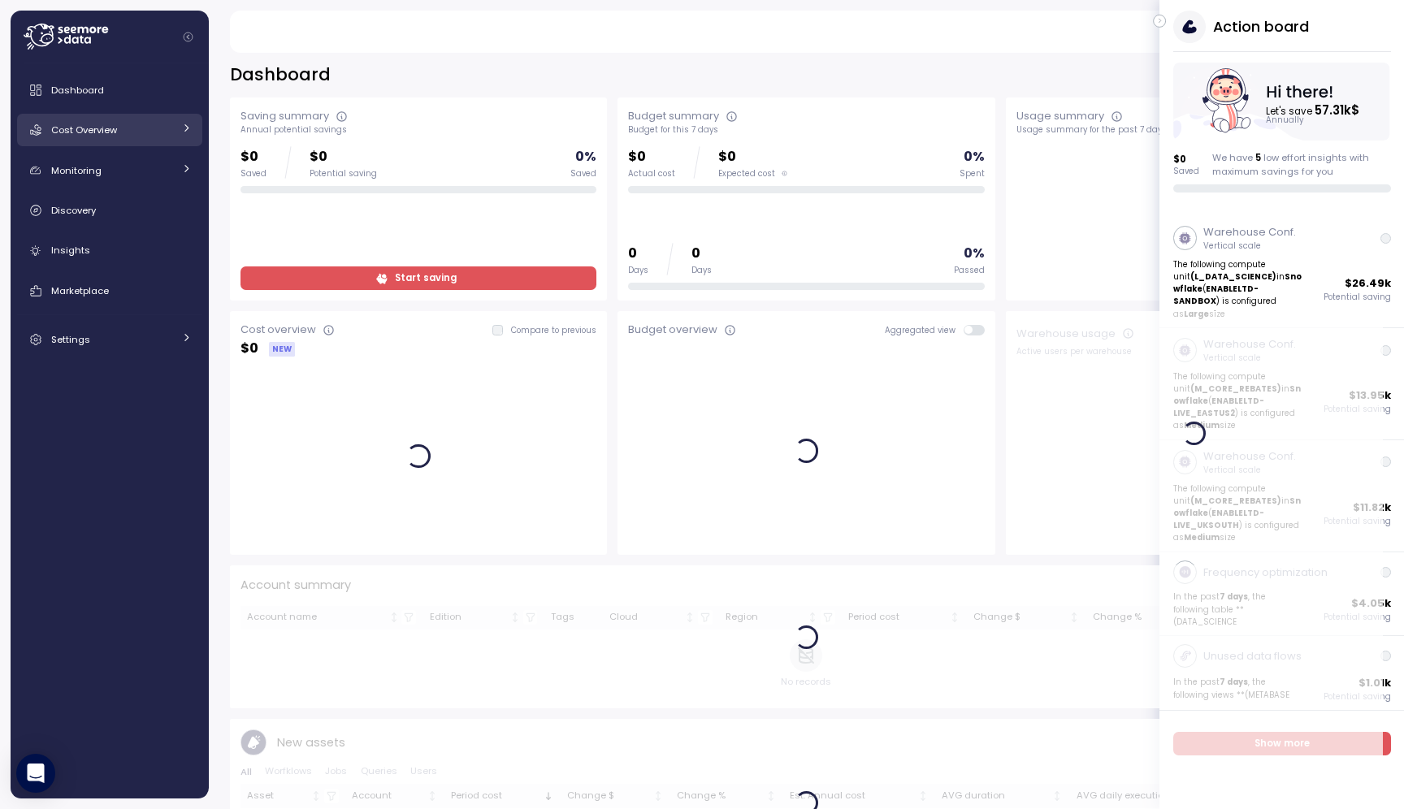
click at [123, 135] on div "Cost Overview" at bounding box center [112, 130] width 122 height 16
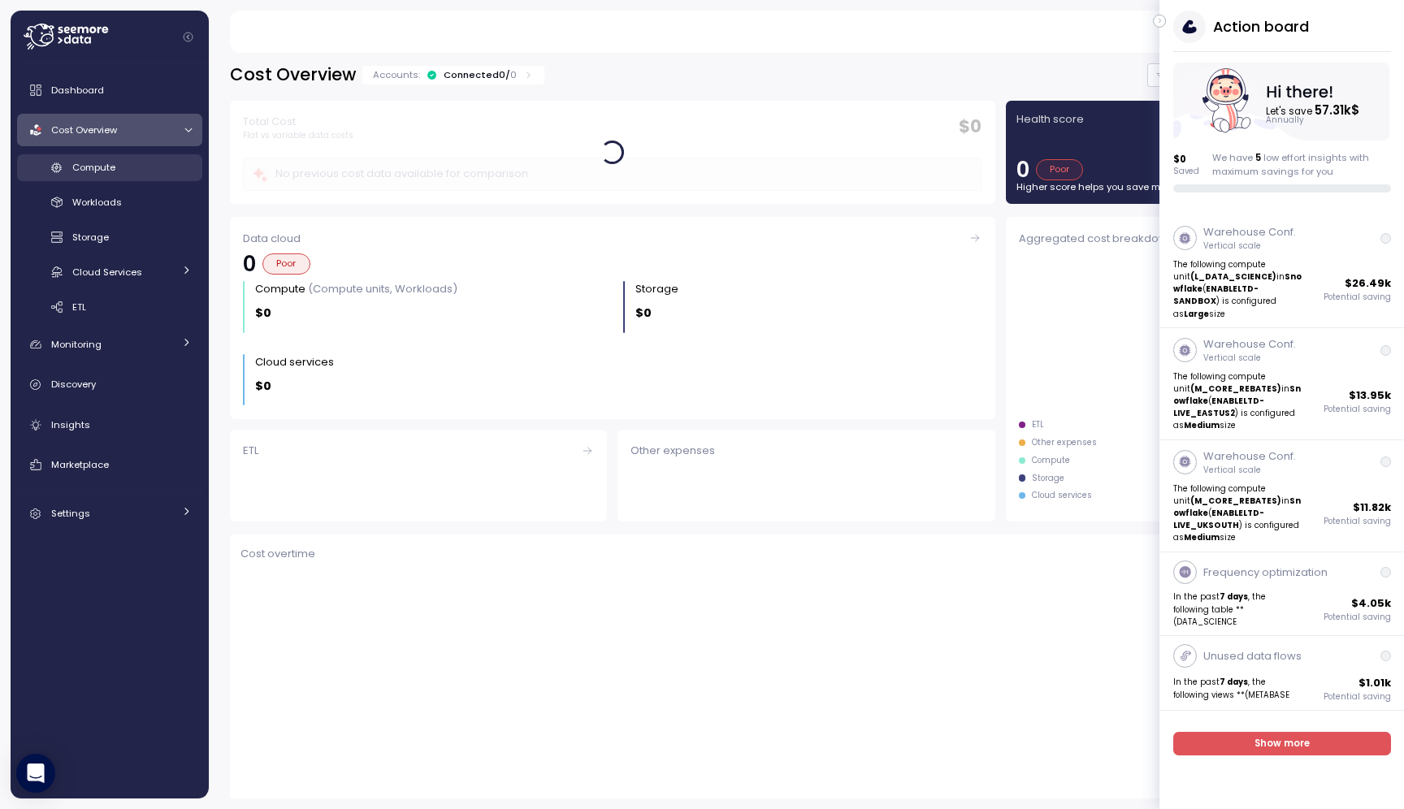
click at [129, 159] on div "Compute" at bounding box center [131, 167] width 119 height 16
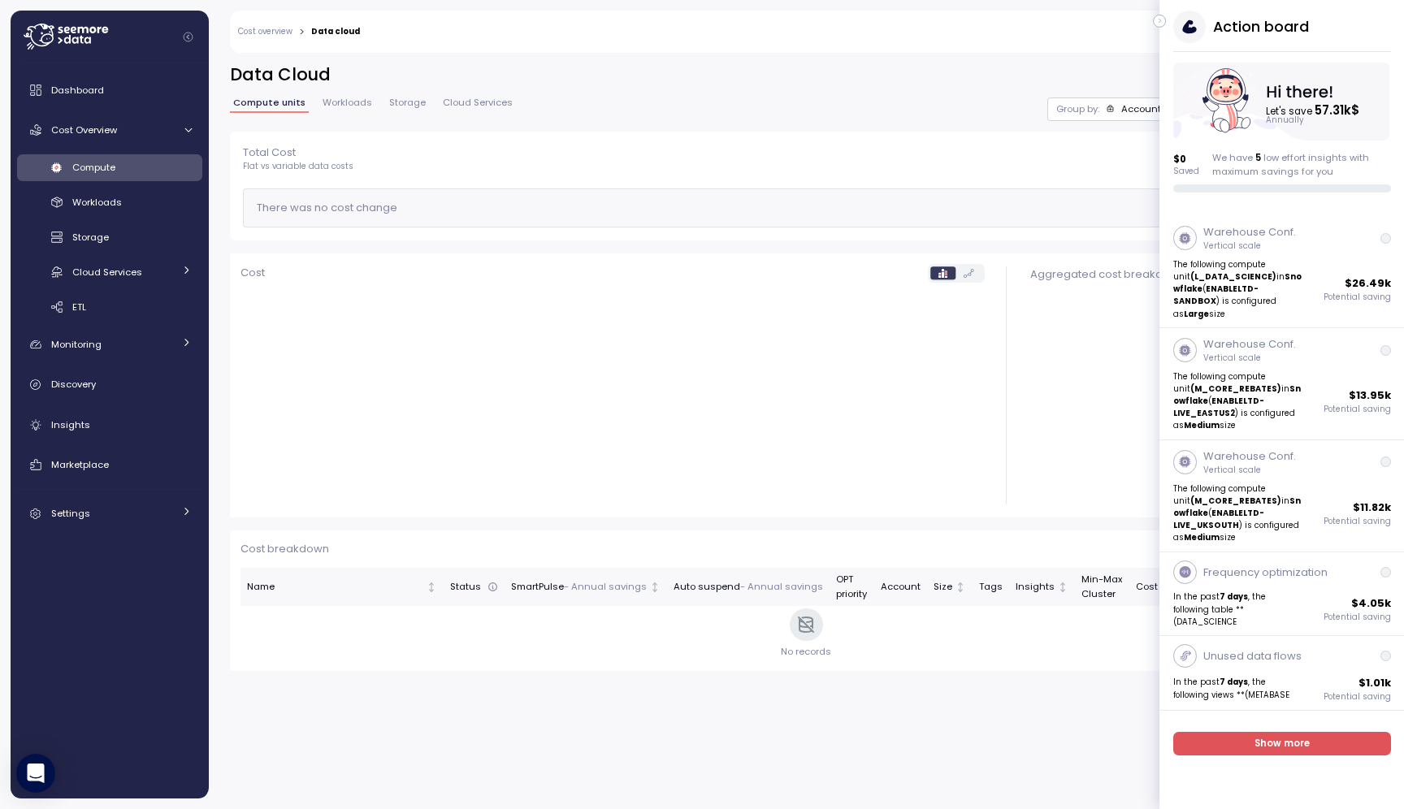
click at [1160, 18] on icon "button" at bounding box center [1159, 20] width 7 height 19
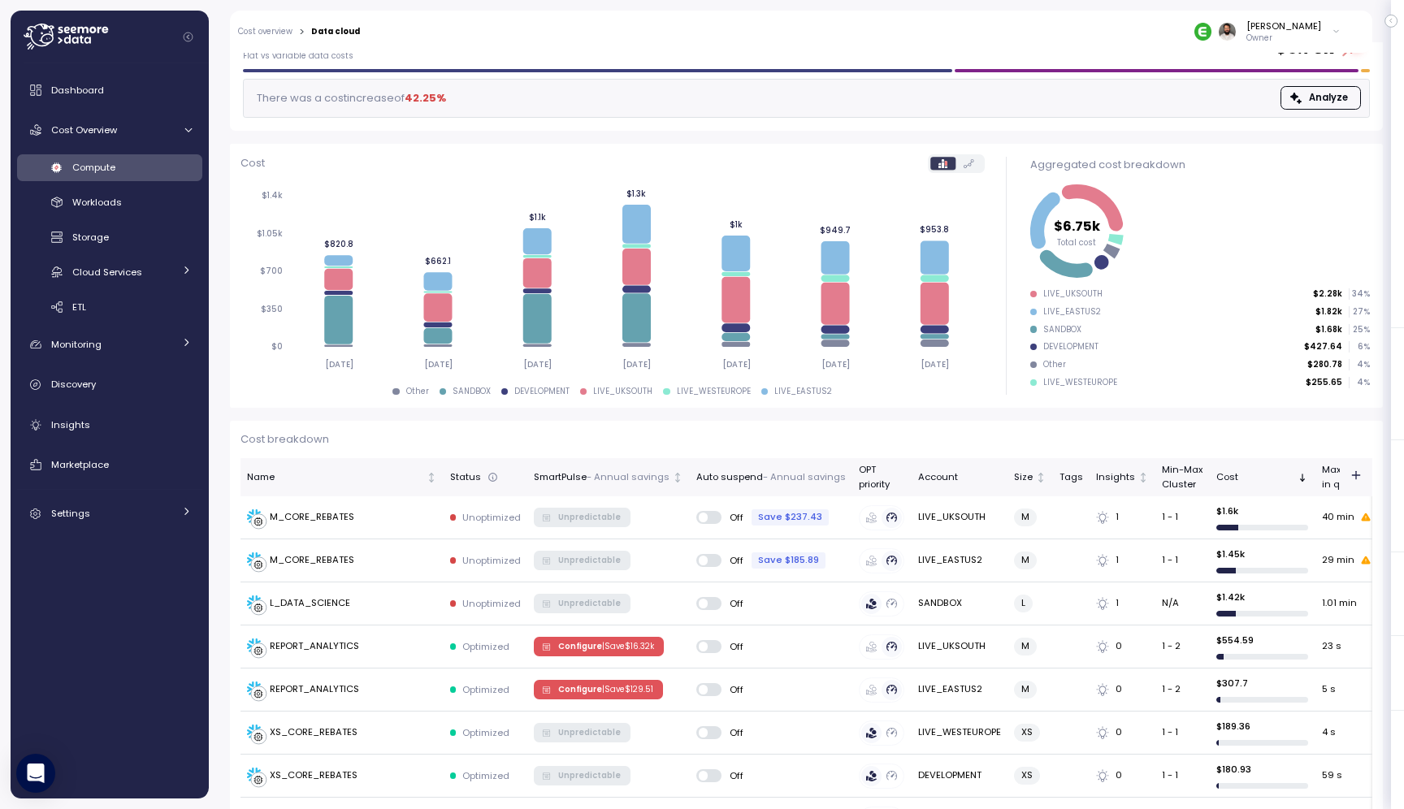
scroll to position [137, 0]
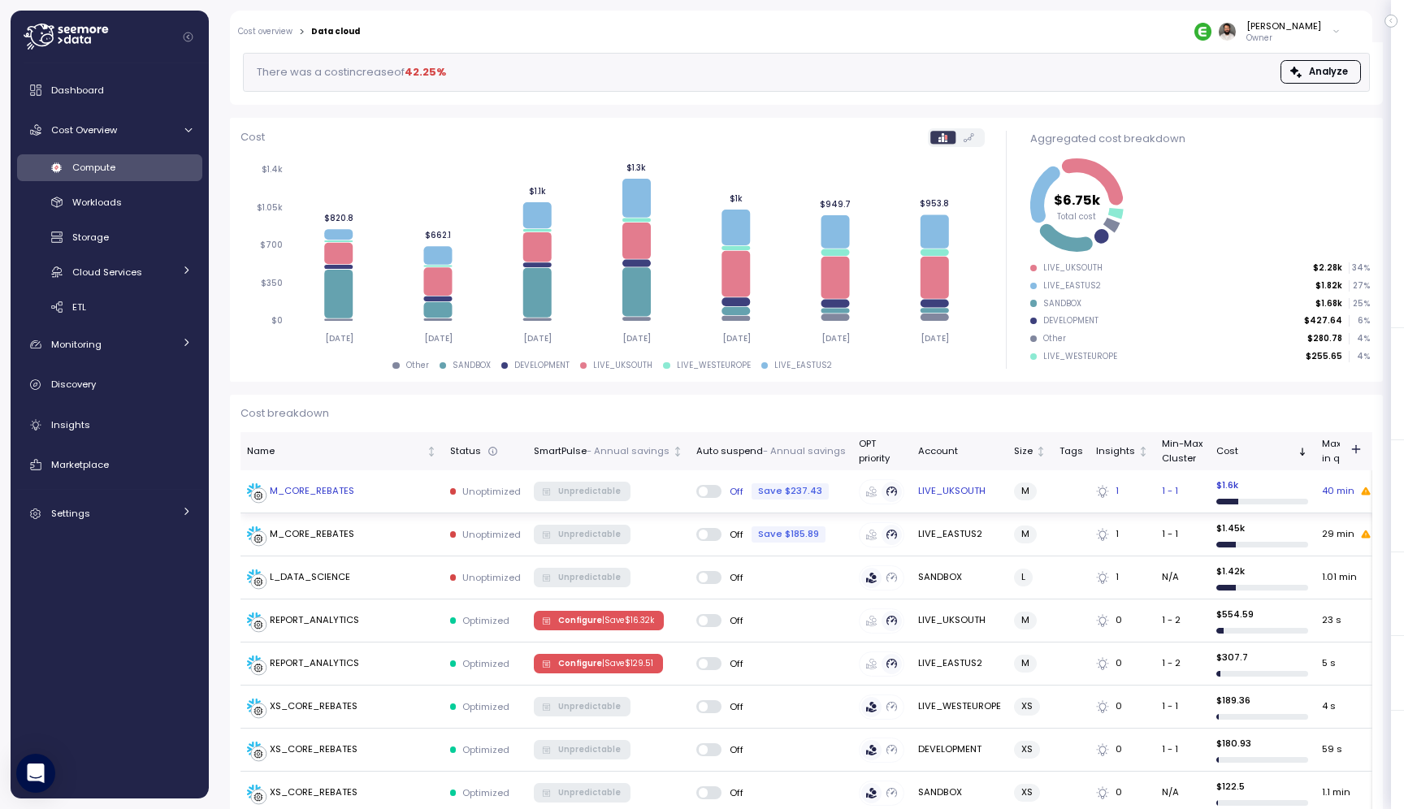
click at [365, 500] on td "M_CORE_REBATES" at bounding box center [341, 491] width 203 height 43
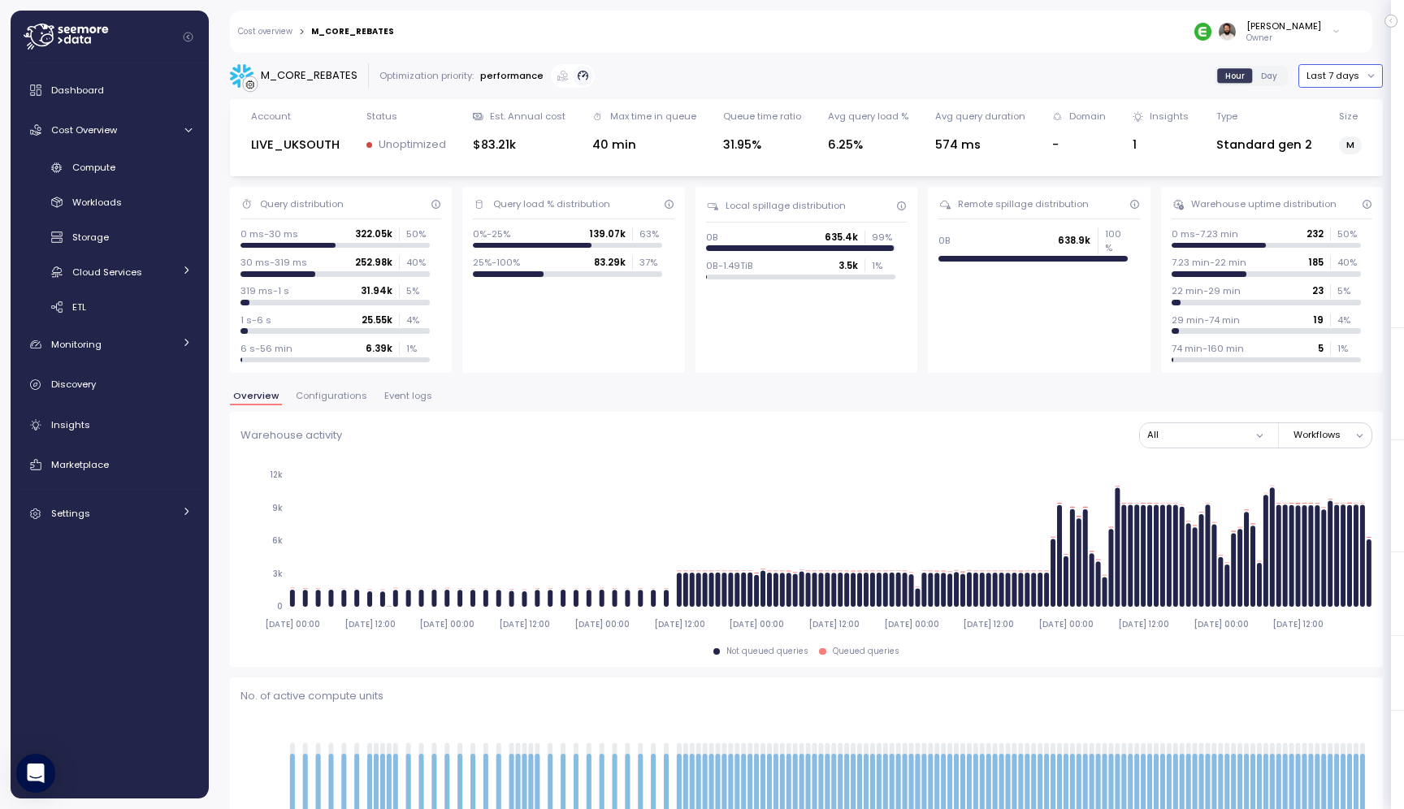
click at [1305, 80] on button "Last 7 days" at bounding box center [1340, 76] width 84 height 24
click at [325, 398] on span "Configurations" at bounding box center [331, 396] width 71 height 9
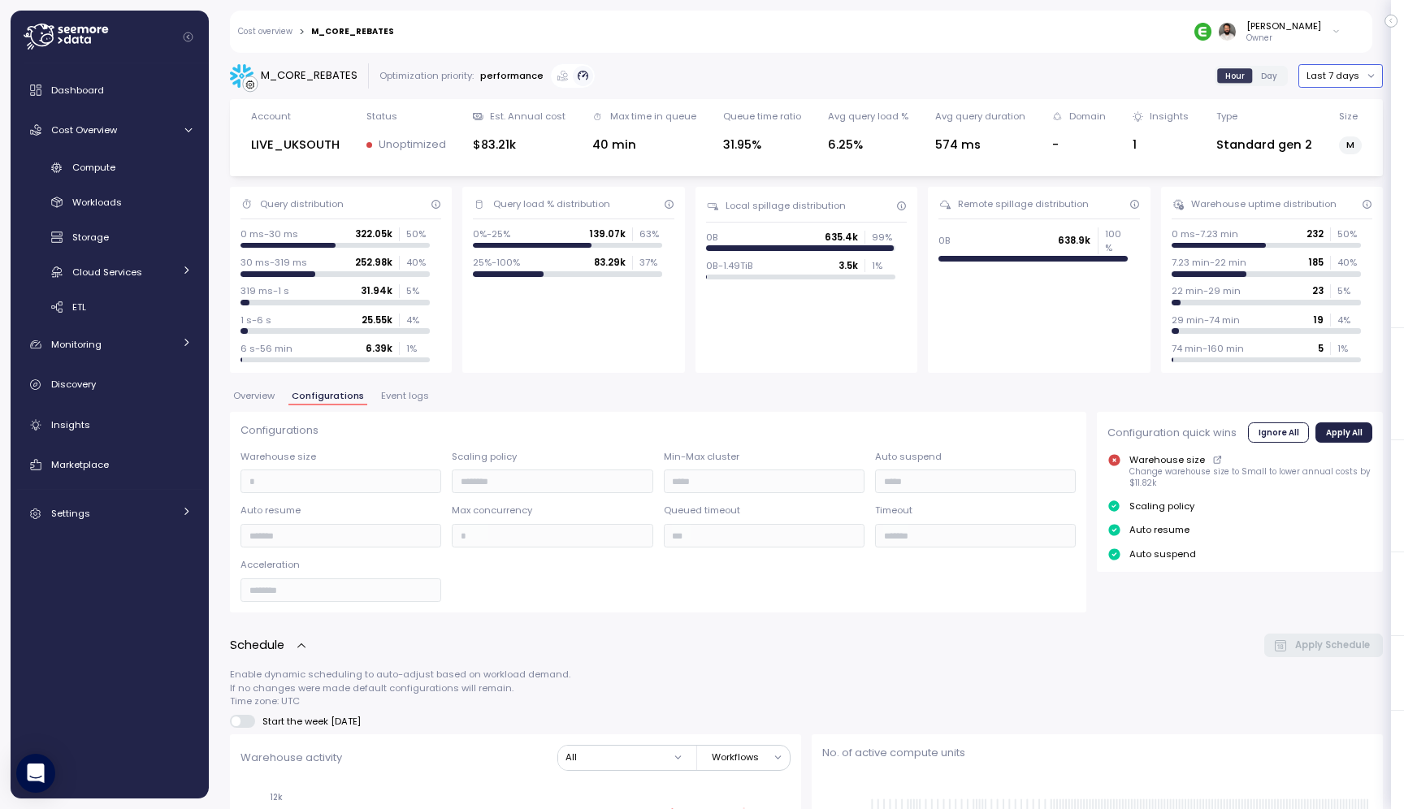
click at [1333, 70] on button "Last 7 days" at bounding box center [1340, 76] width 84 height 24
click at [1336, 134] on div "Last 3 days" at bounding box center [1345, 129] width 54 height 13
click at [269, 396] on span "Overview" at bounding box center [253, 396] width 41 height 9
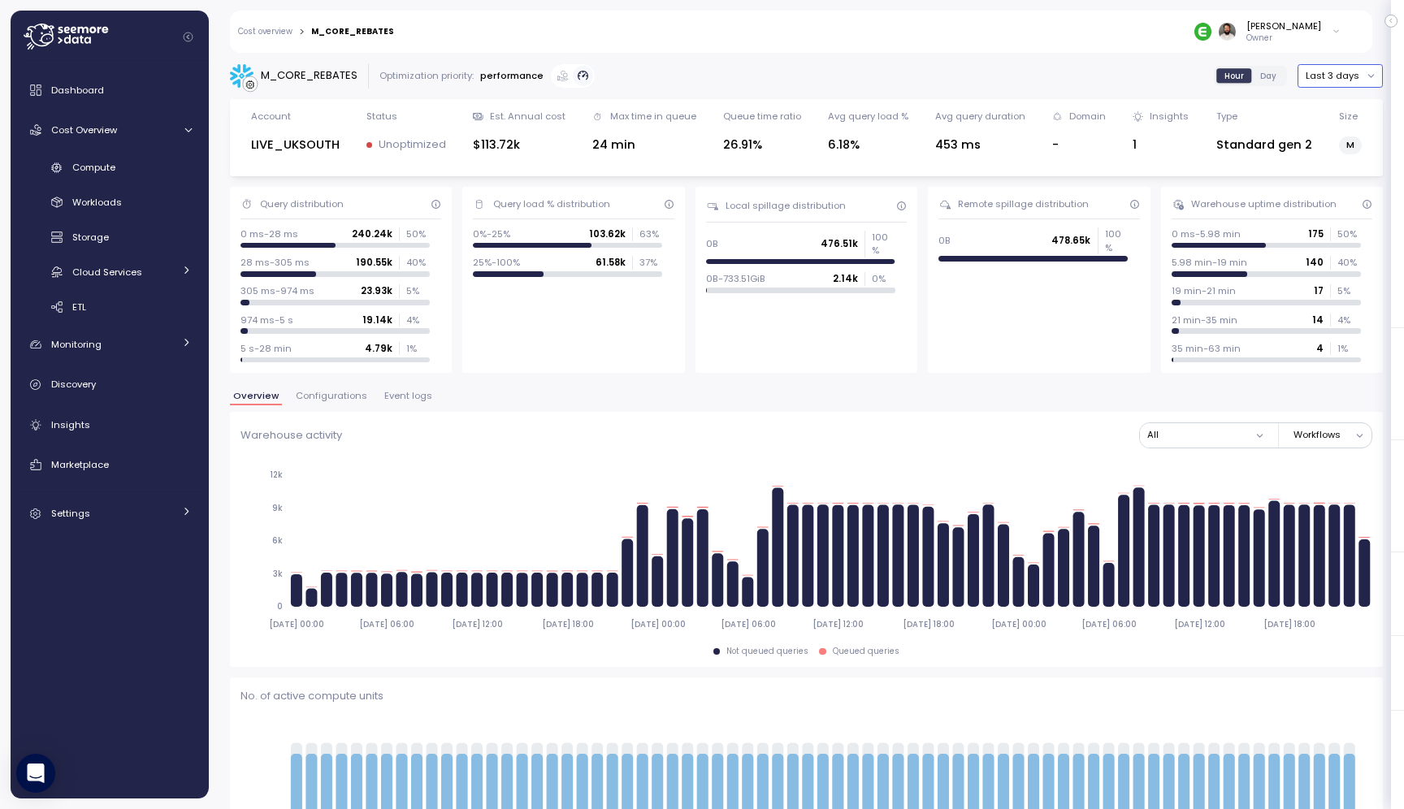
click at [1341, 78] on button "Last 3 days" at bounding box center [1339, 76] width 85 height 24
click at [1341, 157] on div "Last 7 days" at bounding box center [1344, 151] width 53 height 13
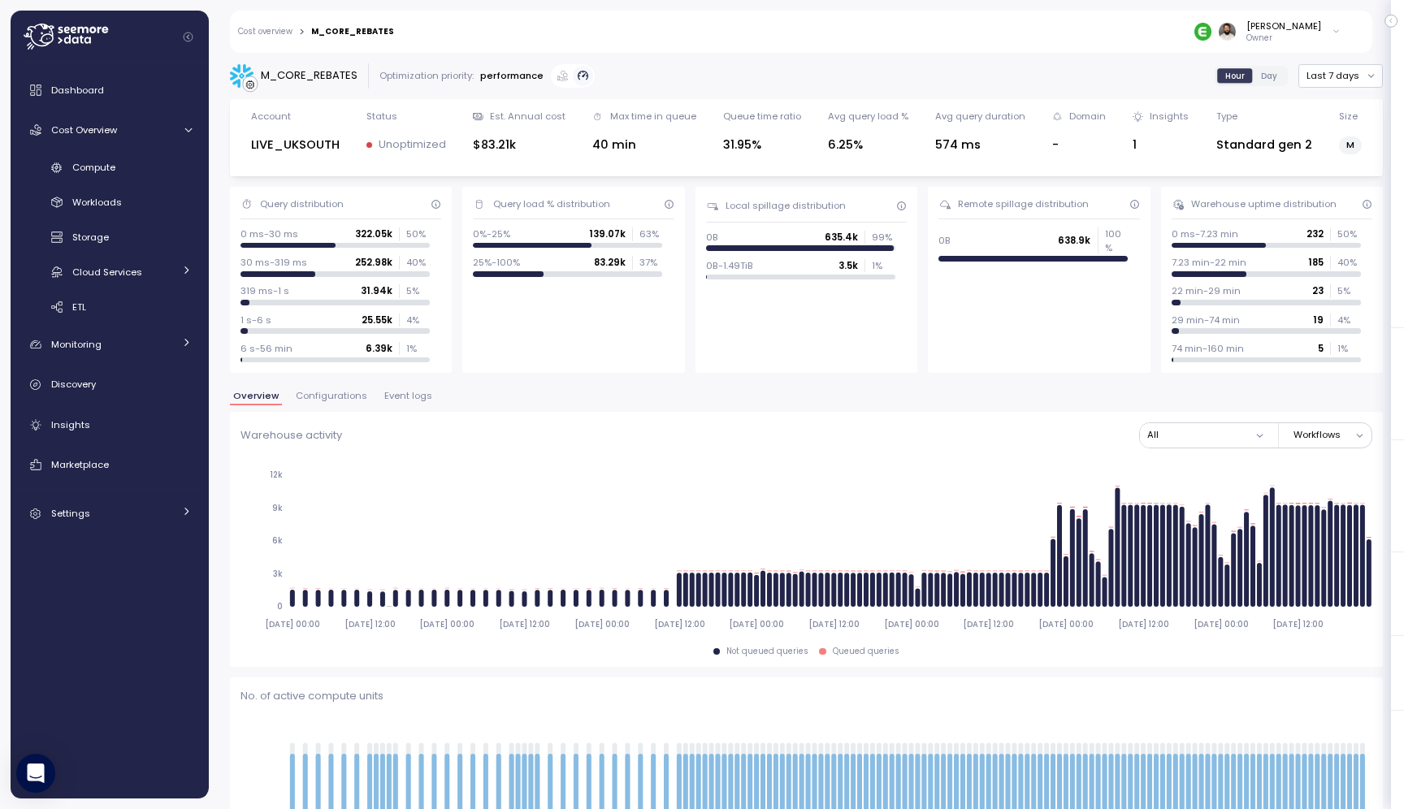
click at [328, 73] on div "M_CORE_REBATES" at bounding box center [309, 75] width 97 height 16
copy div "M_CORE_REBATES"
click at [110, 169] on span "Compute" at bounding box center [93, 167] width 43 height 13
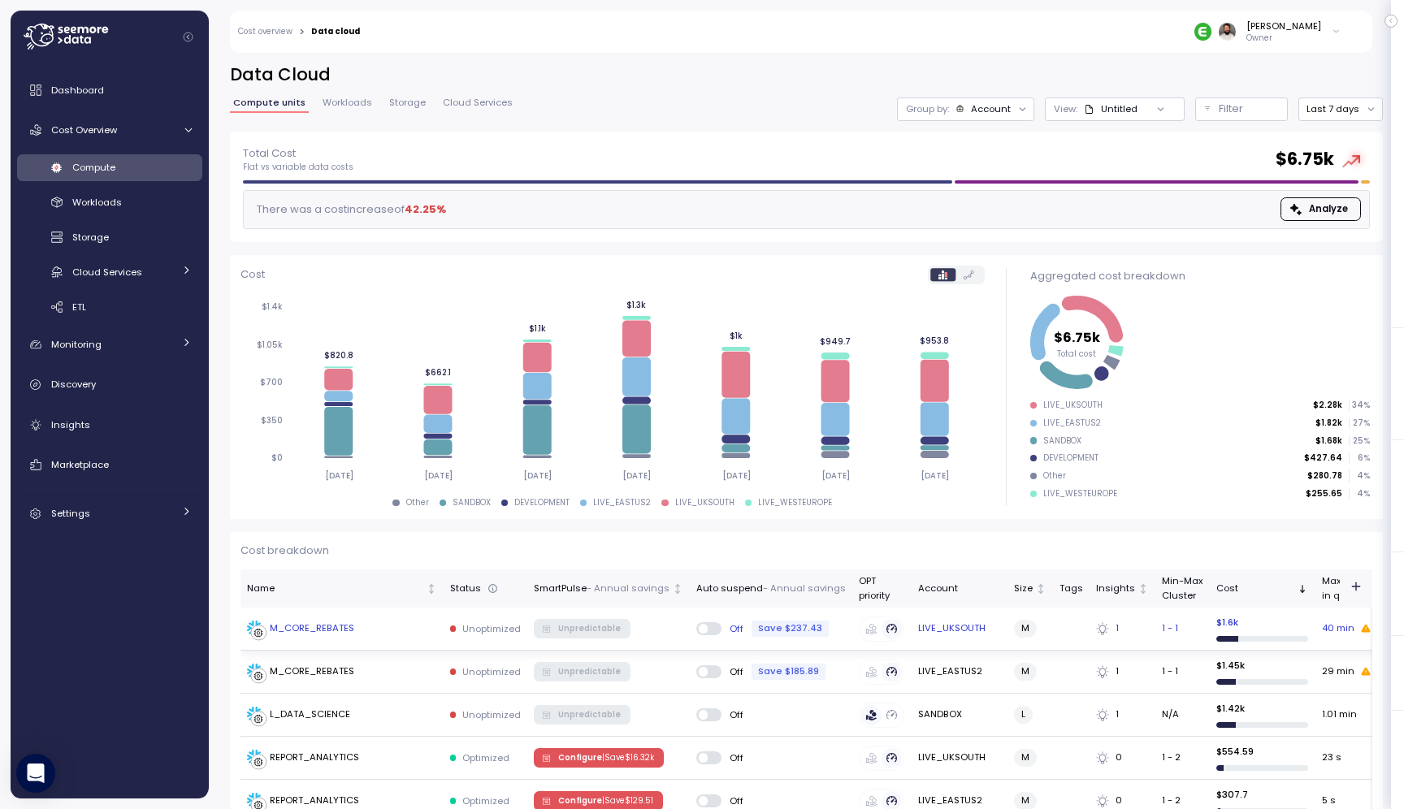
click at [932, 634] on td "LIVE_UKSOUTH" at bounding box center [959, 629] width 96 height 43
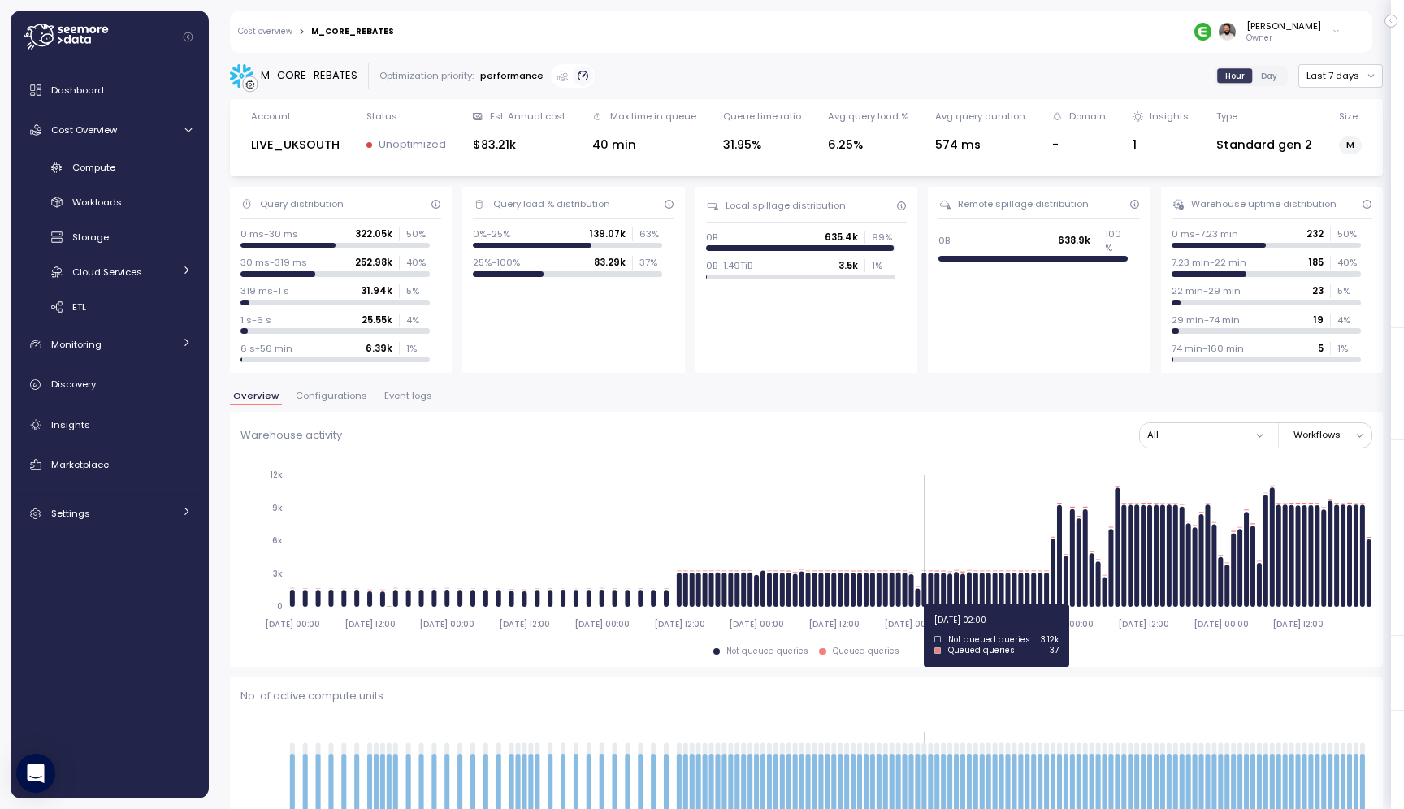
click at [305, 143] on div "LIVE_UKSOUTH" at bounding box center [295, 145] width 89 height 19
copy div "LIVE_UKSOUTH"
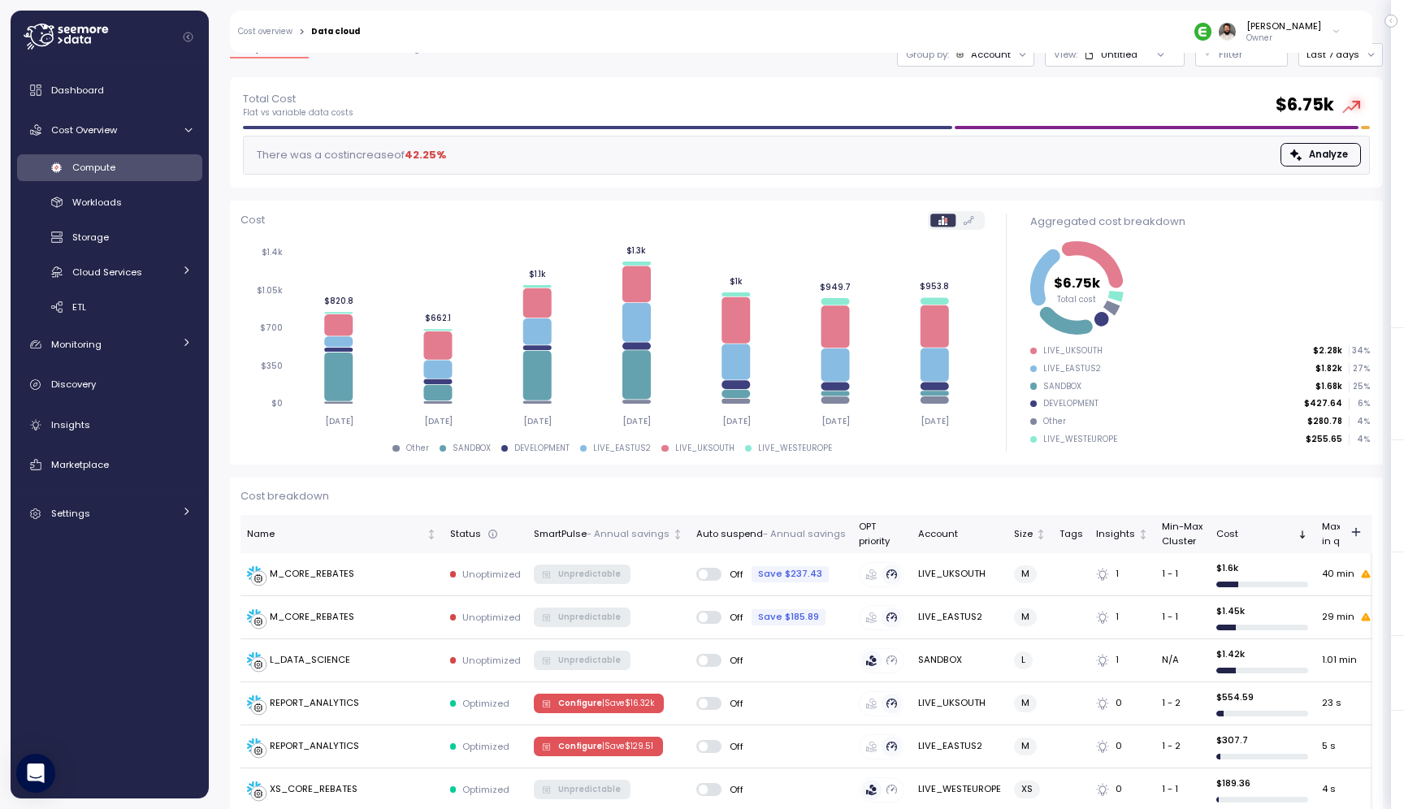
scroll to position [56, 0]
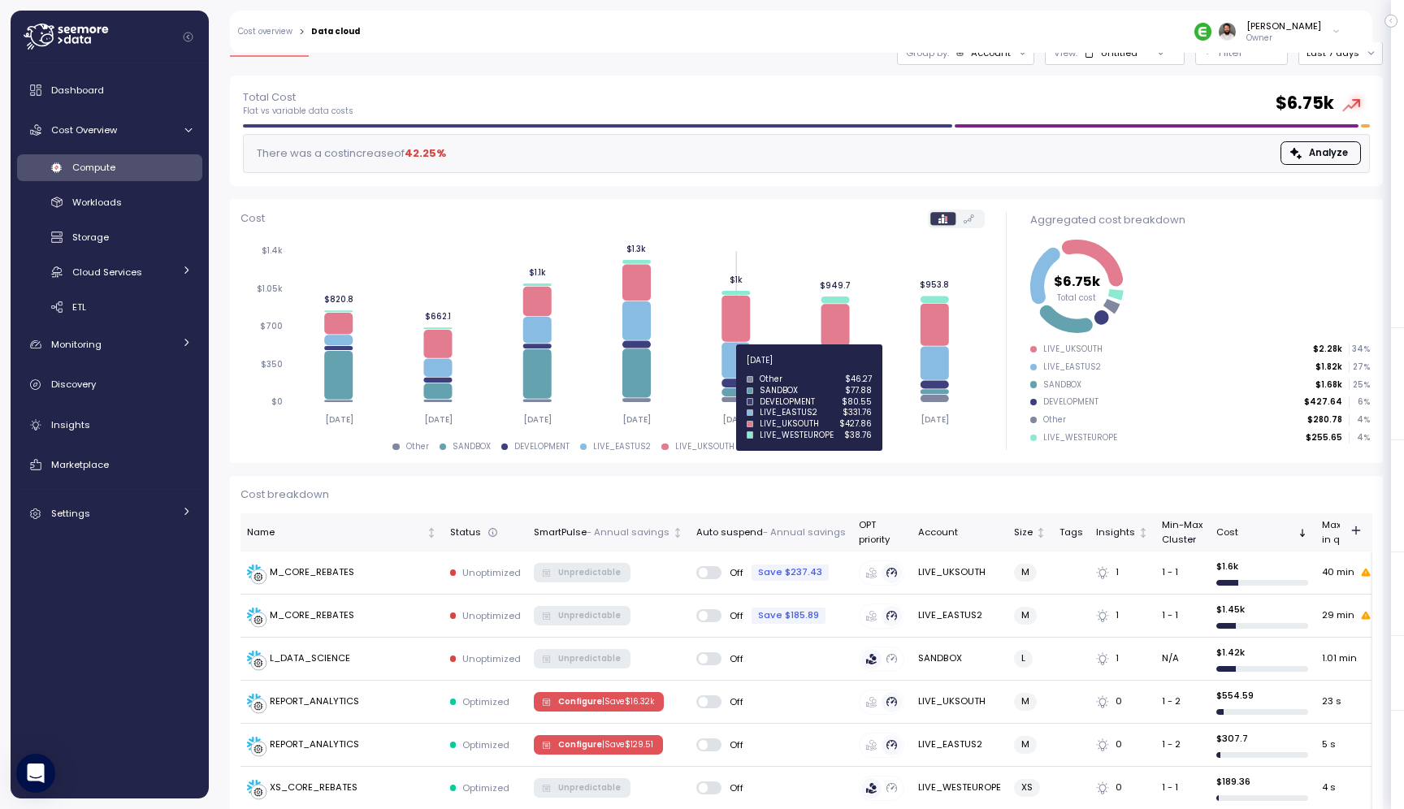
click at [736, 369] on icon at bounding box center [735, 360] width 28 height 36
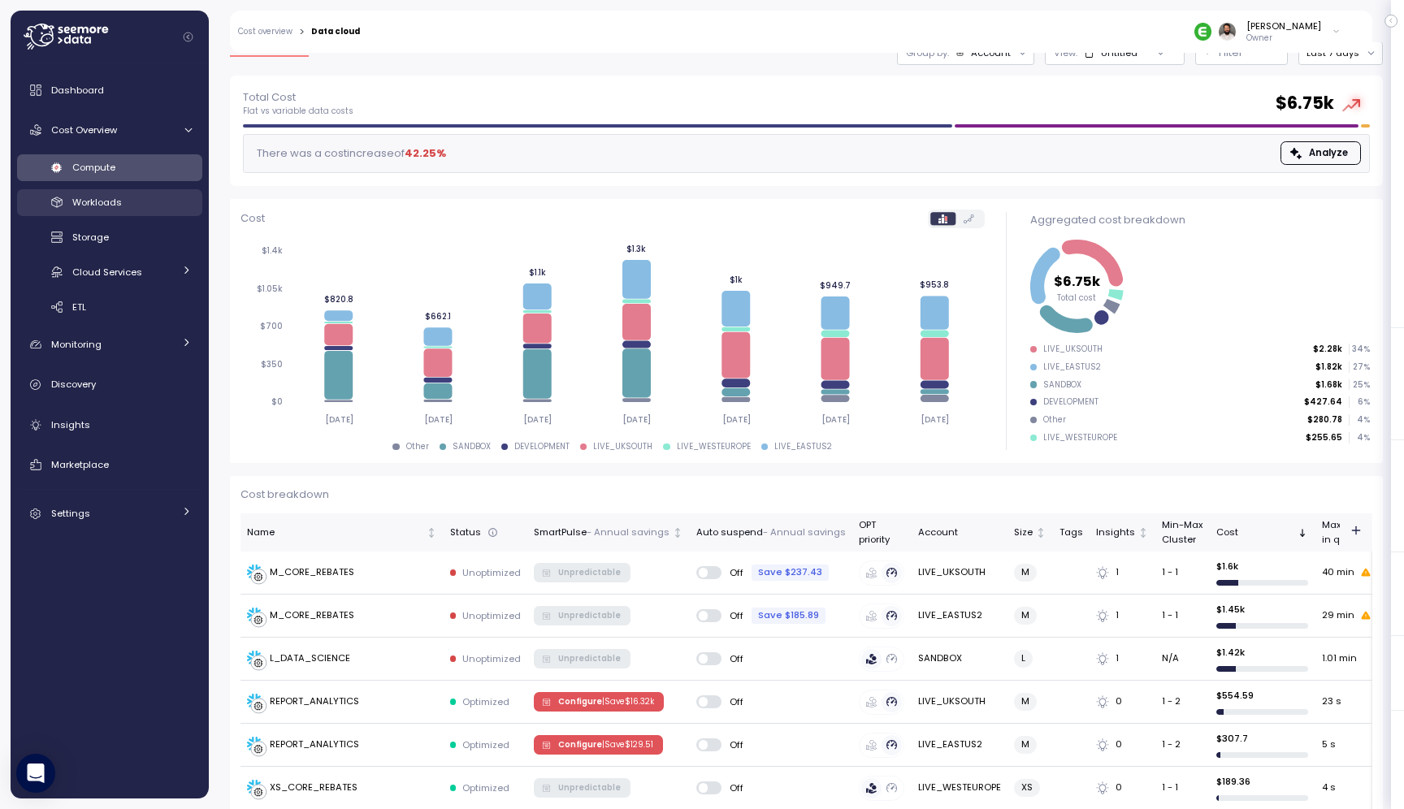
click at [149, 197] on div "Workloads" at bounding box center [131, 202] width 119 height 16
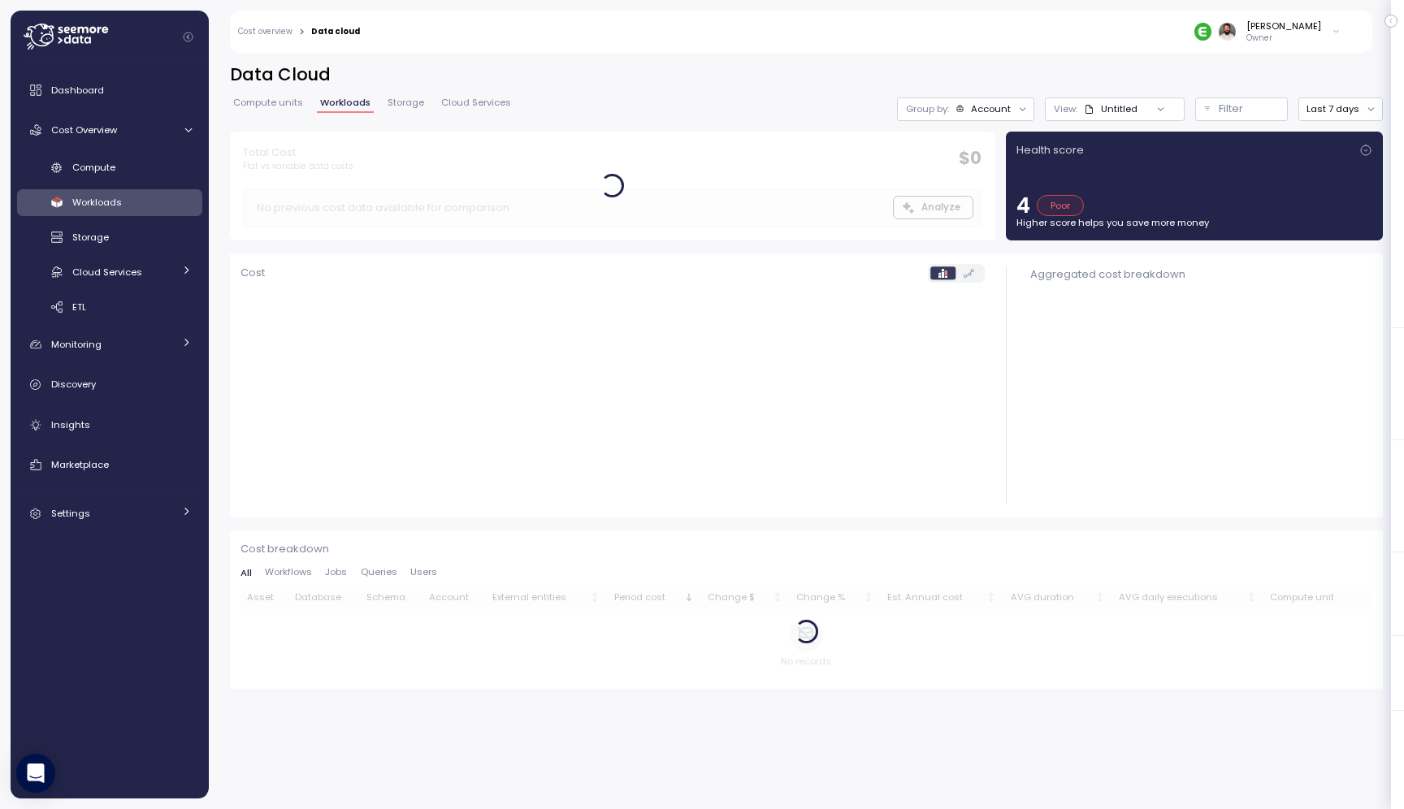
click at [981, 116] on div "Group by: Account" at bounding box center [965, 109] width 137 height 24
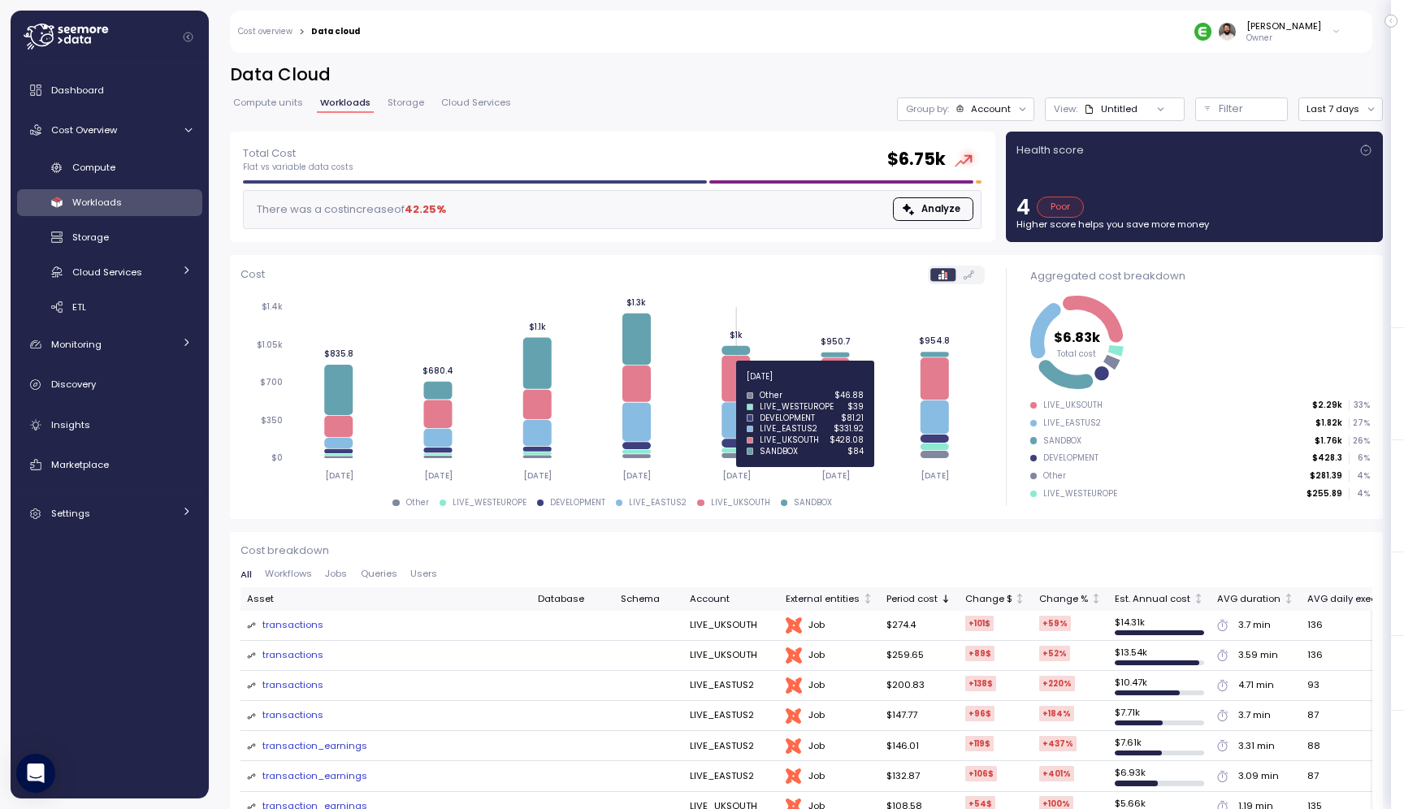
click at [736, 386] on icon at bounding box center [735, 379] width 28 height 46
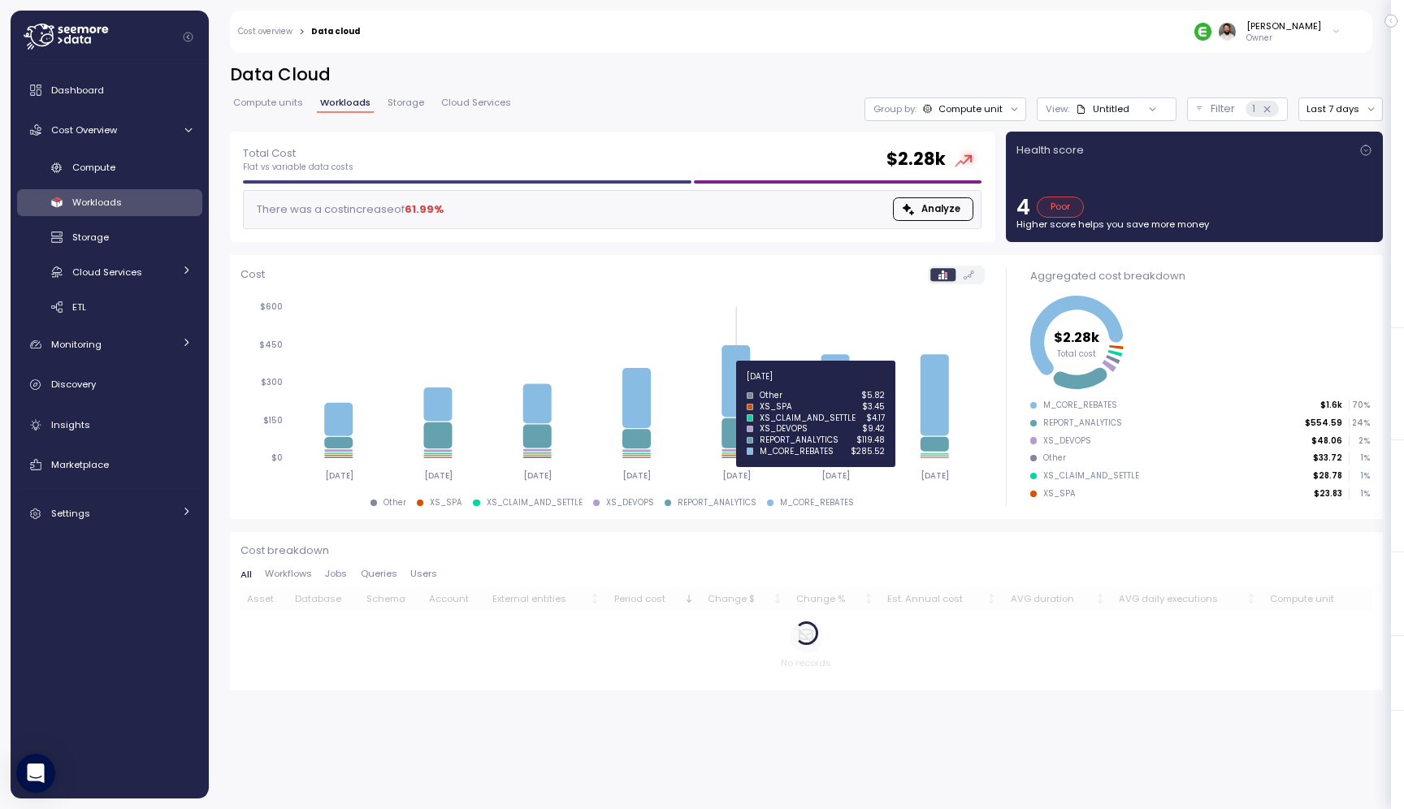
click at [736, 386] on icon at bounding box center [735, 380] width 28 height 71
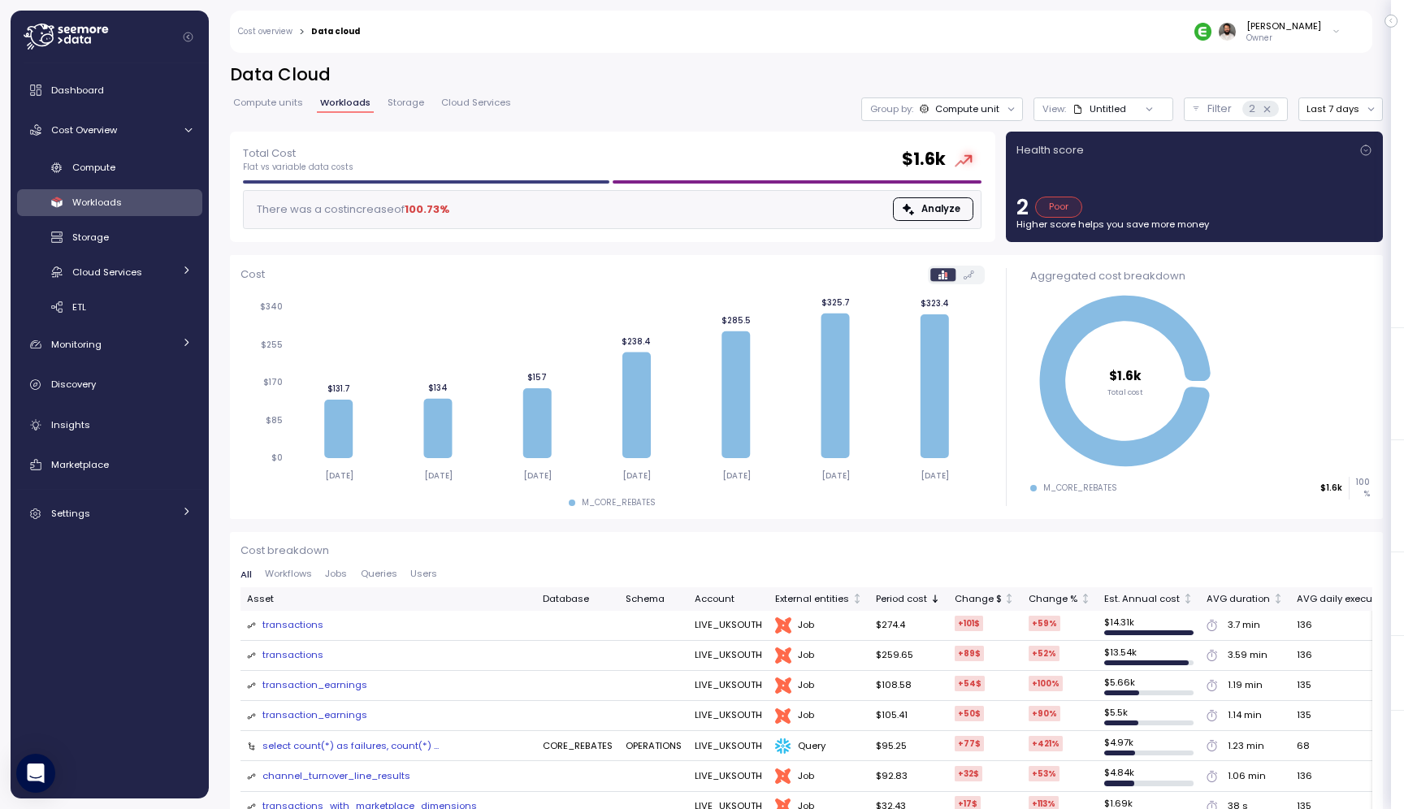
click at [305, 629] on div "transactions" at bounding box center [292, 625] width 61 height 15
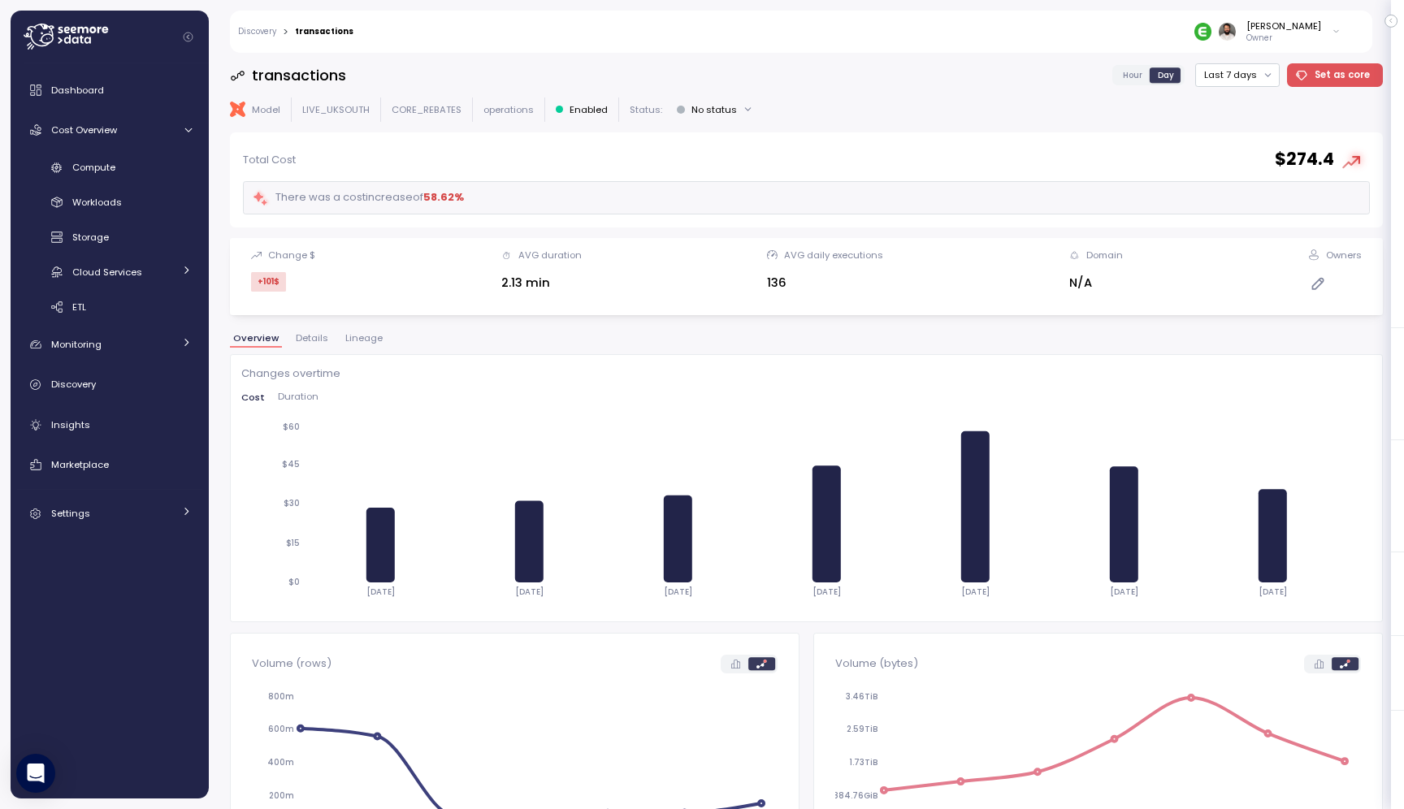
click at [1137, 74] on span "Hour" at bounding box center [1132, 75] width 19 height 12
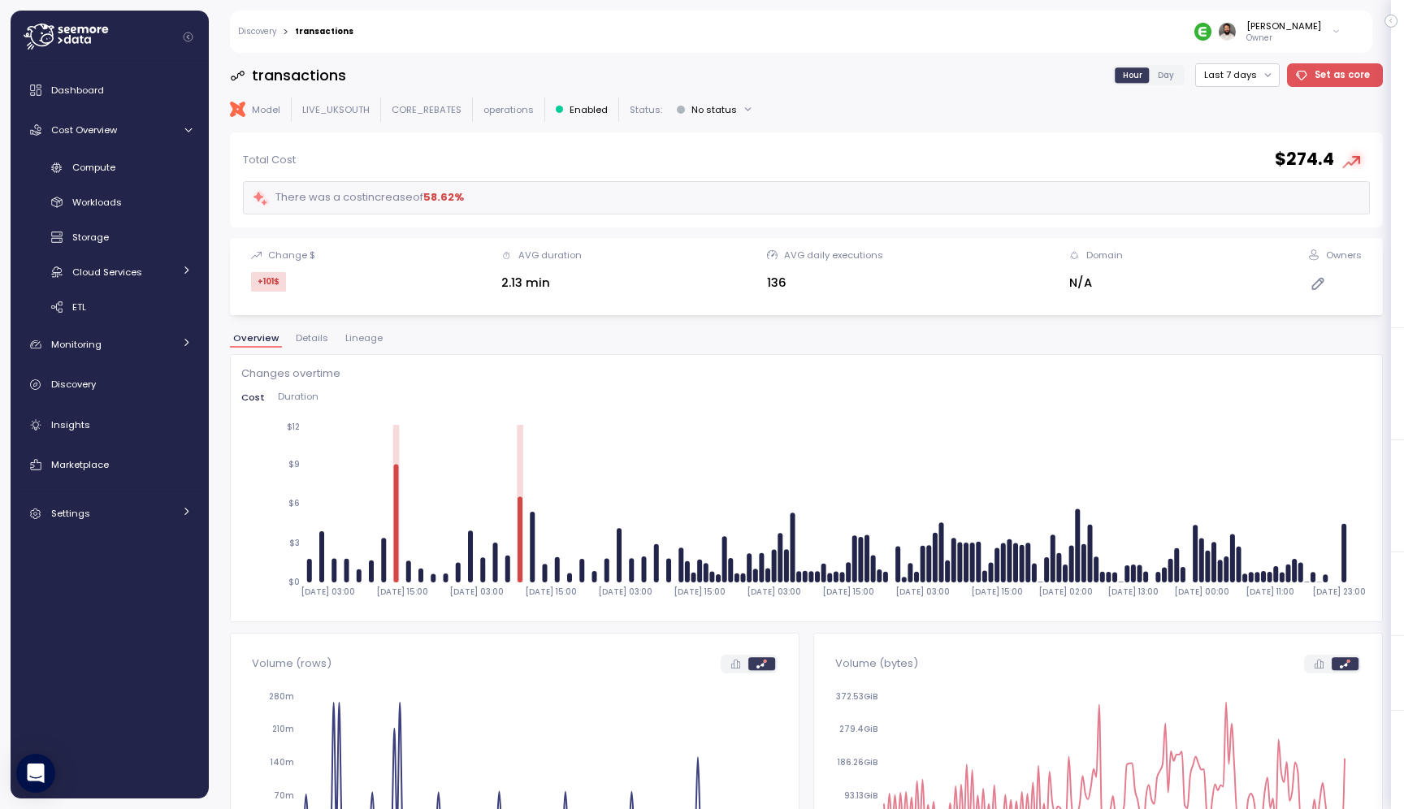
click at [295, 400] on span "Duration" at bounding box center [298, 396] width 41 height 9
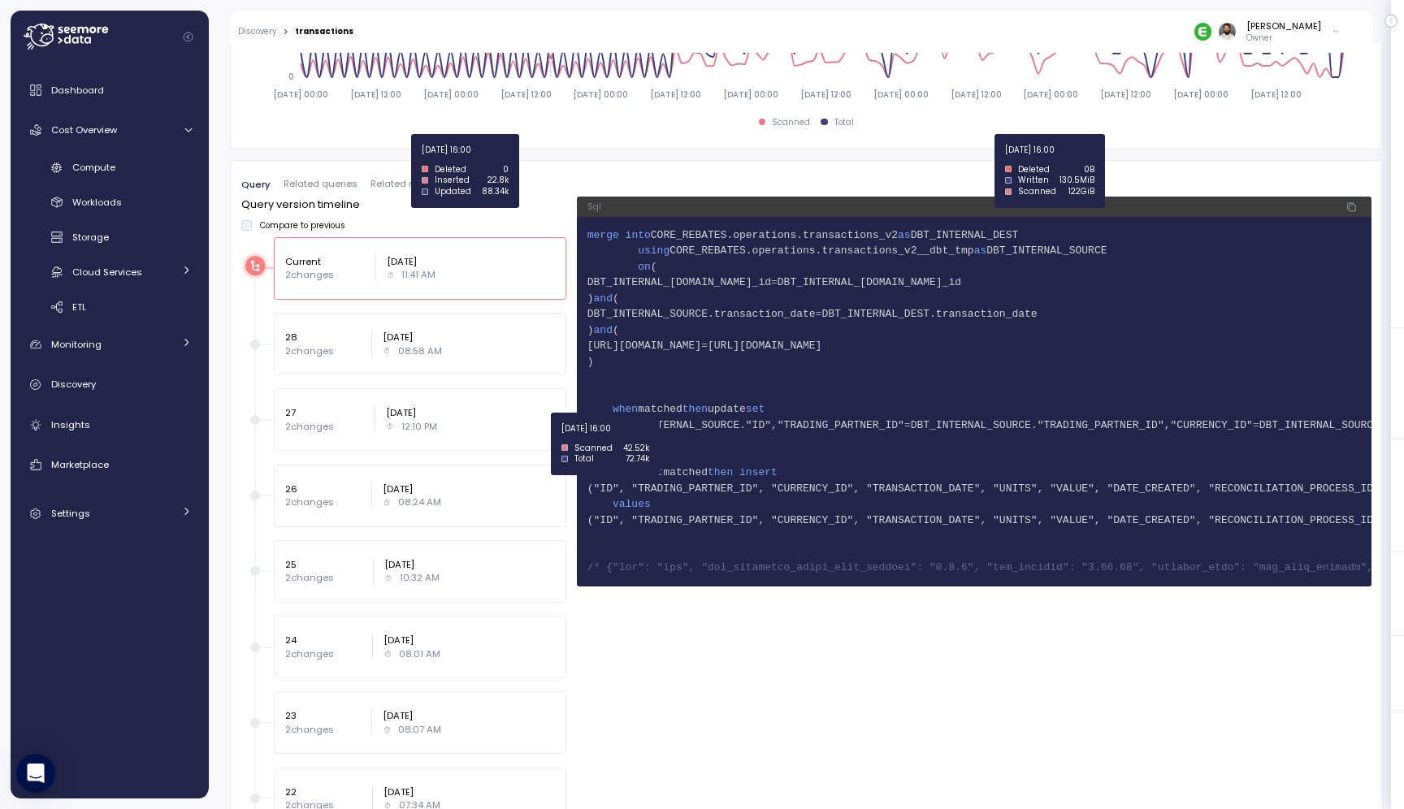
scroll to position [1031, 0]
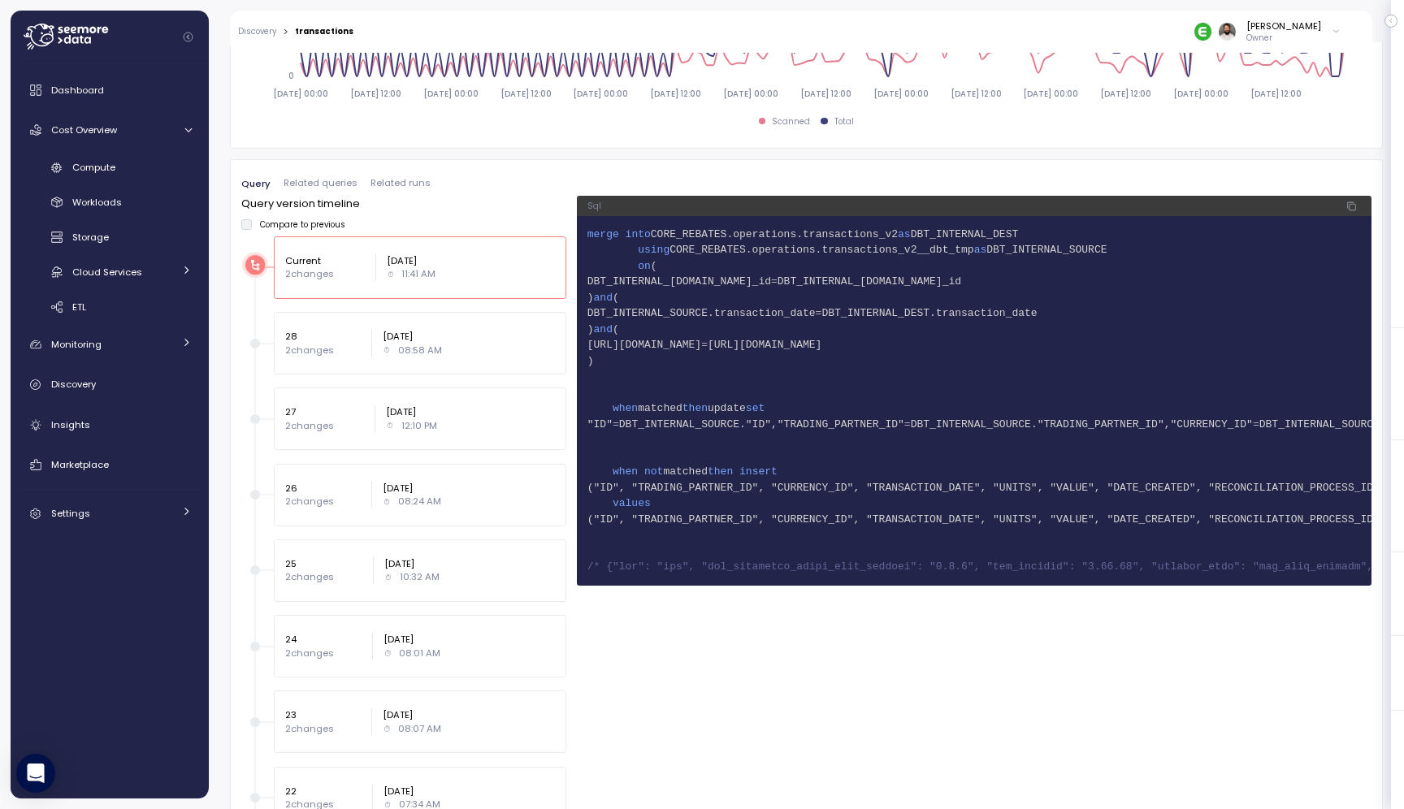
click at [1037, 318] on span "DBT_INTERNAL_DEST.transaction_date" at bounding box center [928, 313] width 215 height 12
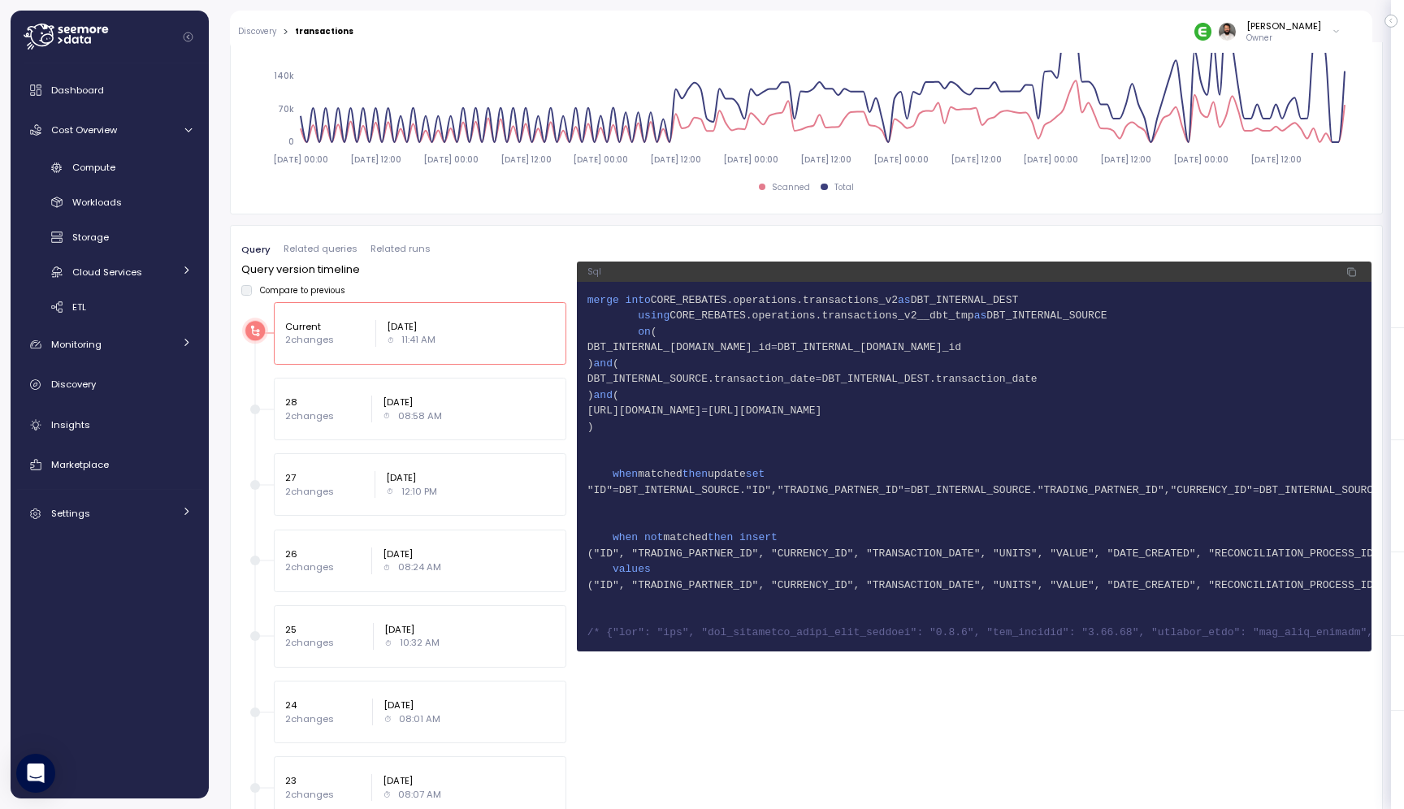
scroll to position [963, 0]
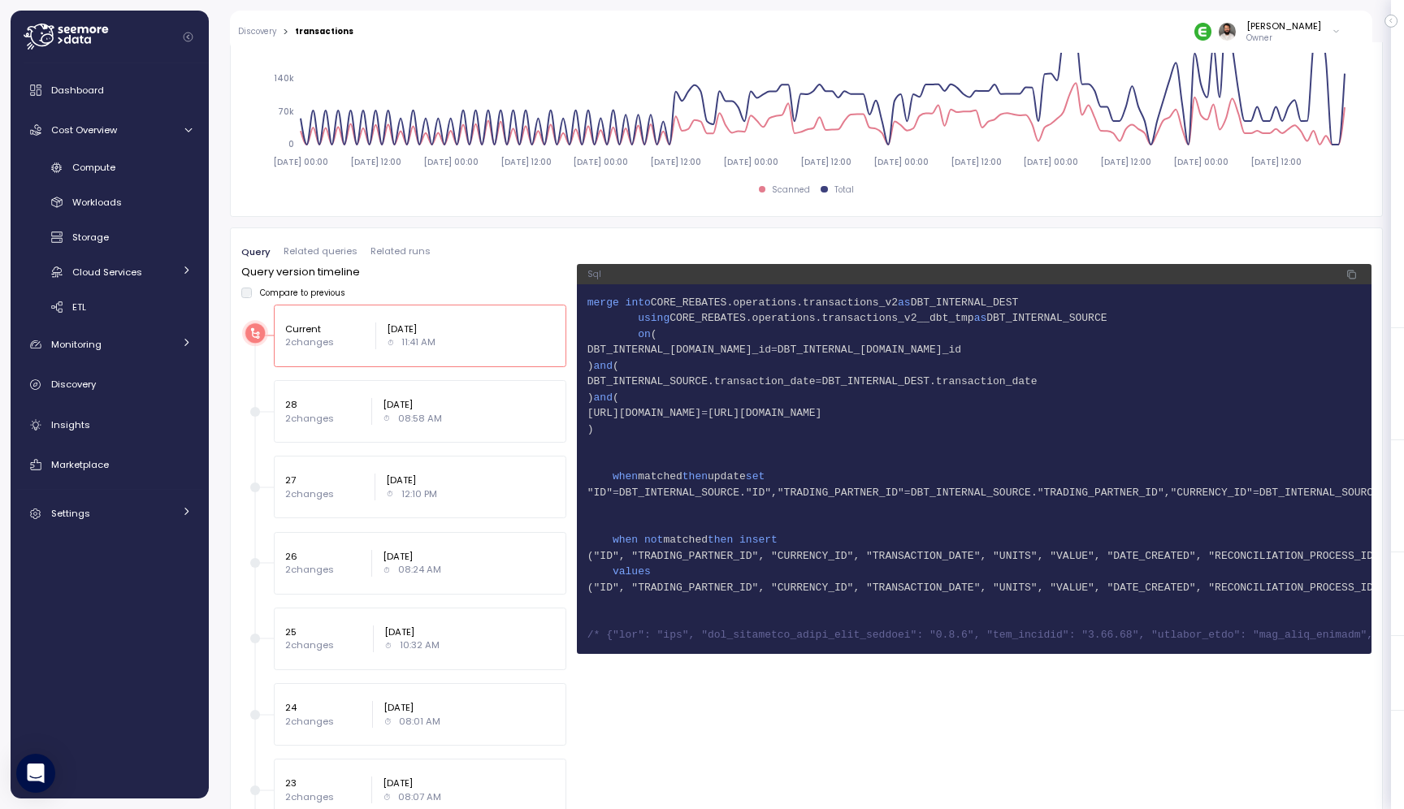
click at [993, 299] on span "DBT_INTERNAL_DEST" at bounding box center [965, 303] width 108 height 12
click at [348, 249] on span "Related queries" at bounding box center [321, 251] width 74 height 9
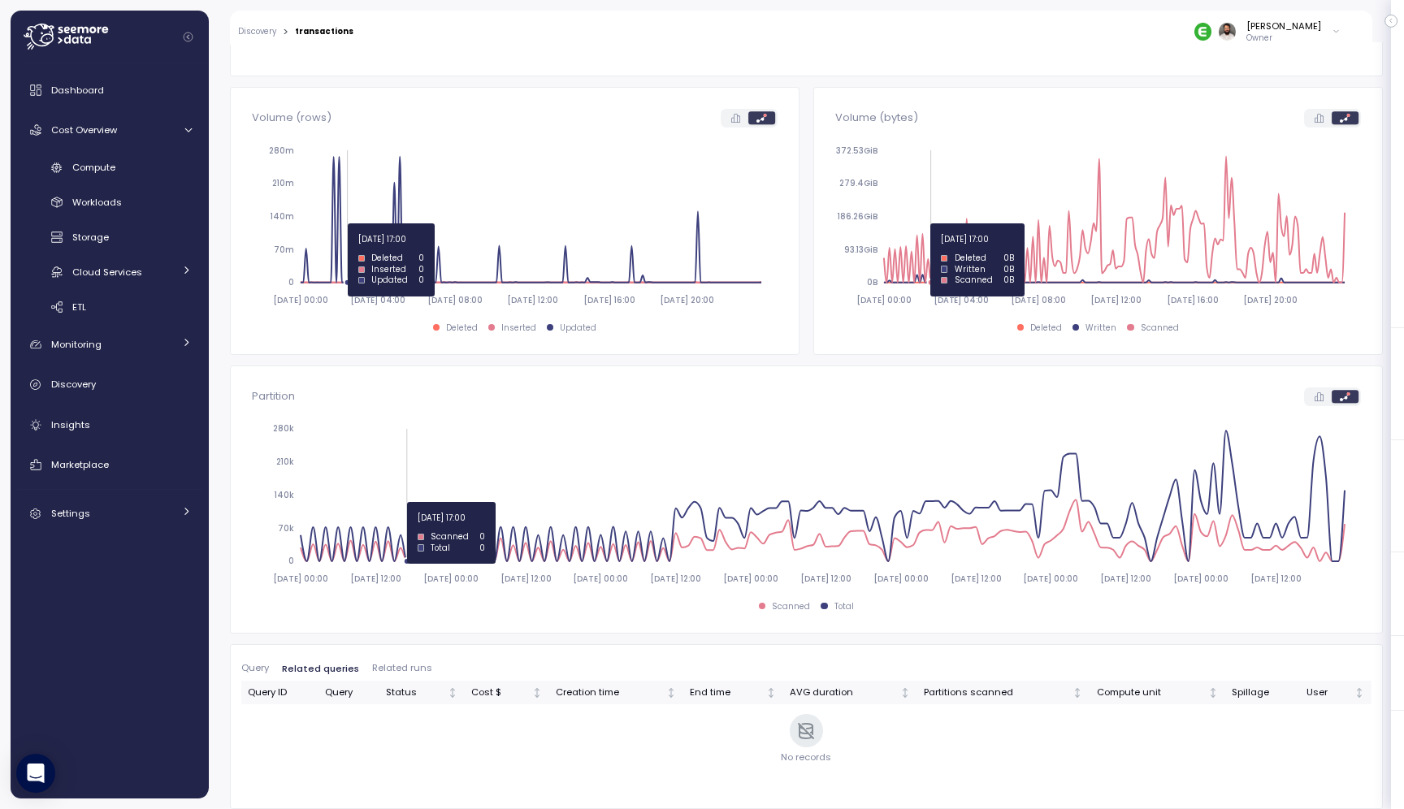
scroll to position [546, 0]
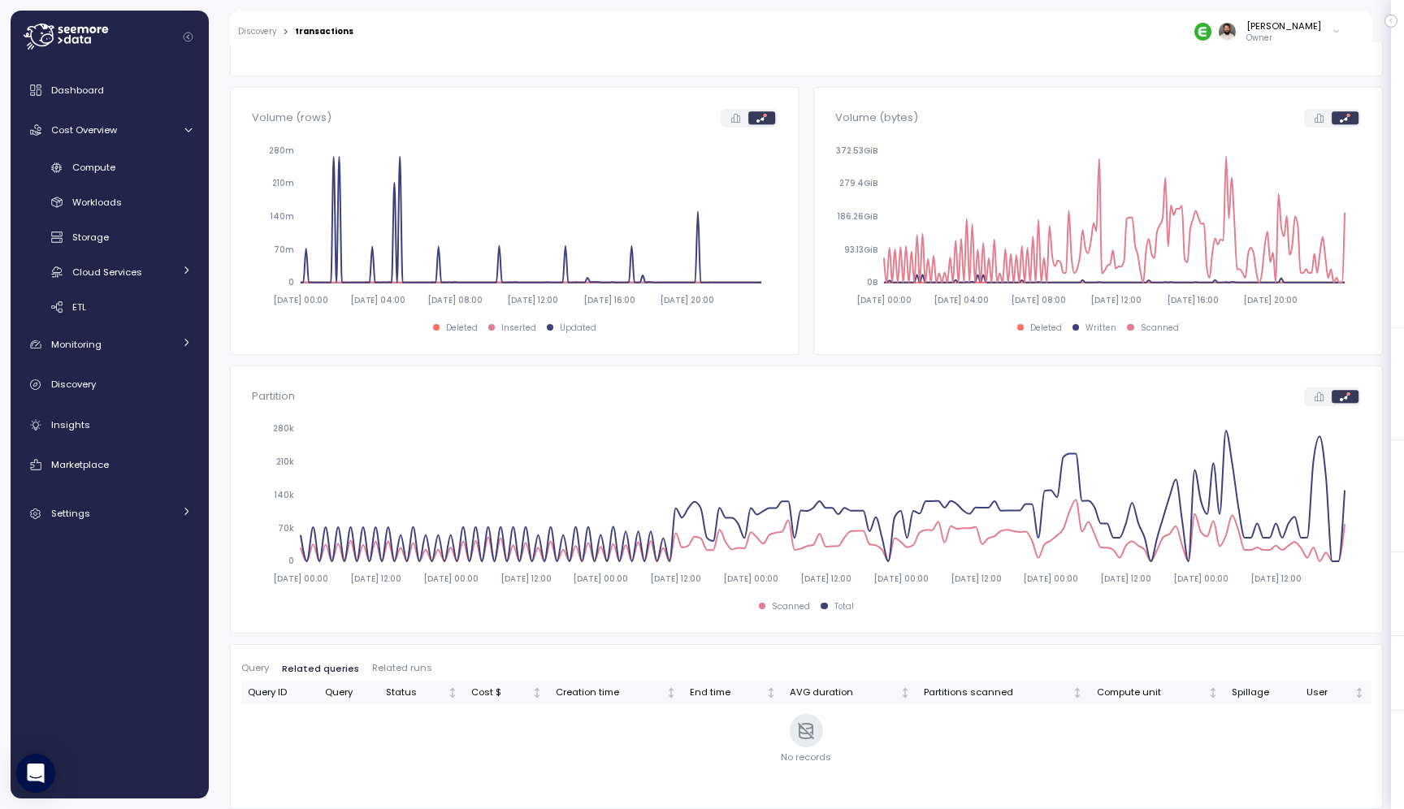
click at [256, 668] on span "Query" at bounding box center [255, 668] width 28 height 9
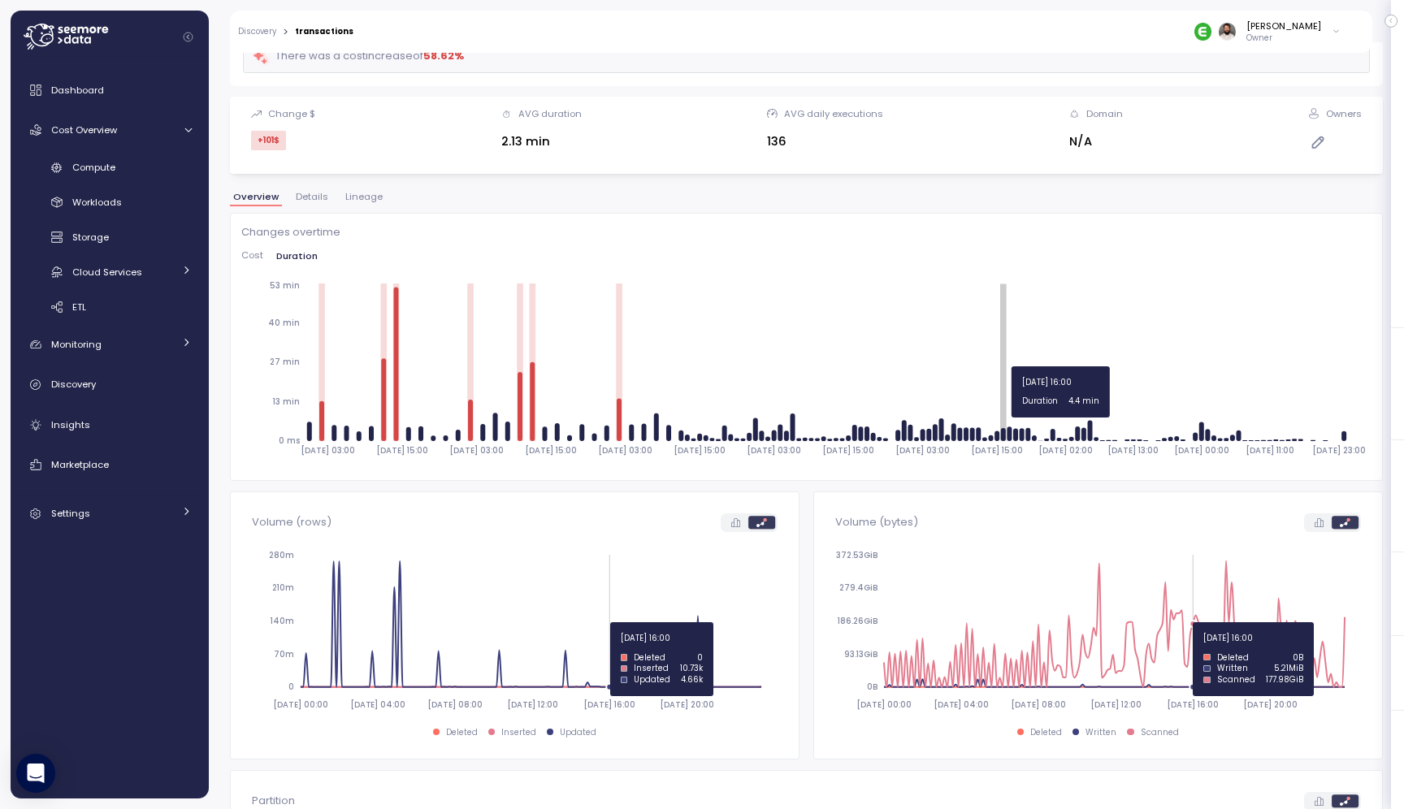
scroll to position [136, 0]
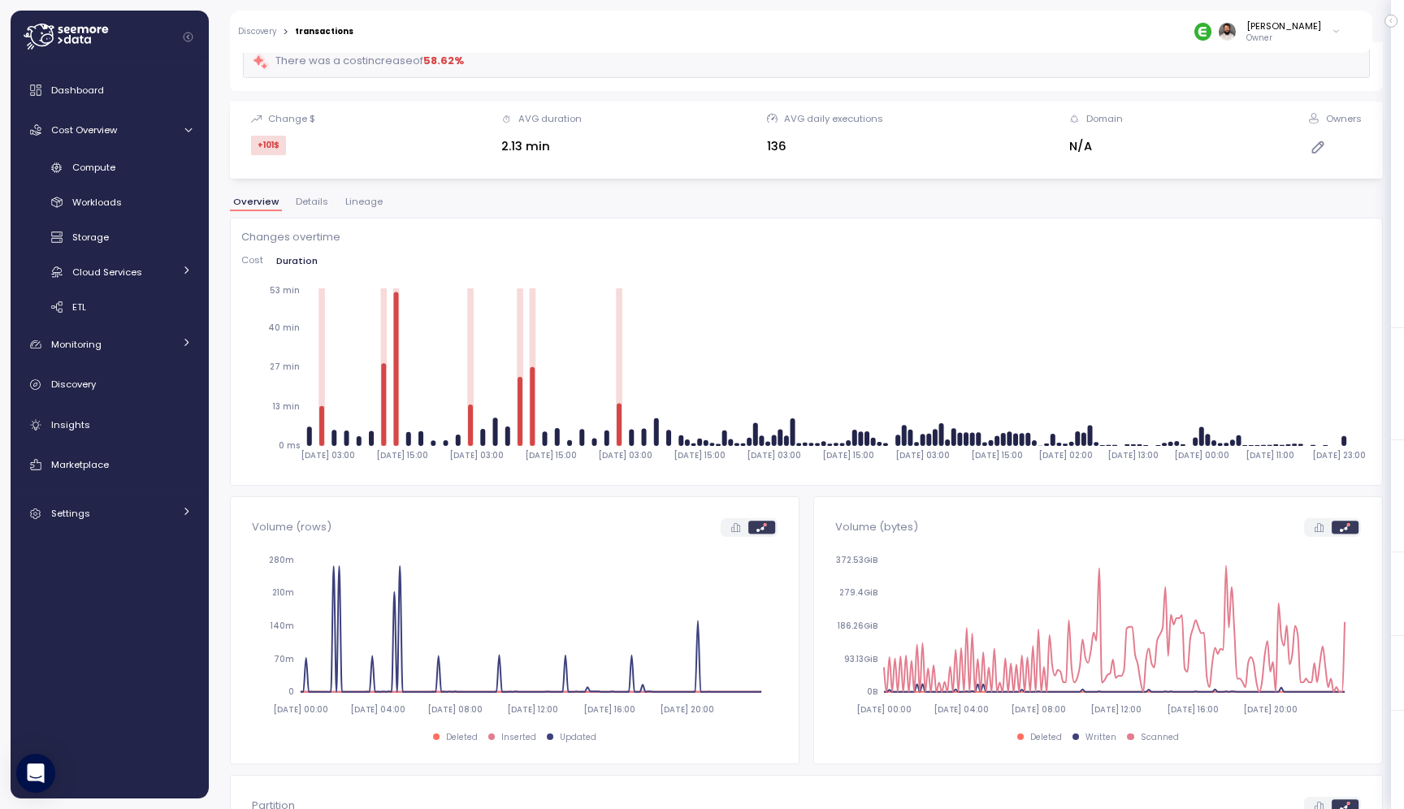
click at [254, 260] on span "Cost" at bounding box center [252, 260] width 22 height 9
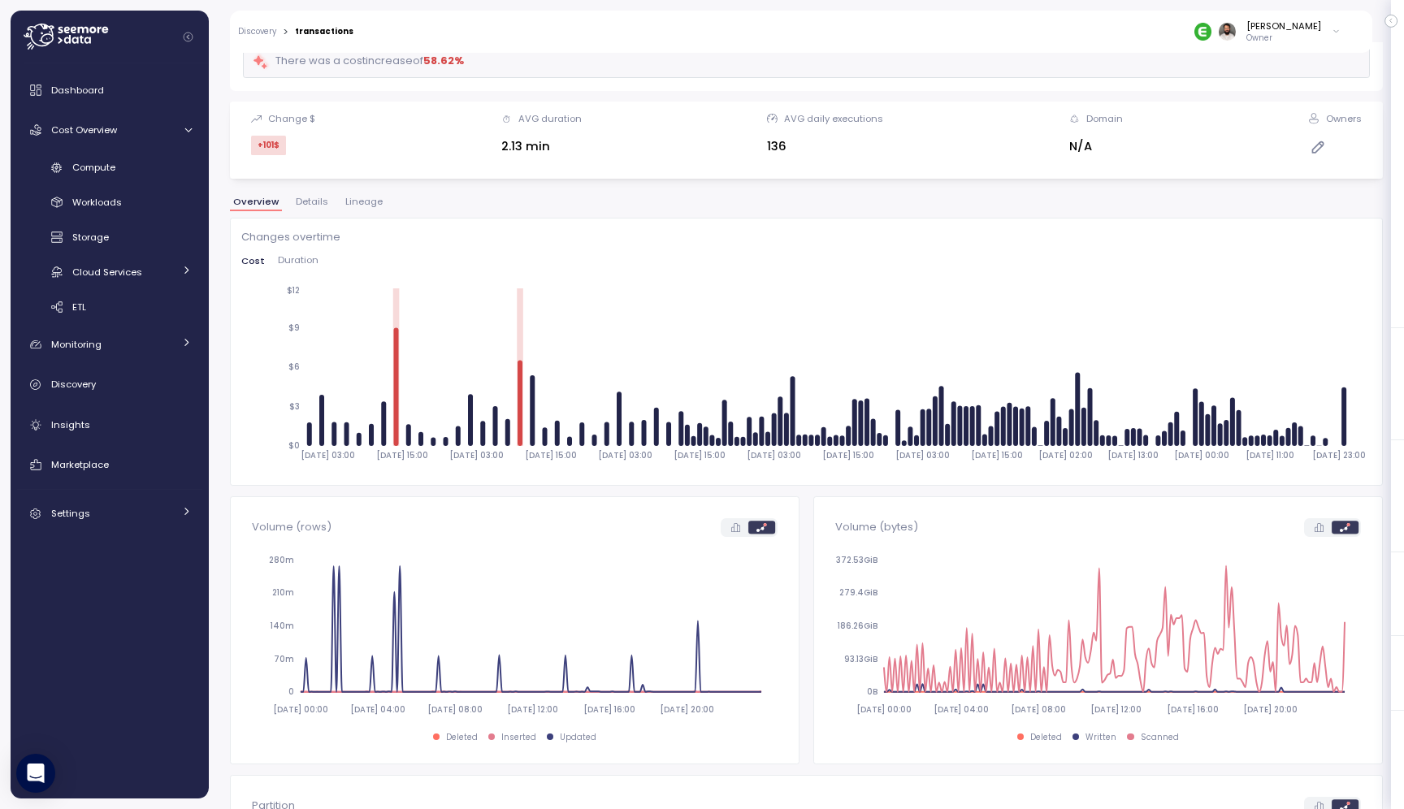
click at [275, 252] on div "Changes overtime Cost Duration 2025-10-06 03:00 2025-10-06 15:00 2025-10-07 03:…" at bounding box center [806, 351] width 1130 height 245
click at [290, 257] on span "Duration" at bounding box center [298, 260] width 41 height 9
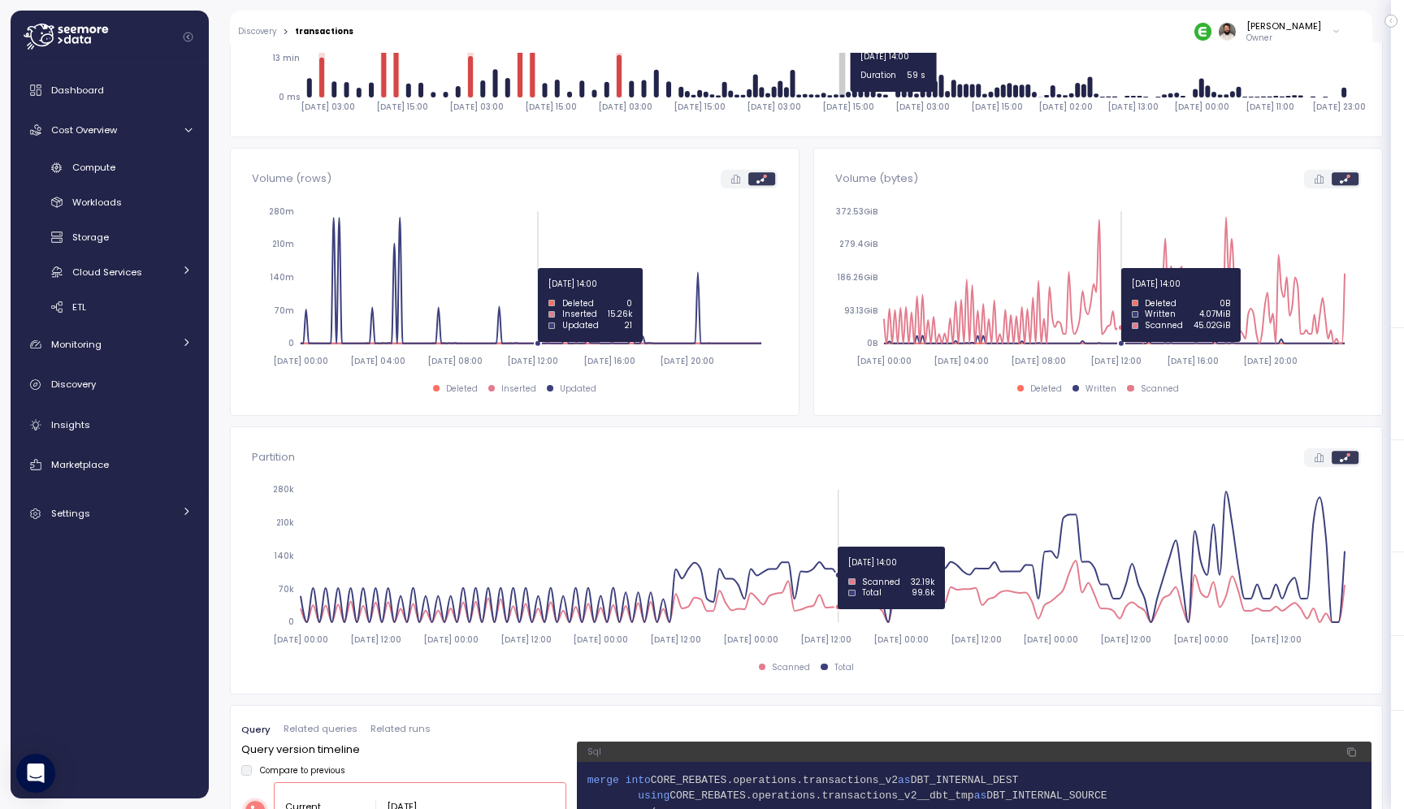
scroll to position [474, 0]
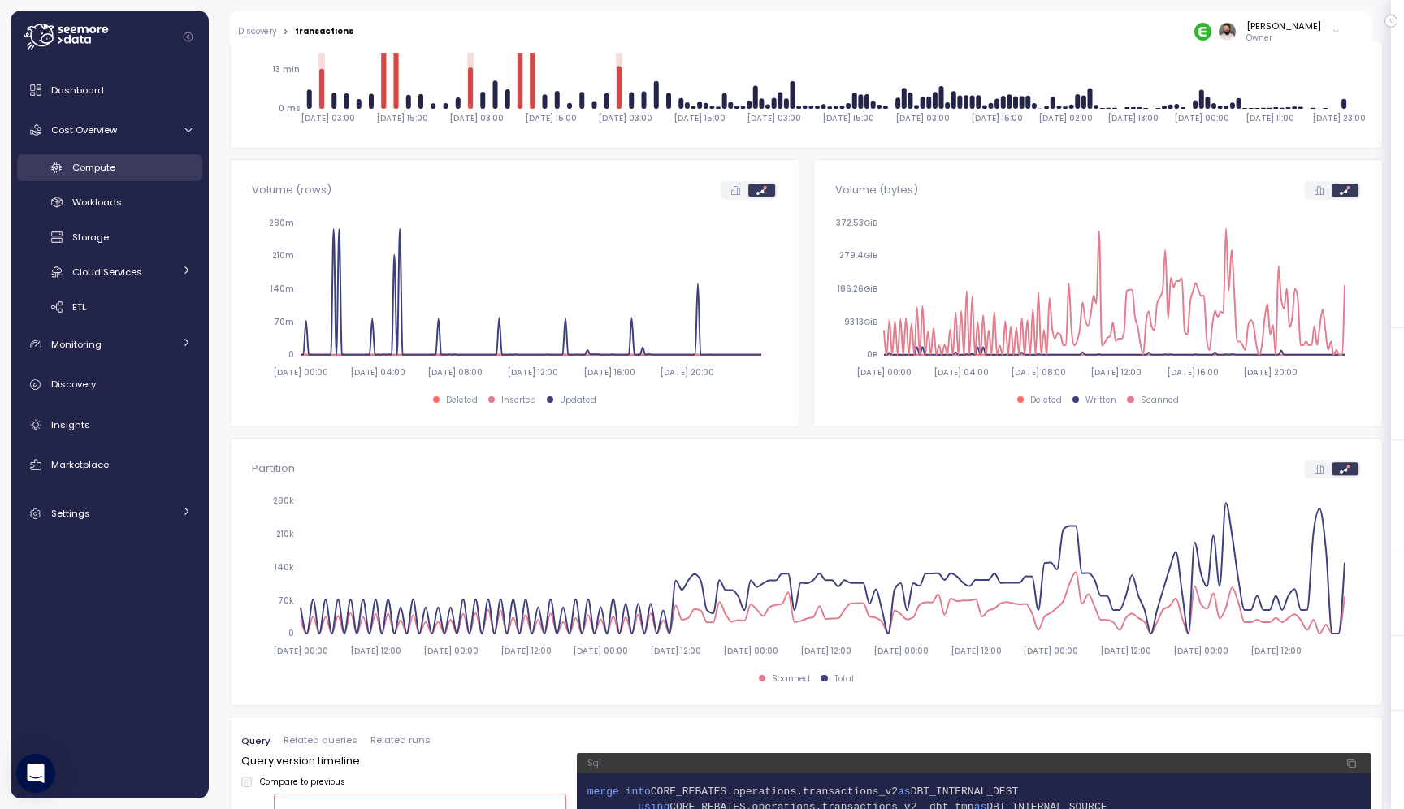
click at [129, 172] on div "Compute" at bounding box center [131, 167] width 119 height 16
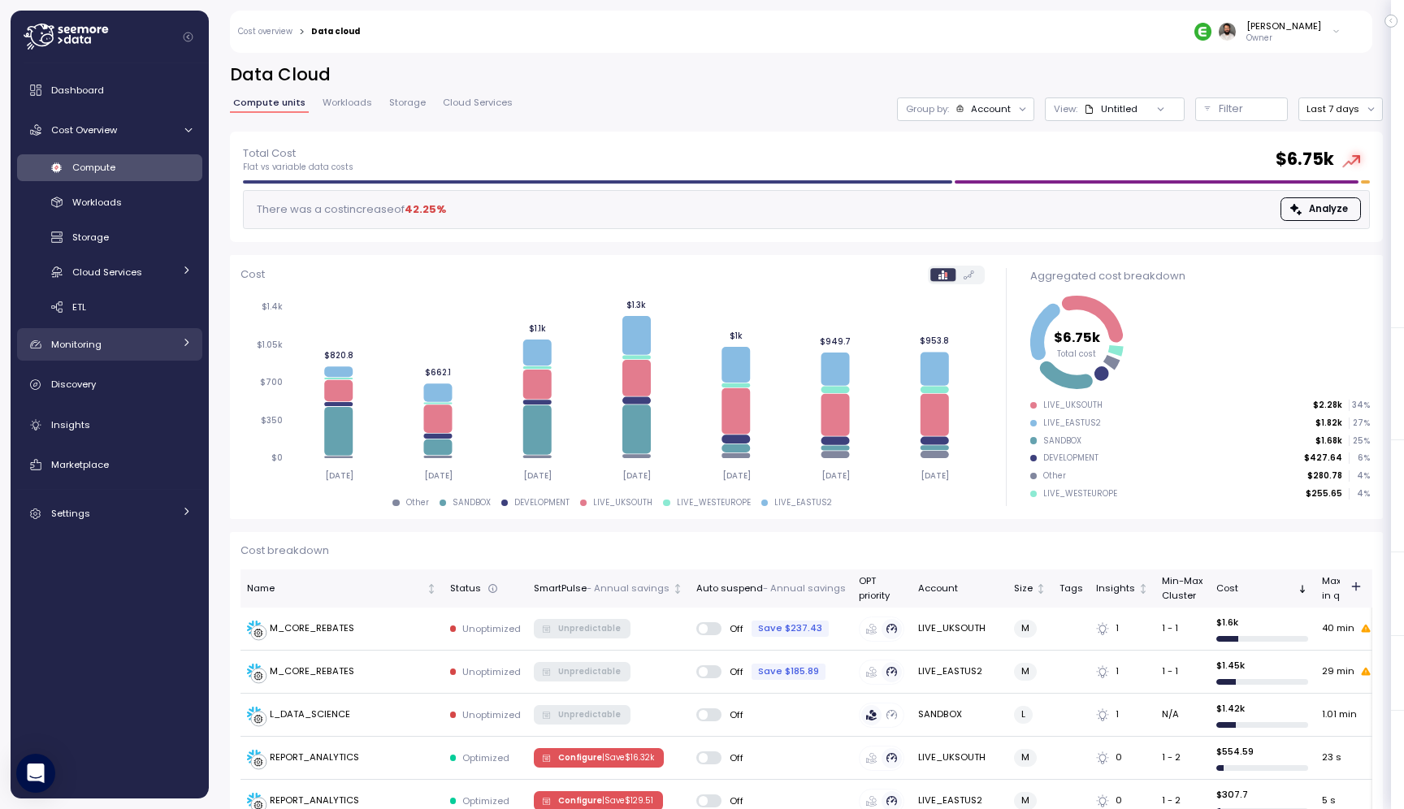
click at [132, 349] on div "Monitoring" at bounding box center [112, 344] width 122 height 16
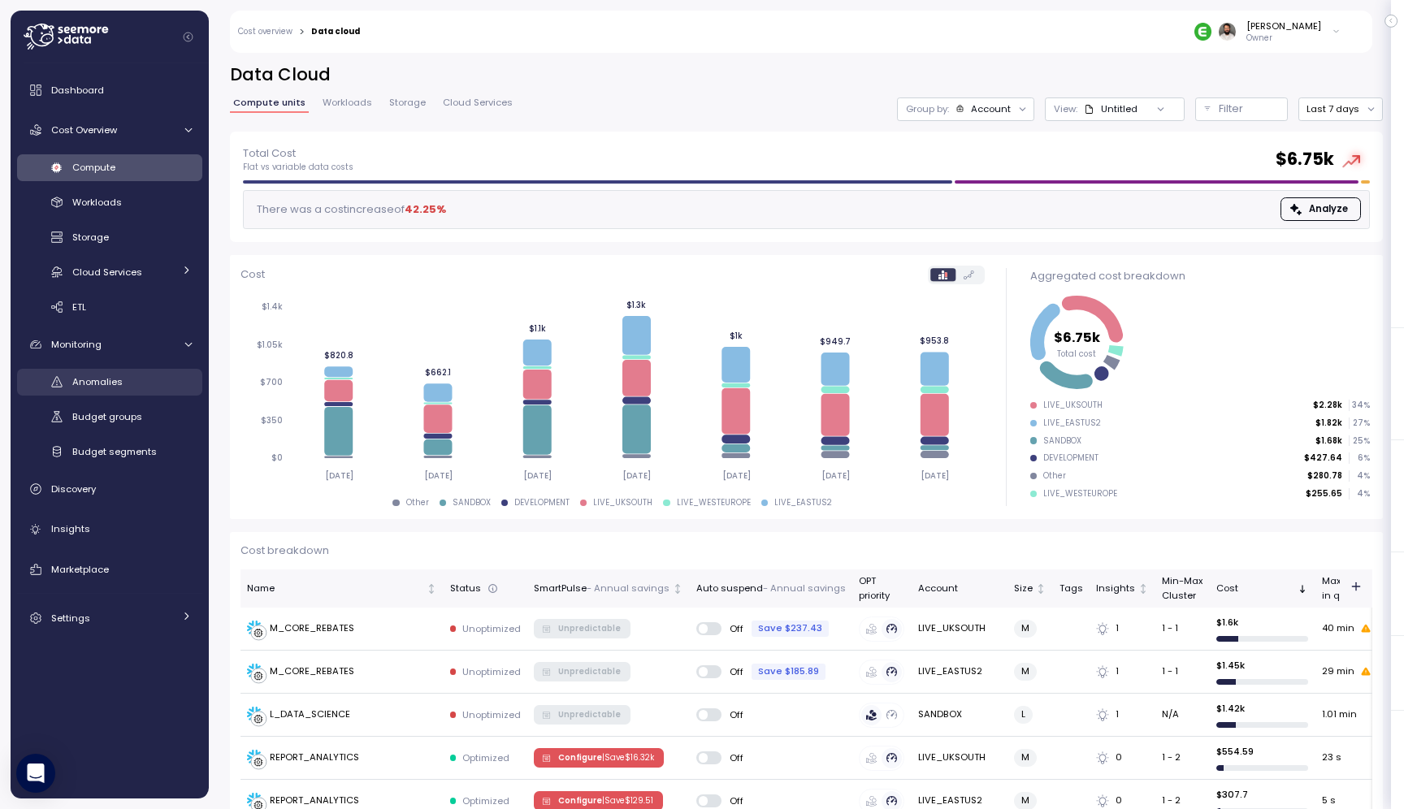
click at [124, 384] on div "Anomalies" at bounding box center [131, 382] width 119 height 16
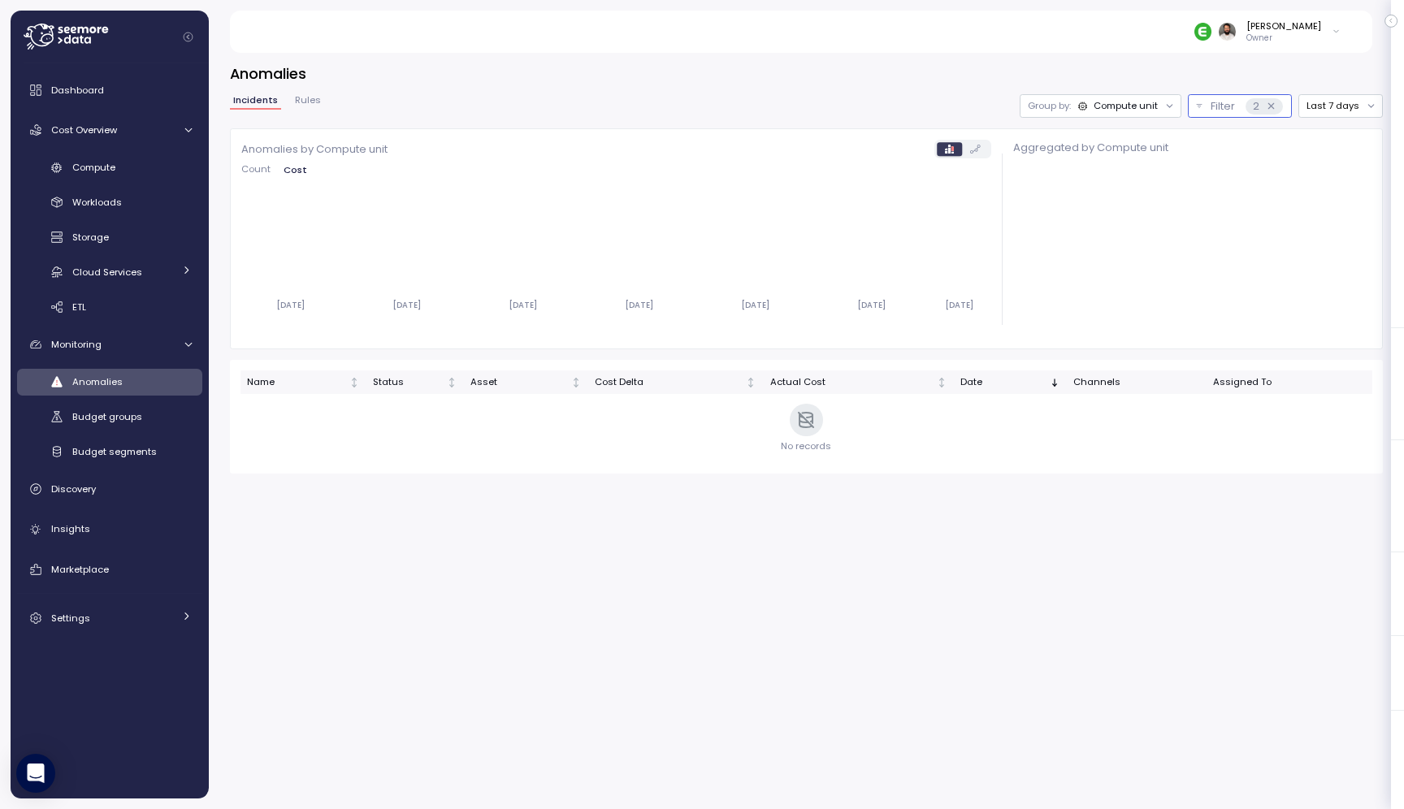
click at [1219, 111] on p "Filter" at bounding box center [1222, 106] width 24 height 16
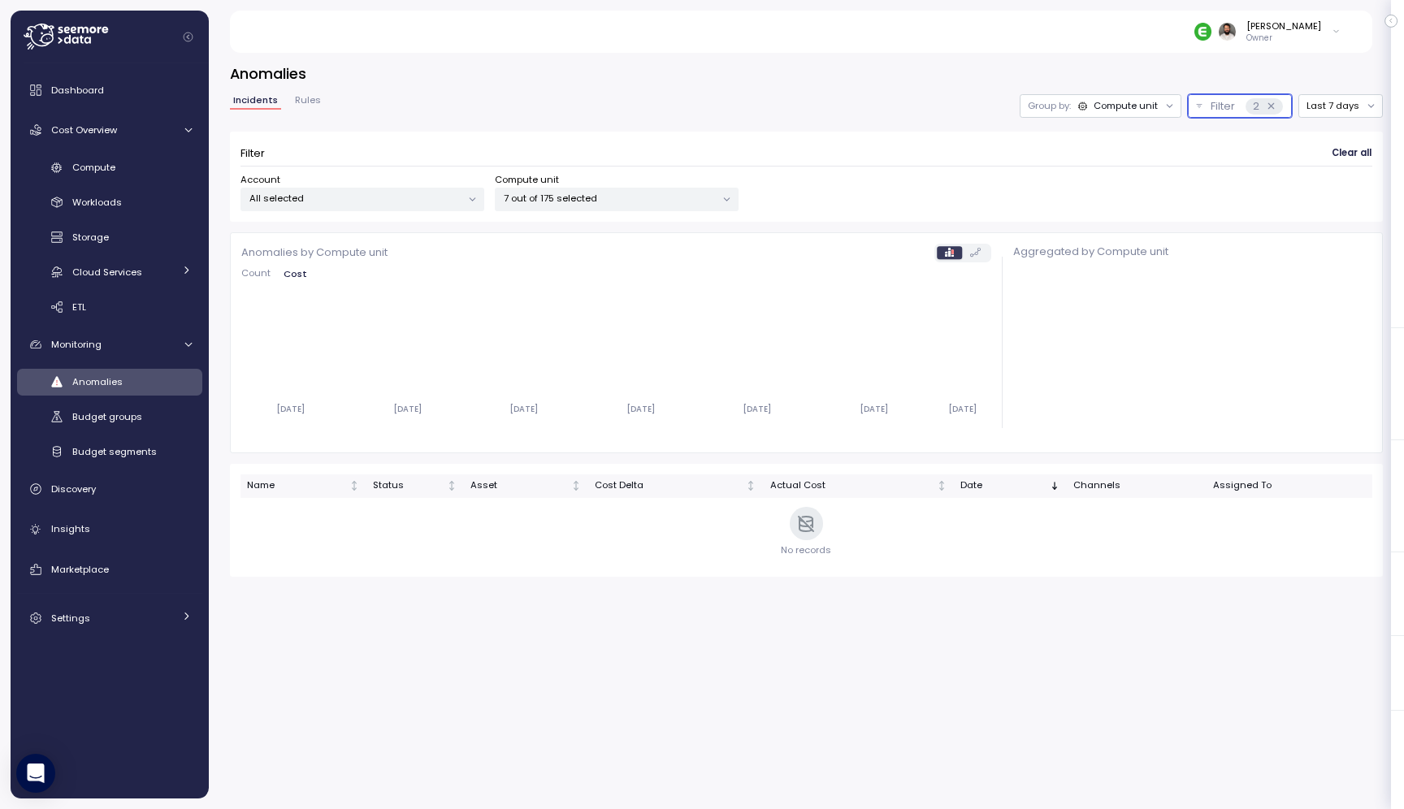
click at [423, 199] on p "All selected" at bounding box center [355, 198] width 212 height 13
click at [405, 255] on div "Select All" at bounding box center [361, 261] width 223 height 13
click at [405, 229] on input at bounding box center [361, 233] width 219 height 19
paste input "**********"
type input "**********"
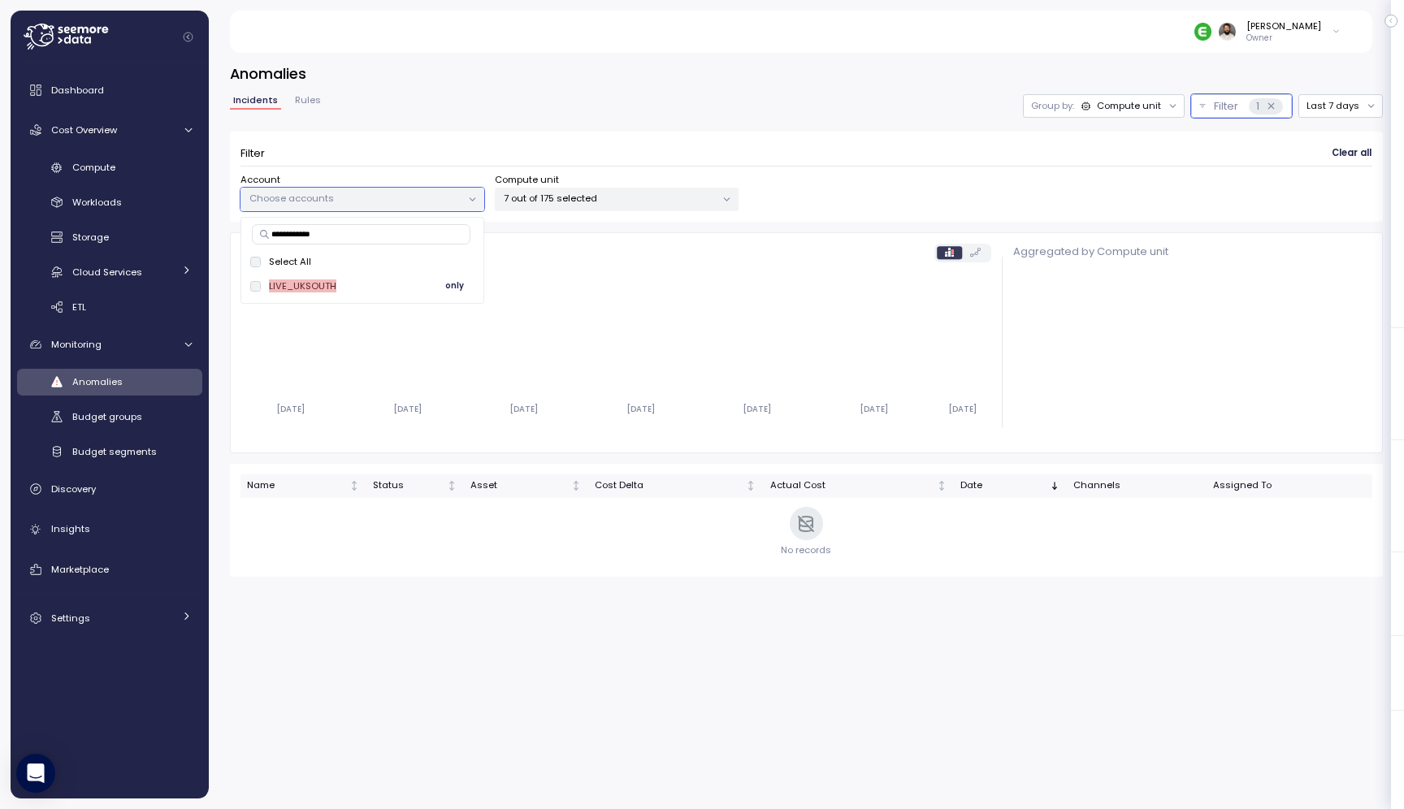
click at [458, 287] on span "only" at bounding box center [454, 286] width 19 height 18
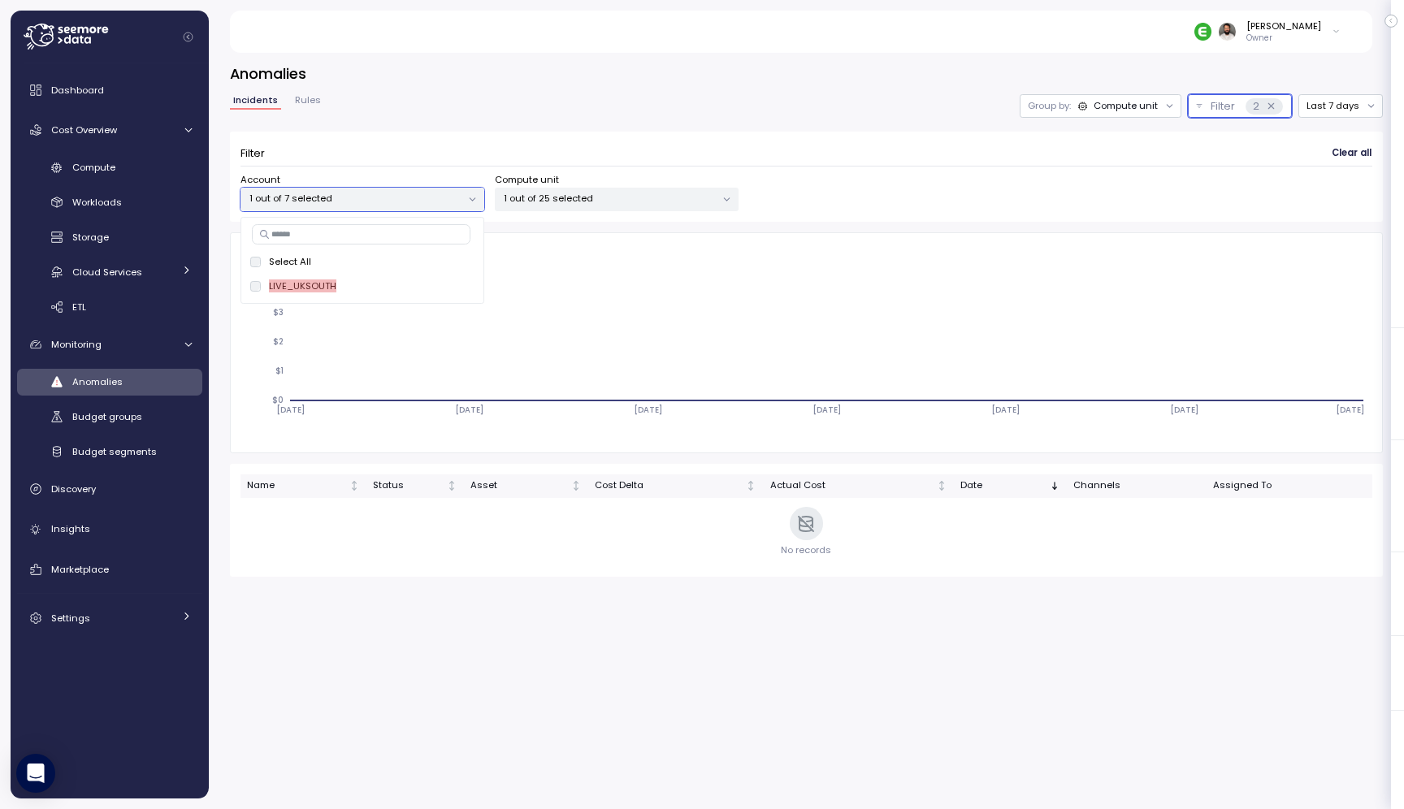
click at [1271, 106] on icon at bounding box center [1271, 106] width 11 height 11
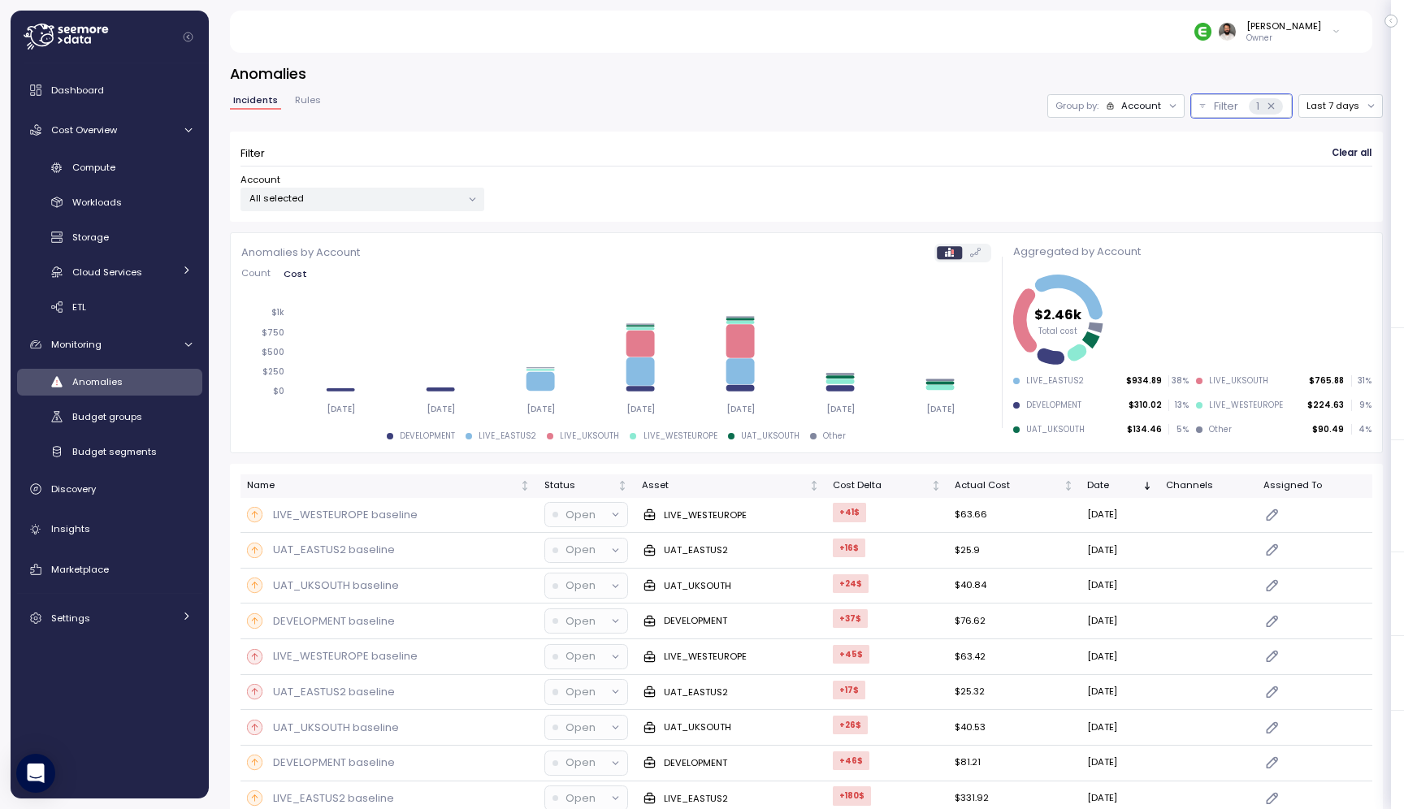
click at [1116, 115] on div "Group by: Account" at bounding box center [1115, 106] width 137 height 24
click at [419, 201] on p "All selected" at bounding box center [355, 198] width 212 height 13
click at [415, 239] on input at bounding box center [361, 233] width 219 height 19
paste input "**********"
type input "**********"
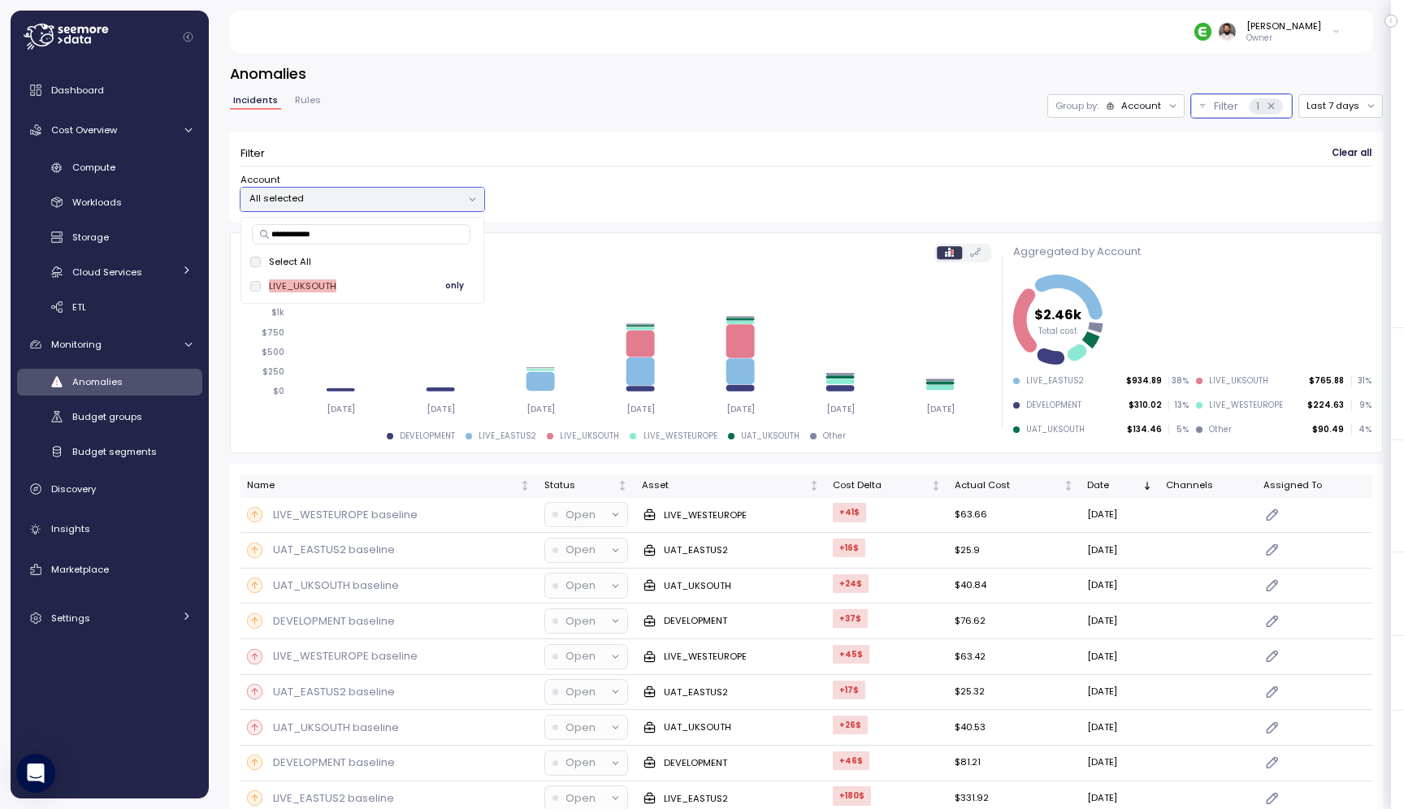
click at [446, 290] on button "only" at bounding box center [454, 285] width 39 height 19
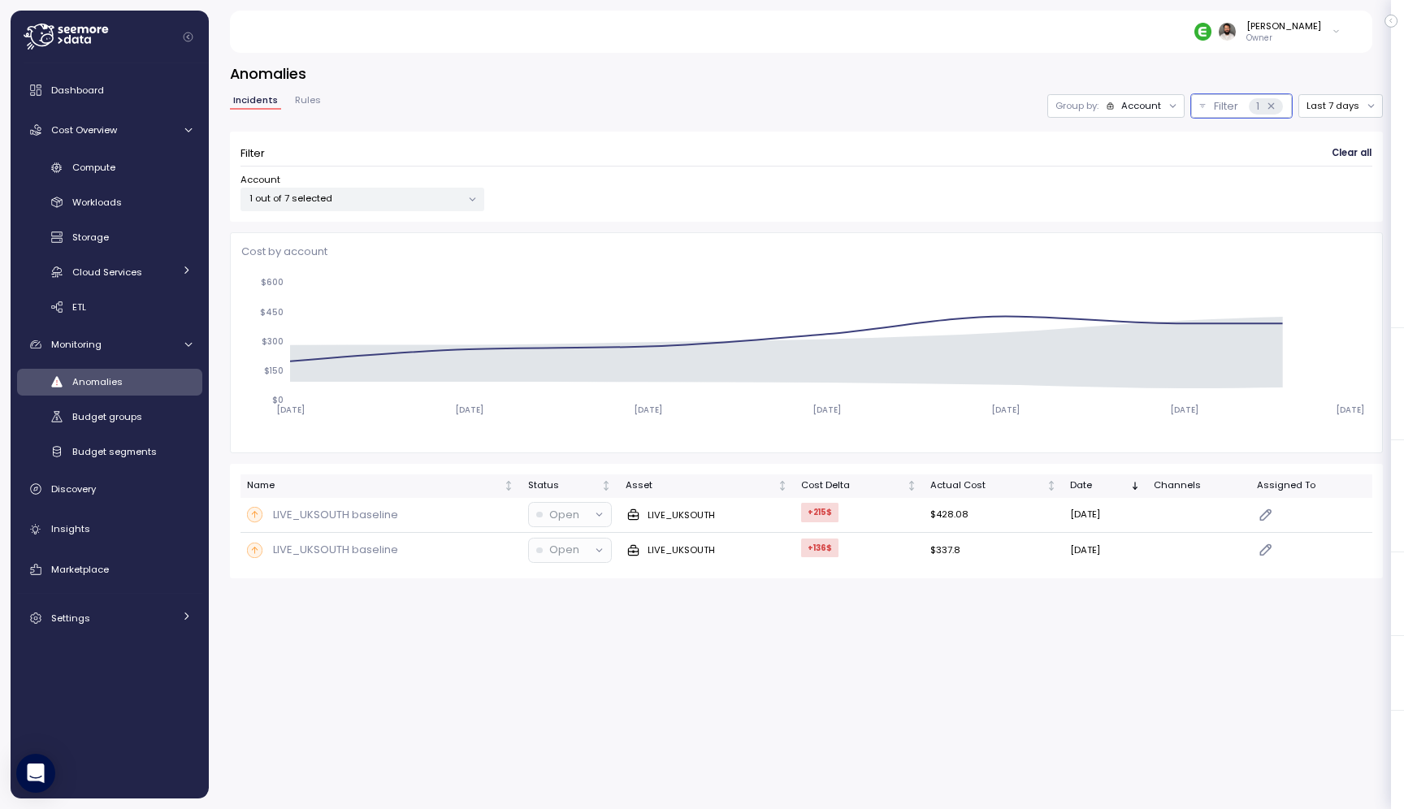
click at [779, 177] on div "Account 1 out of 7 selected" at bounding box center [806, 192] width 1132 height 38
click at [1128, 107] on div "Account" at bounding box center [1141, 105] width 40 height 13
click at [1128, 166] on p "Compute unit" at bounding box center [1135, 168] width 64 height 13
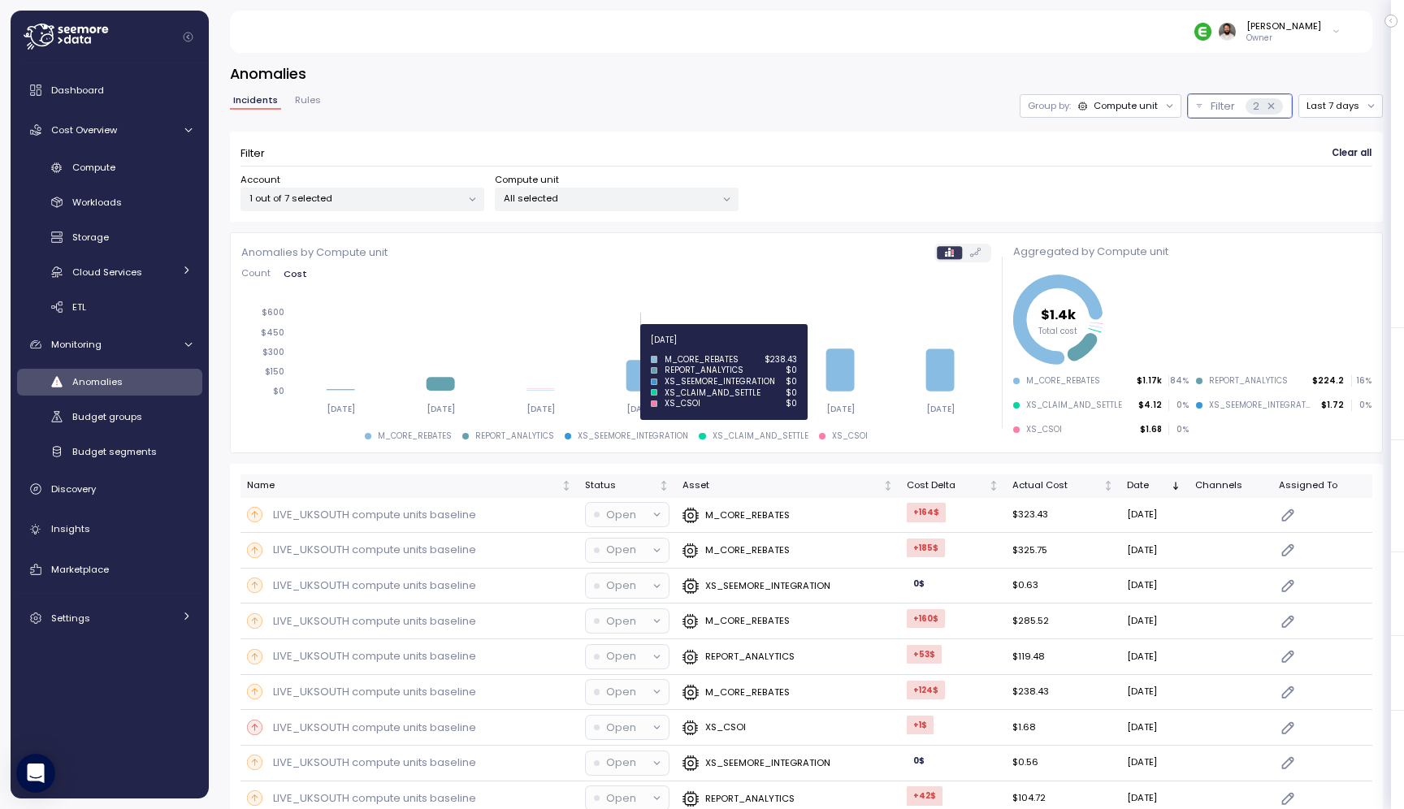
click at [644, 378] on icon at bounding box center [640, 375] width 28 height 31
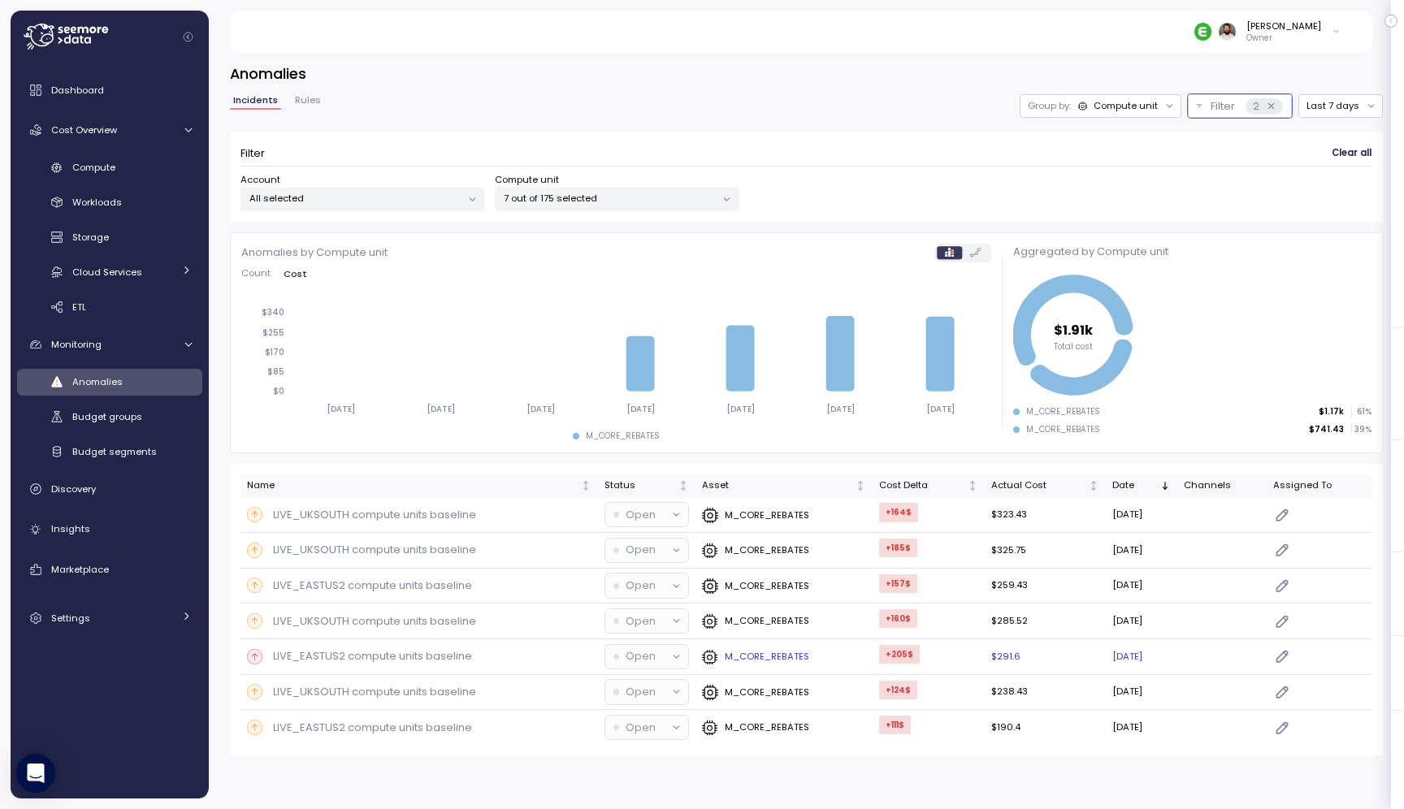
click at [478, 657] on div "LIVE_EASTUS2 compute units baseline" at bounding box center [419, 656] width 344 height 16
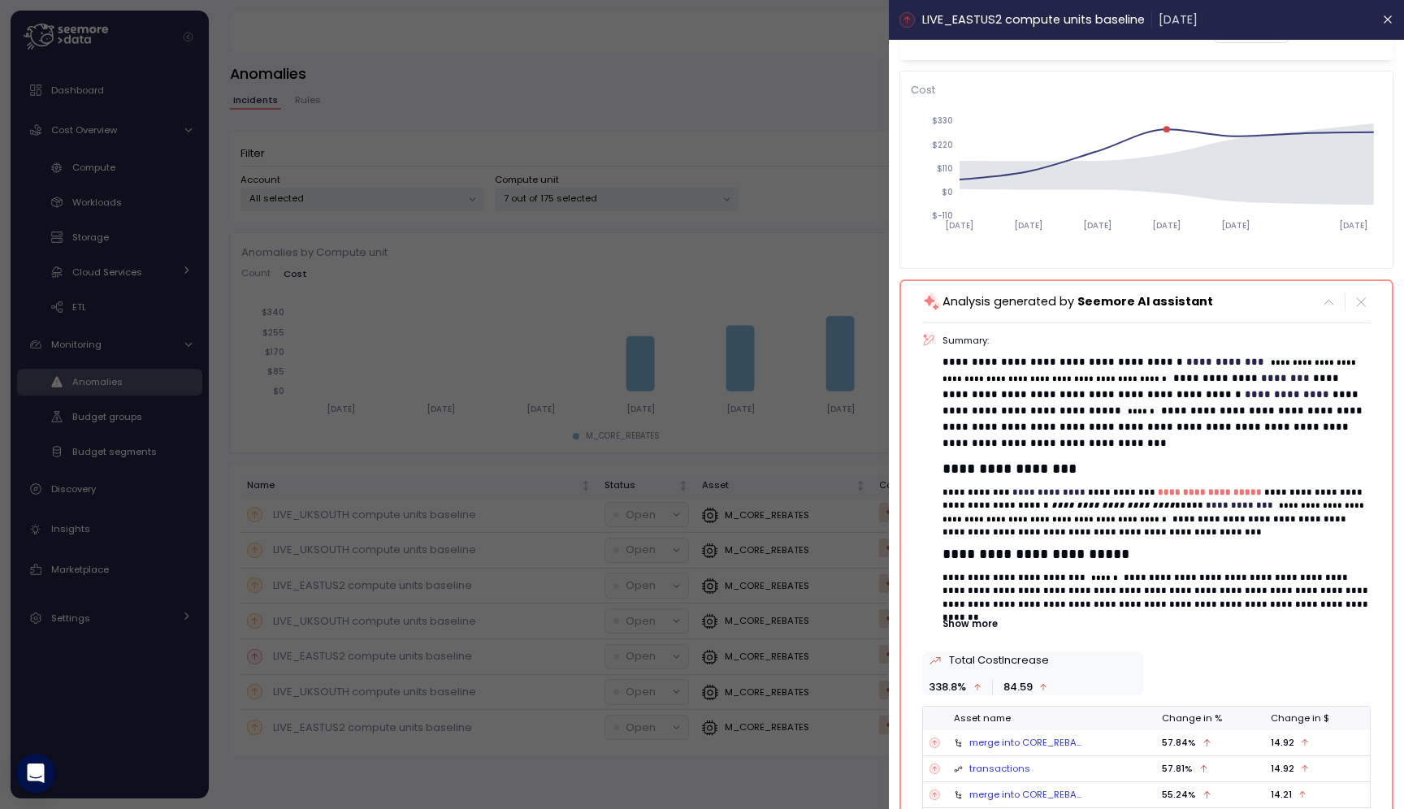
scroll to position [93, 0]
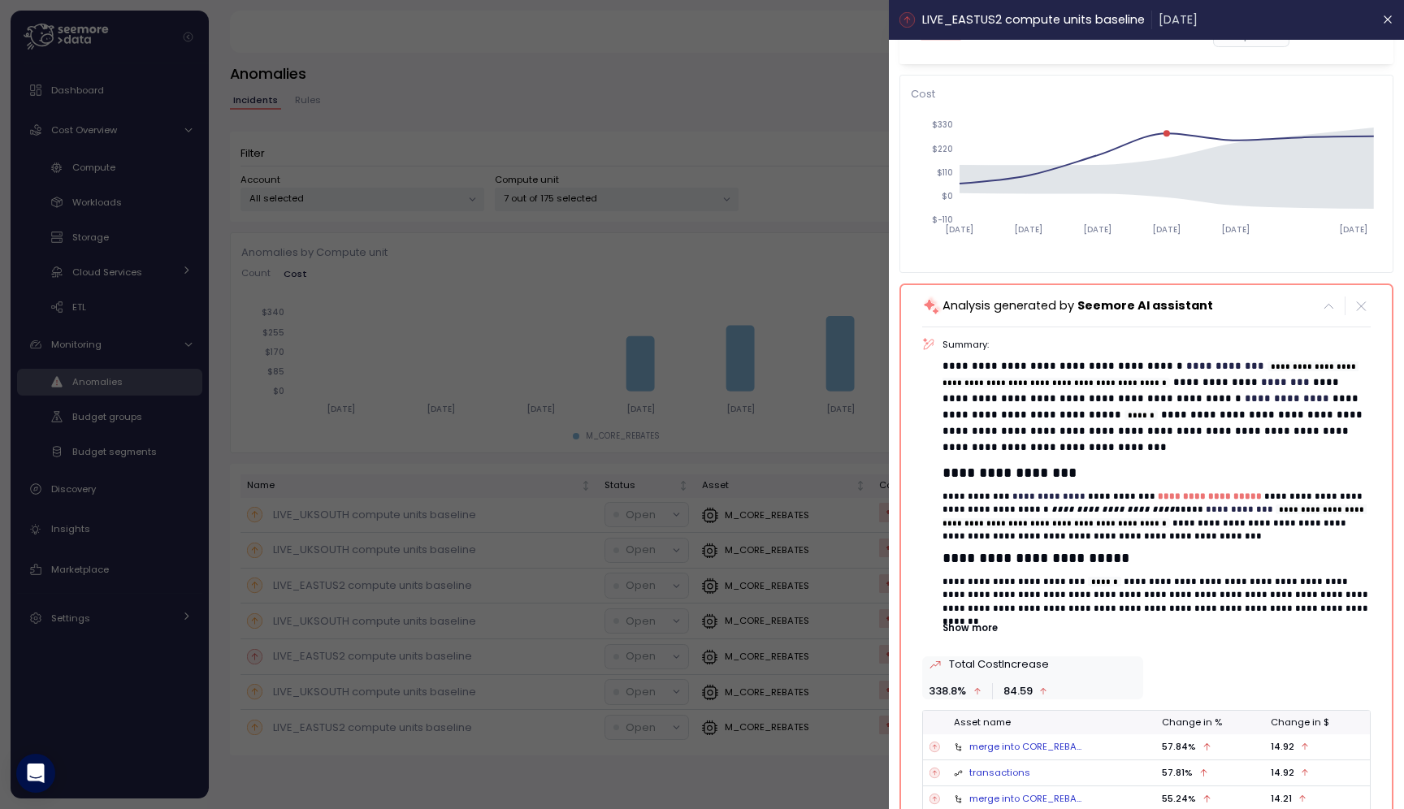
click at [1376, 5] on header "LIVE_EASTUS2 compute units baseline 09 Oct 2025" at bounding box center [1146, 20] width 515 height 40
click at [1383, 22] on icon "button" at bounding box center [1387, 19] width 13 height 13
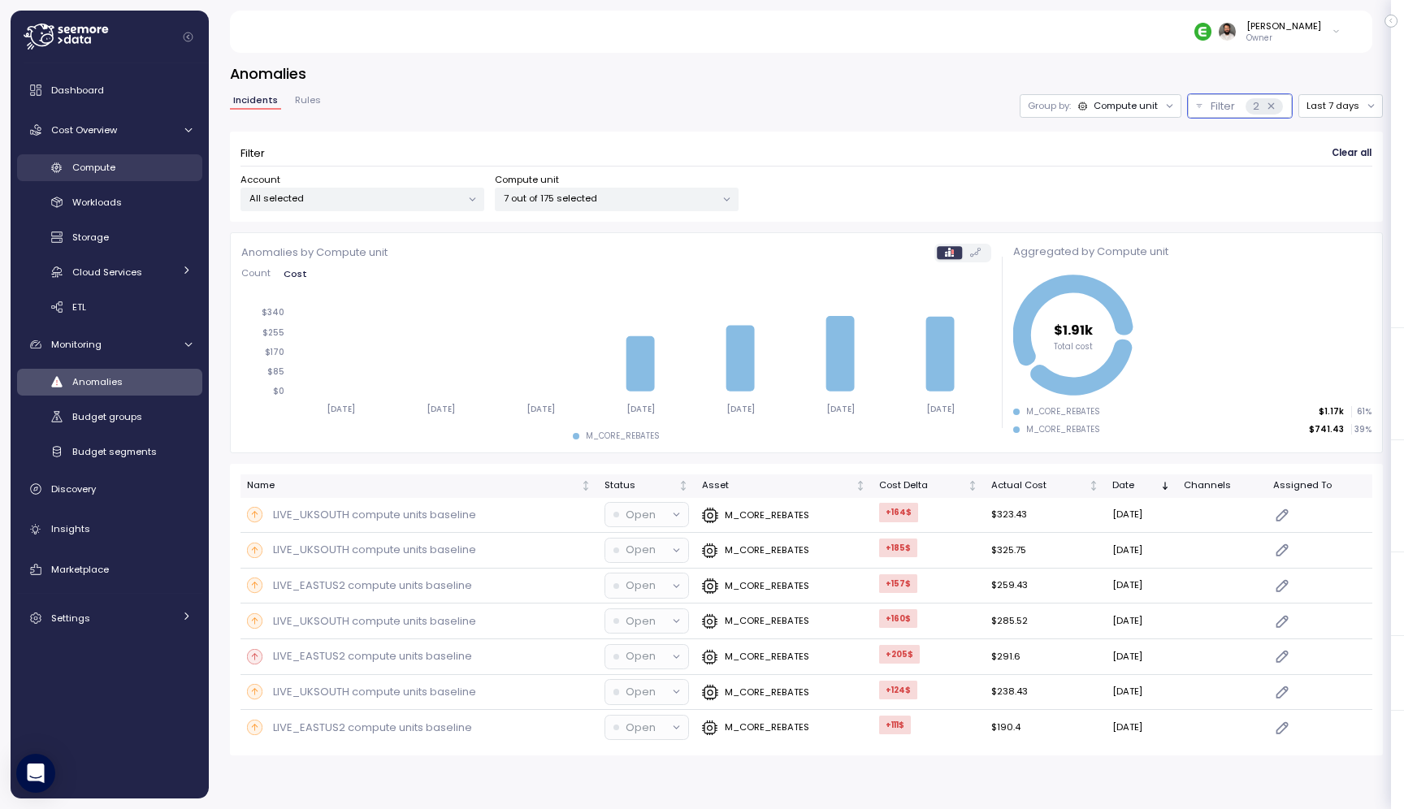
click at [135, 167] on div "Compute" at bounding box center [131, 167] width 119 height 16
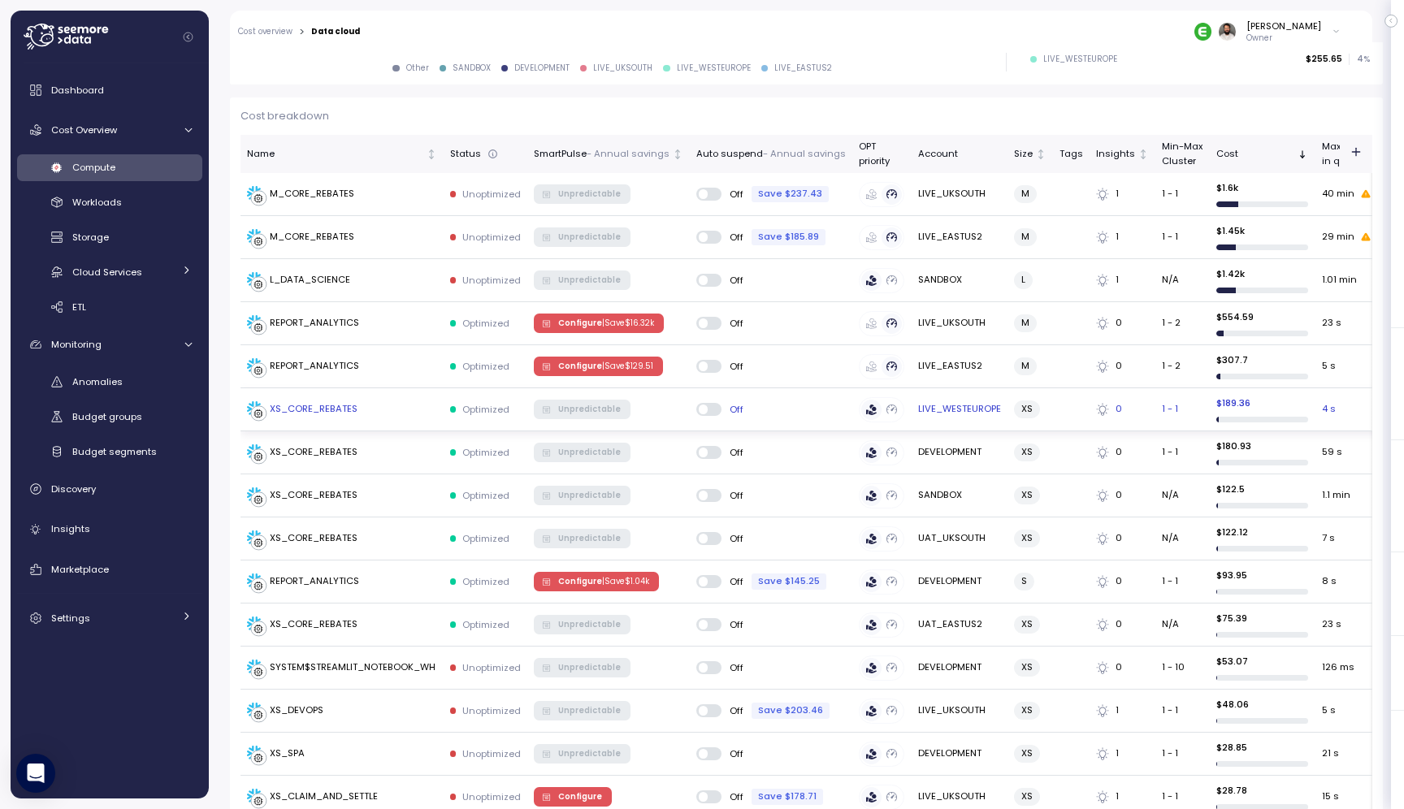
scroll to position [431, 0]
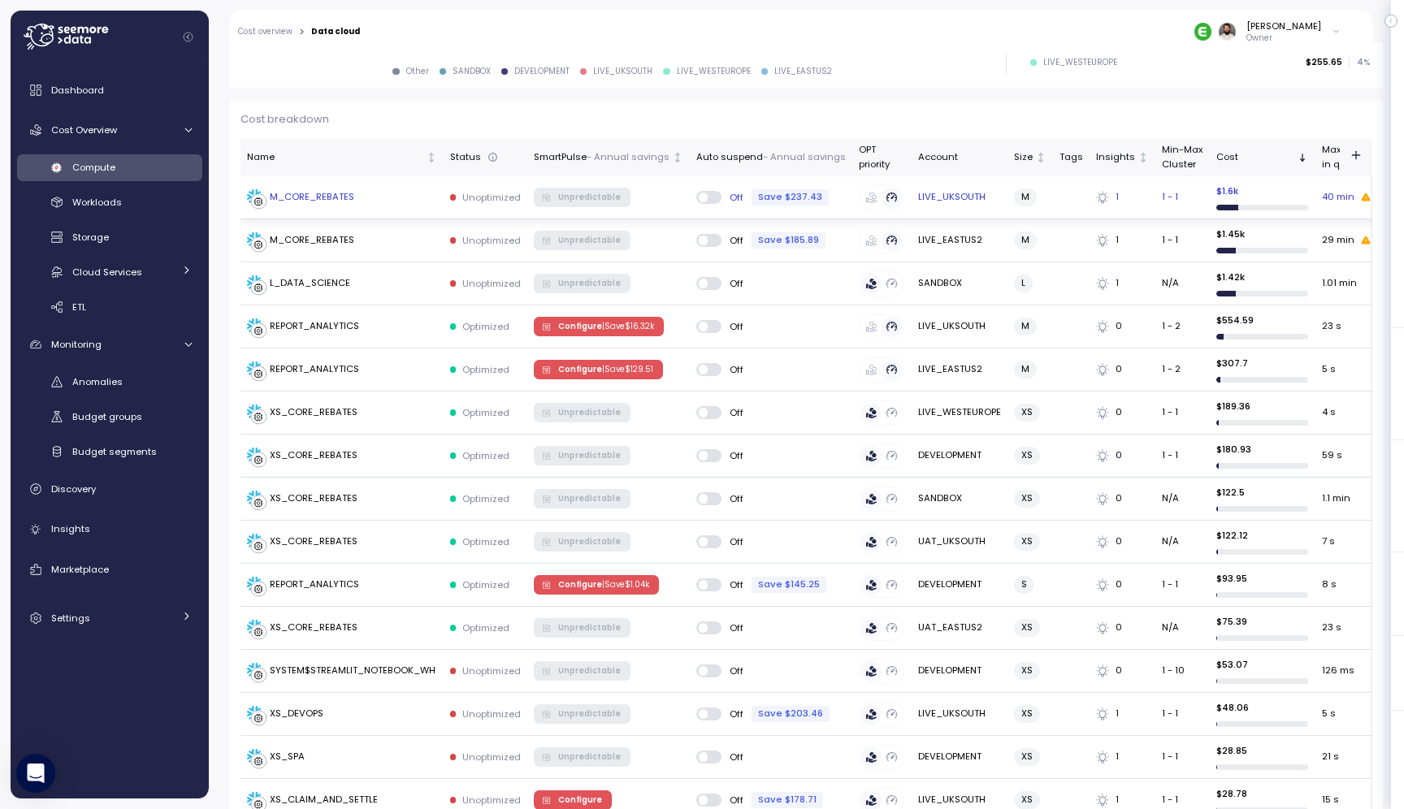
click at [376, 207] on td "M_CORE_REBATES" at bounding box center [341, 197] width 203 height 43
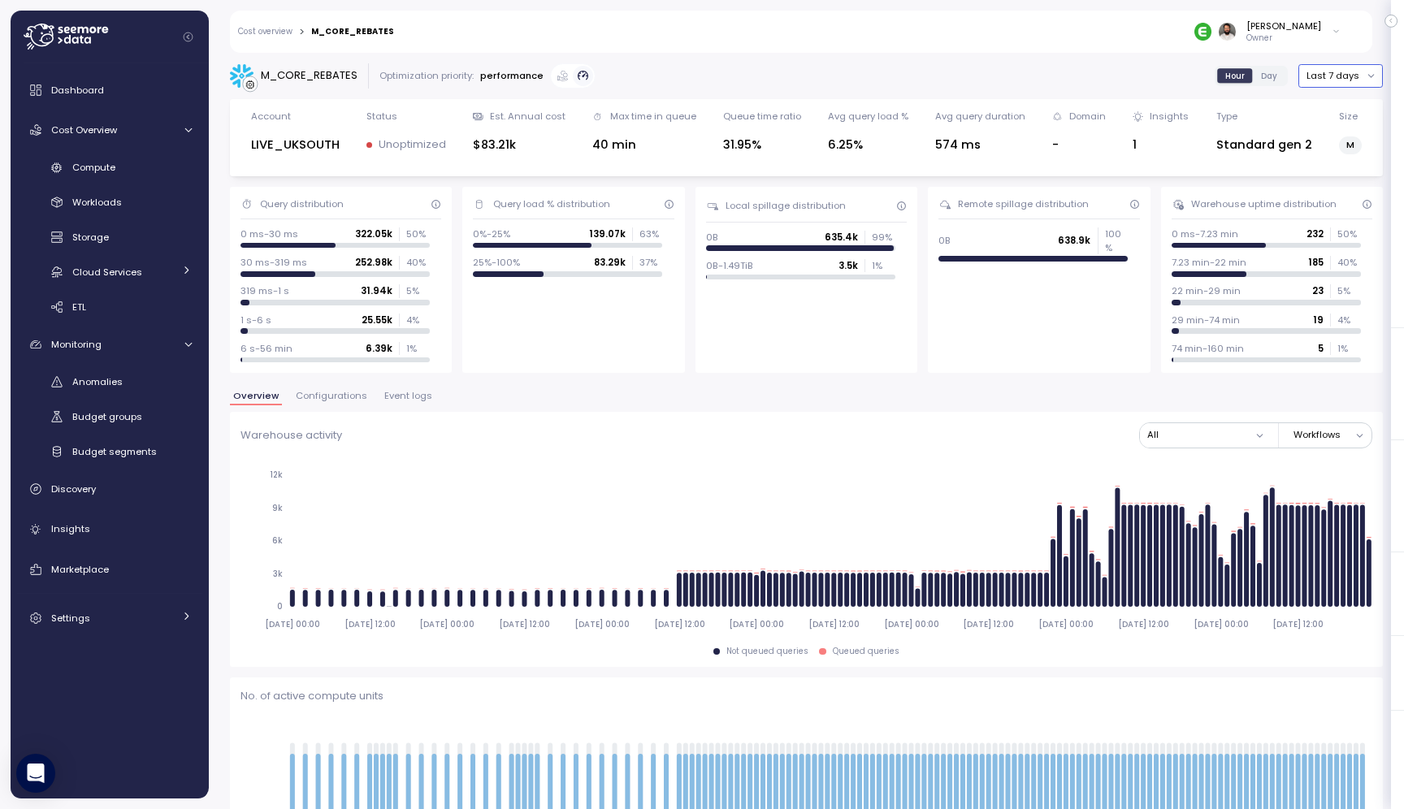
click at [1352, 72] on button "Last 7 days" at bounding box center [1340, 76] width 84 height 24
